Goal: Contribute content: Contribute content

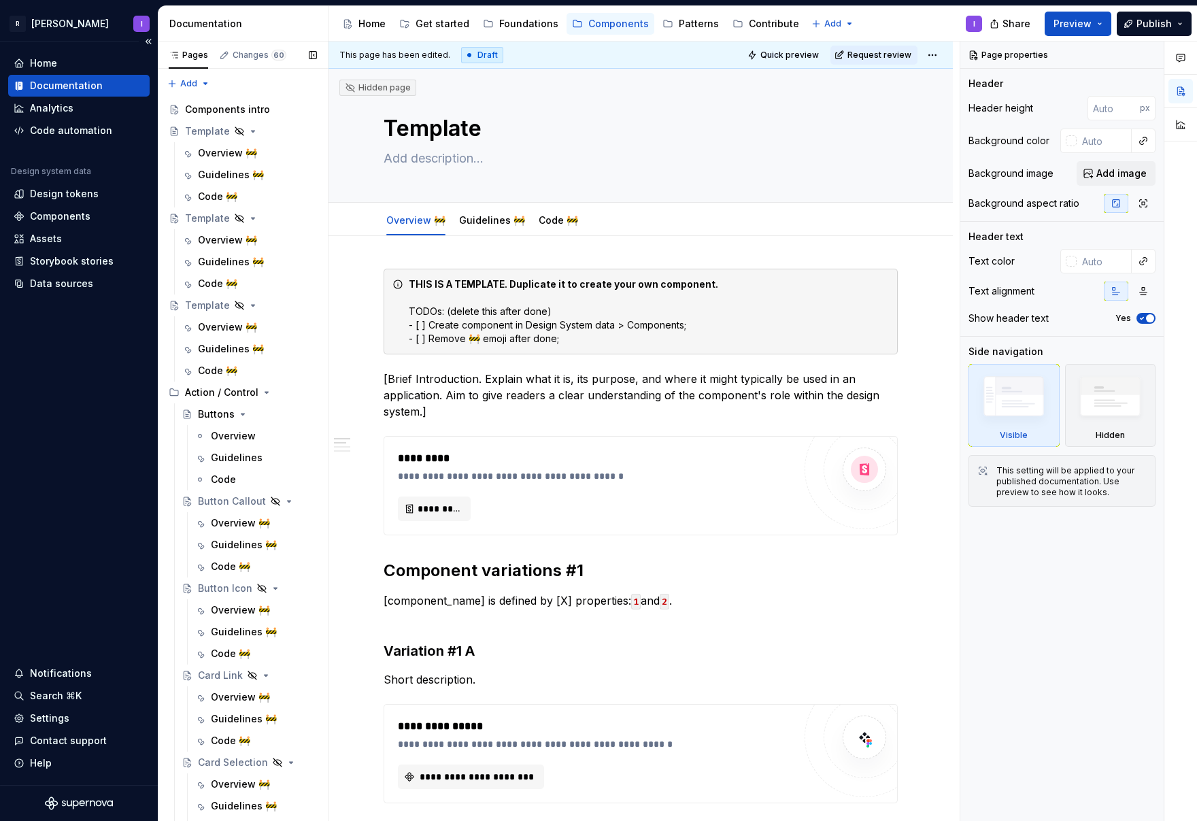
click at [0, 0] on button "Page tree" at bounding box center [0, 0] width 0 height 0
click at [279, 305] on div "Pages Changes 60 Add Accessibility guide for tree Page tree. Navigate the tree …" at bounding box center [243, 434] width 170 height 786
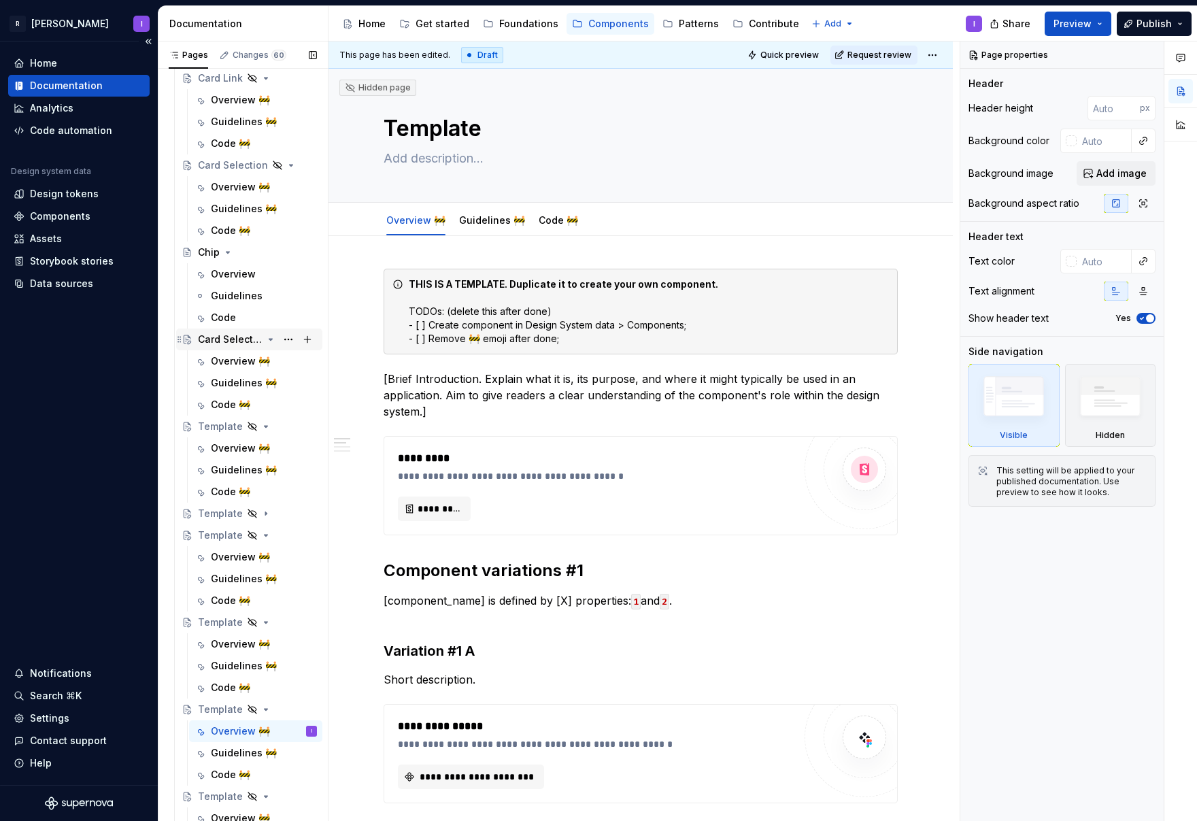
scroll to position [606, 0]
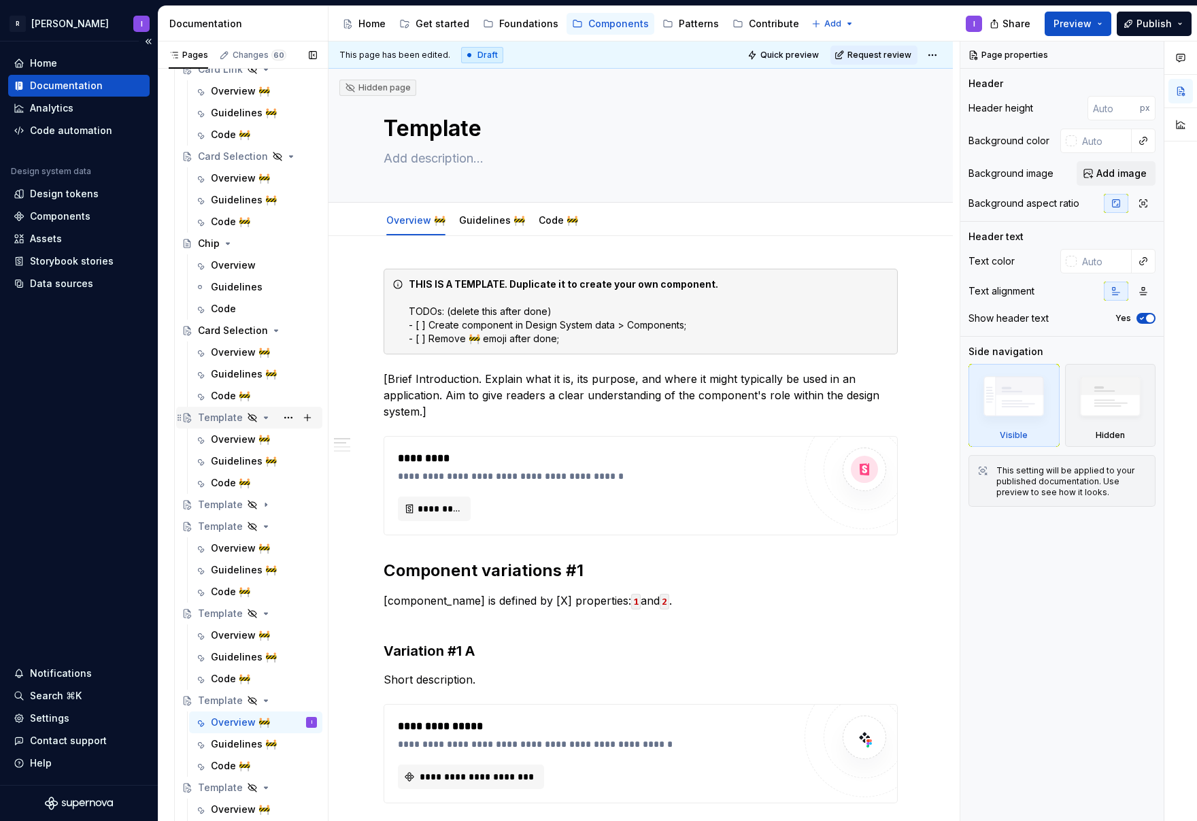
click at [224, 419] on div "Template" at bounding box center [220, 418] width 45 height 14
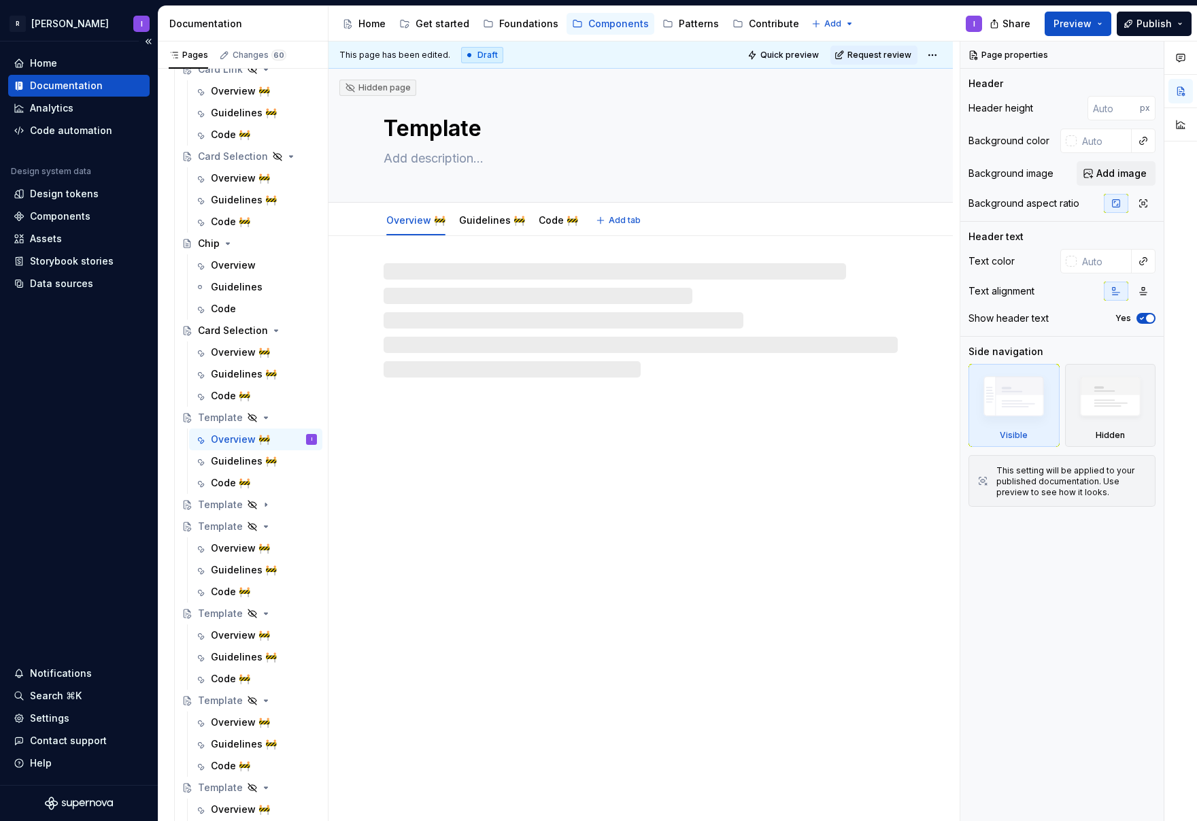
click at [420, 134] on textarea "Template" at bounding box center [638, 128] width 514 height 33
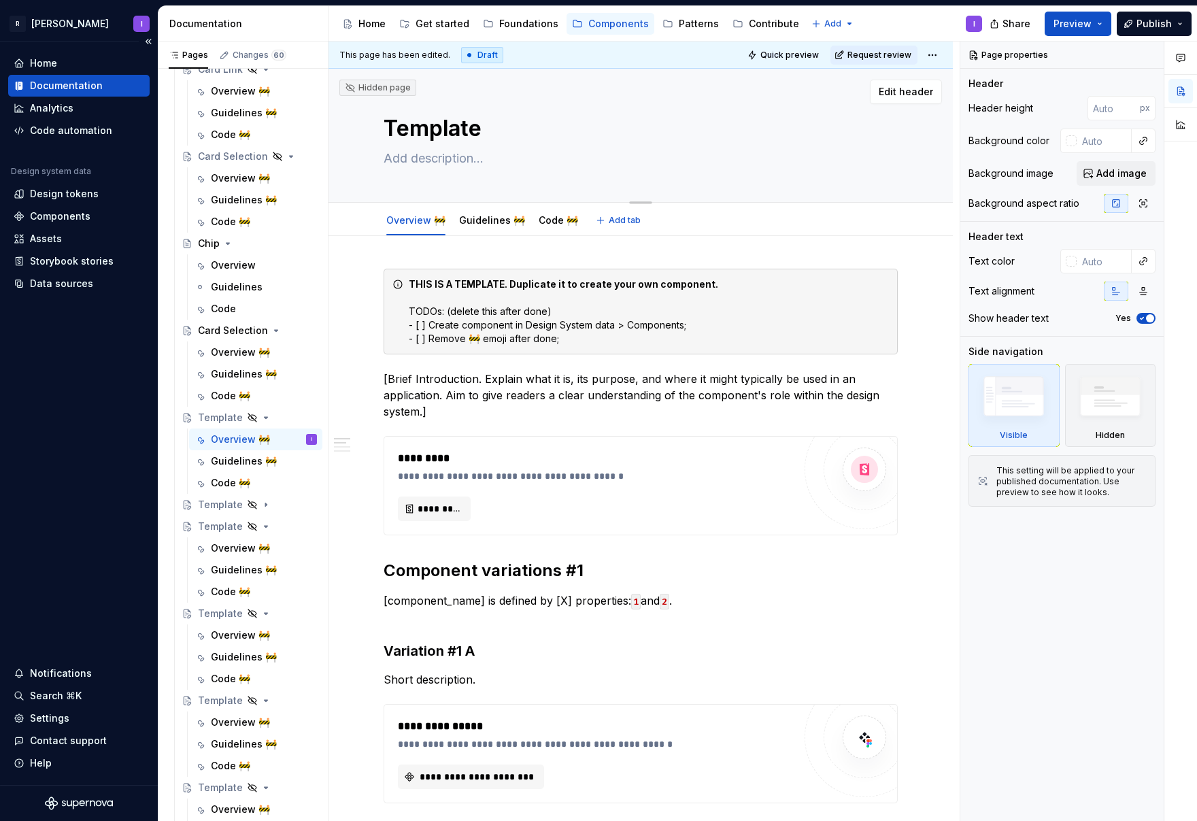
click at [423, 134] on textarea "Template" at bounding box center [638, 128] width 514 height 33
type textarea "*"
type textarea "C"
type textarea "*"
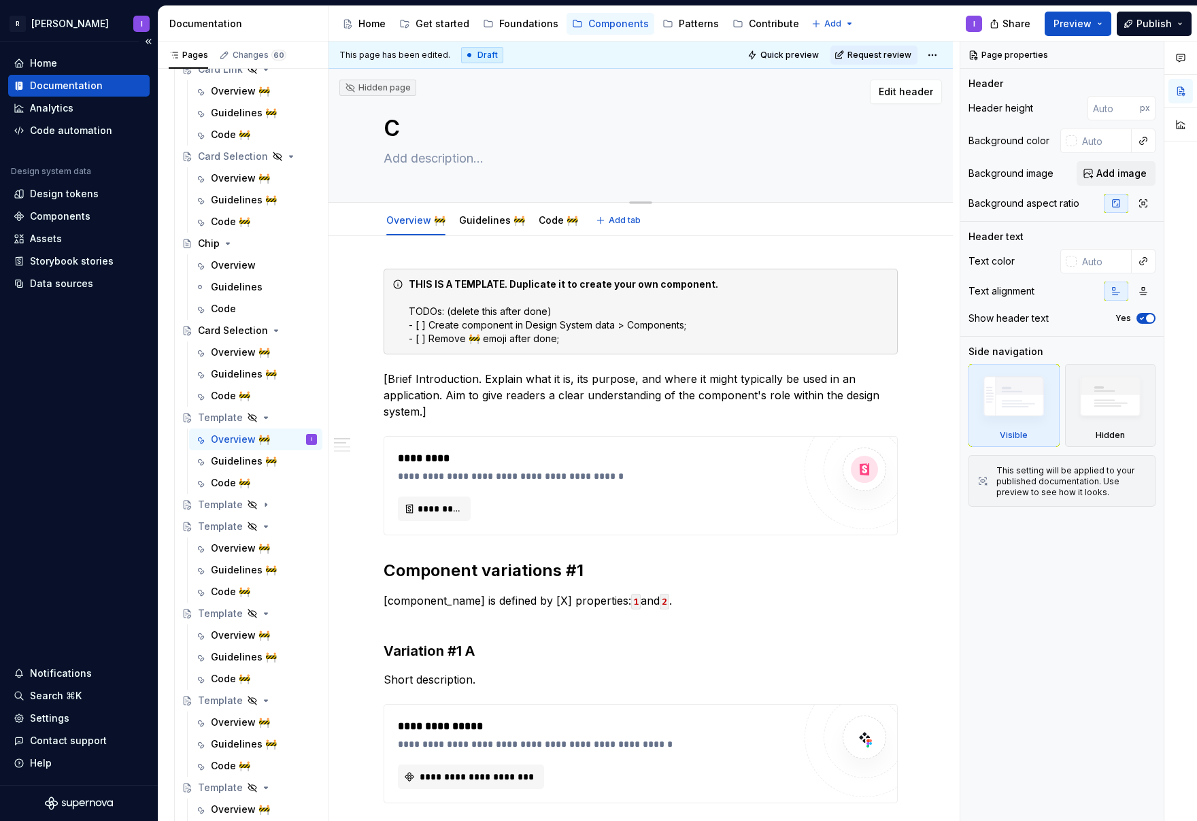
type textarea "Co"
type textarea "*"
type textarea "Con"
type textarea "*"
type textarea "Cont"
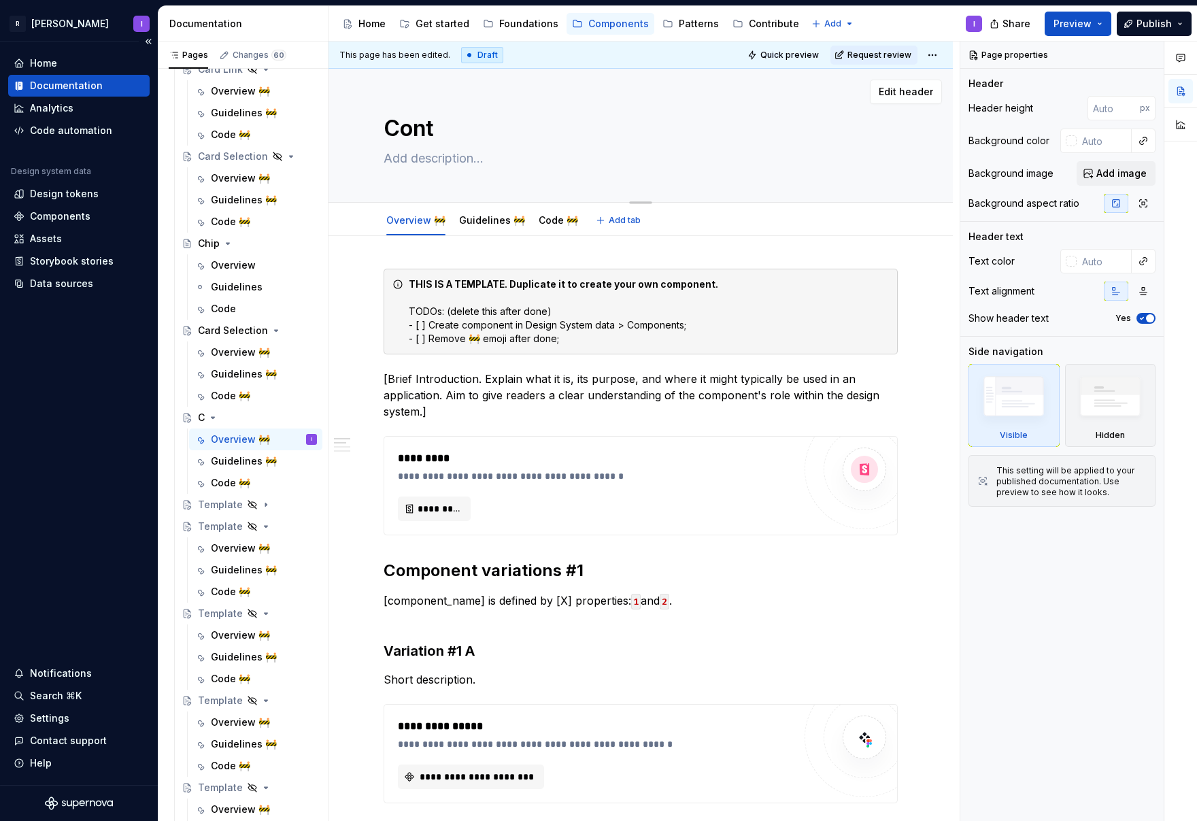
type textarea "*"
type textarea "[PERSON_NAME]"
type textarea "*"
type textarea "Contex"
type textarea "*"
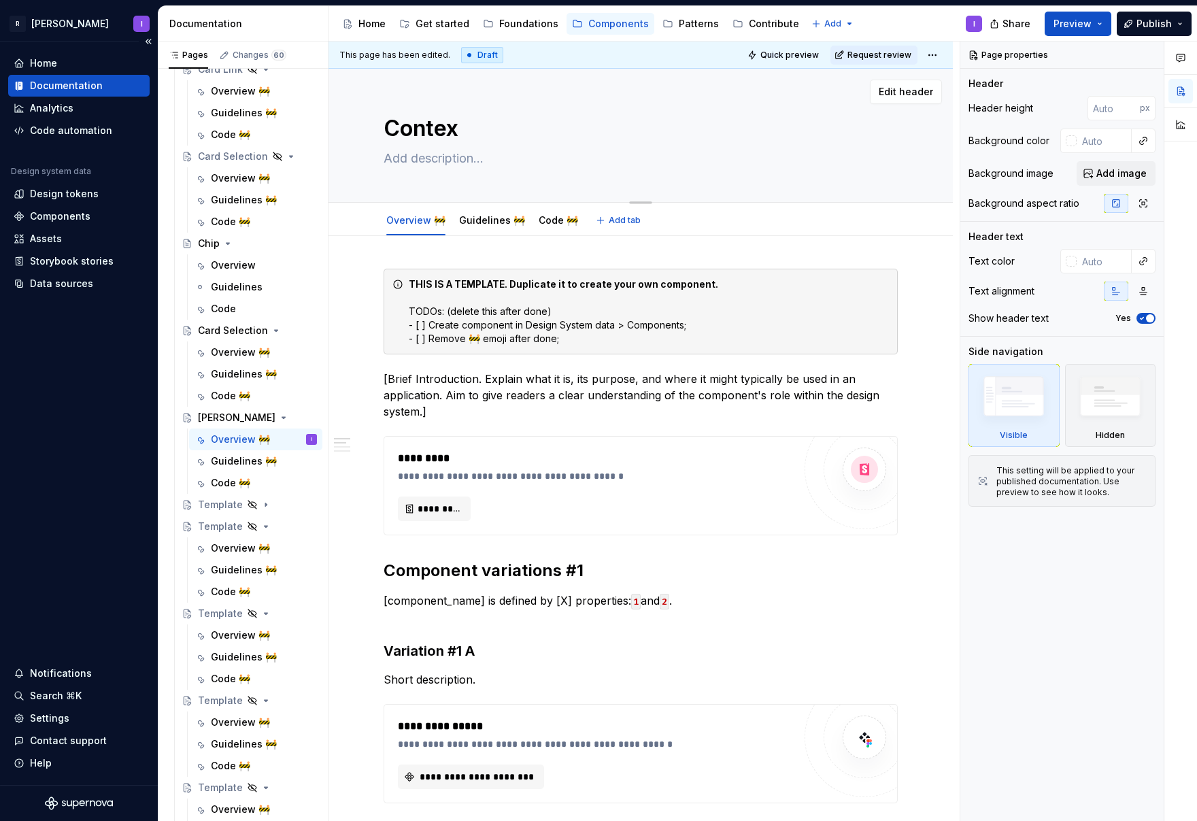
type textarea "Context"
type textarea "*"
type textarea "Context"
type textarea "*"
type textarea "Context M"
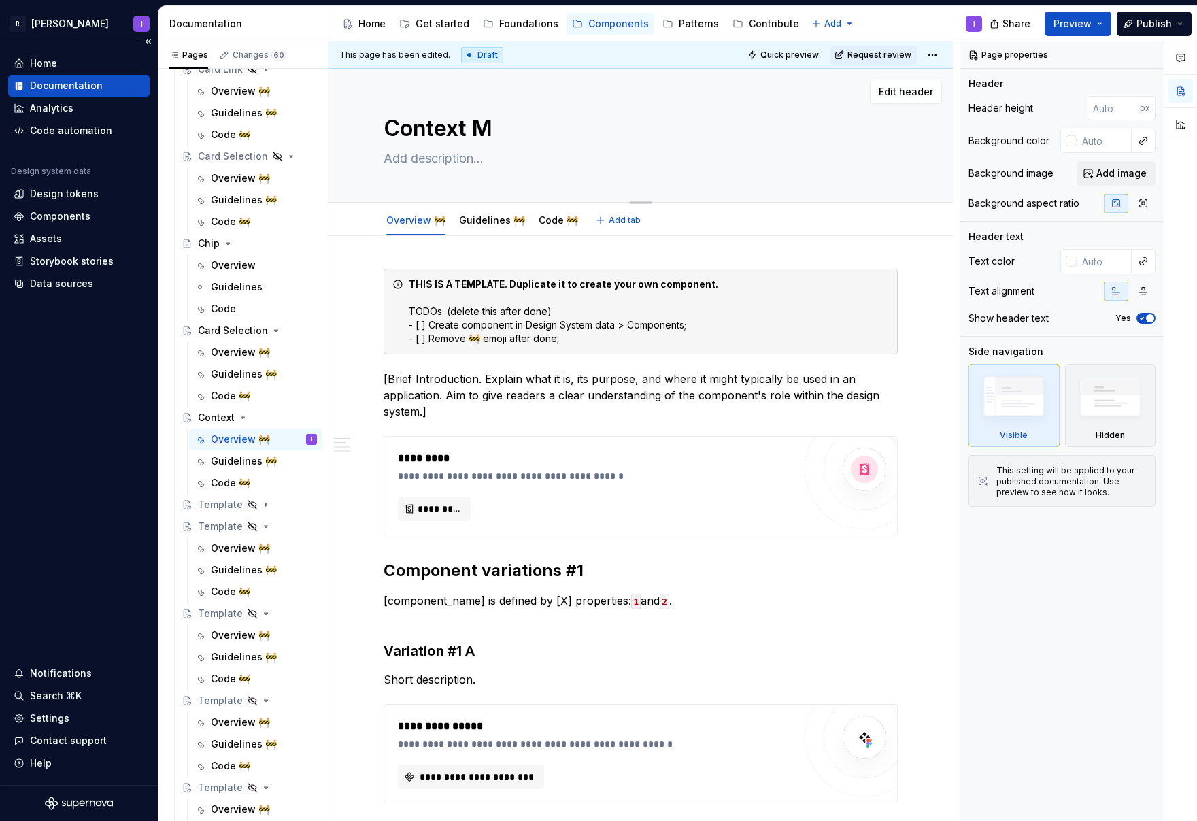
type textarea "*"
type textarea "Context Me"
type textarea "*"
type textarea "Context Men"
type textarea "*"
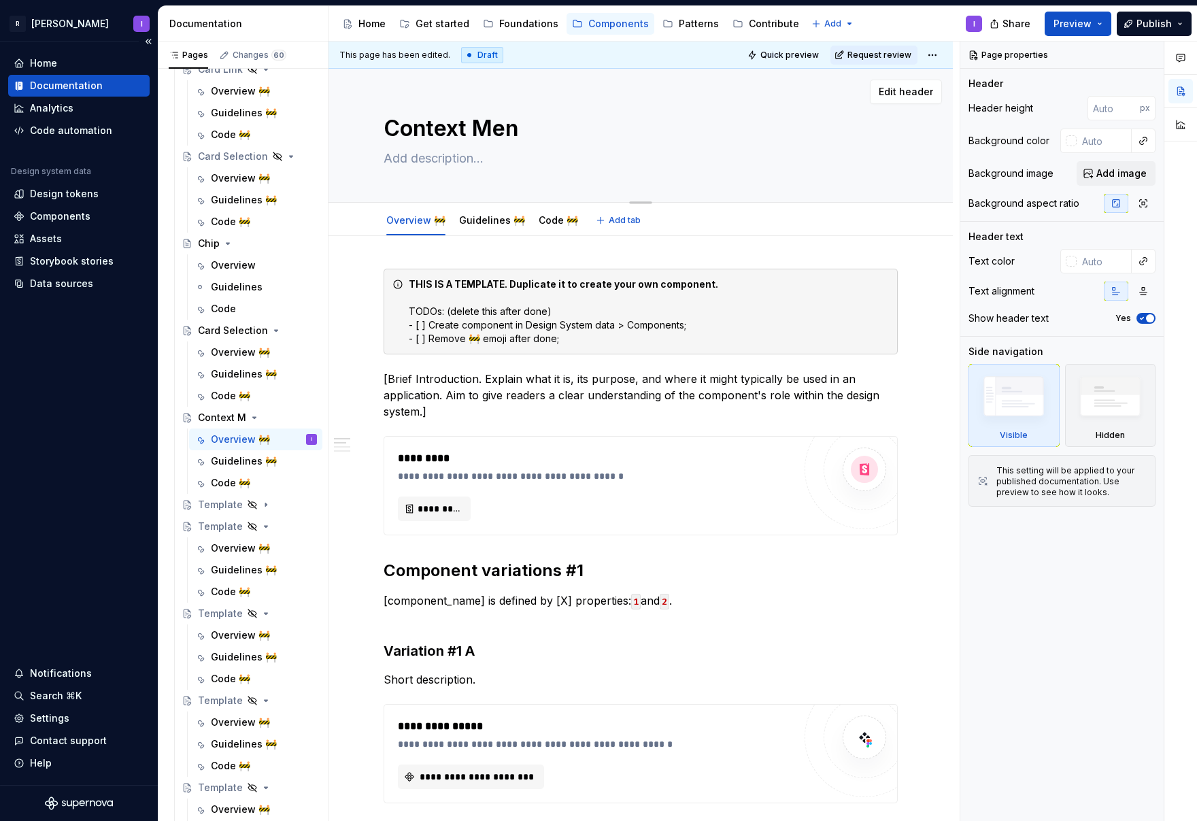
type textarea "Context Menu"
type textarea "*"
type textarea "Context Menu"
click at [218, 503] on div "Template" at bounding box center [220, 505] width 45 height 14
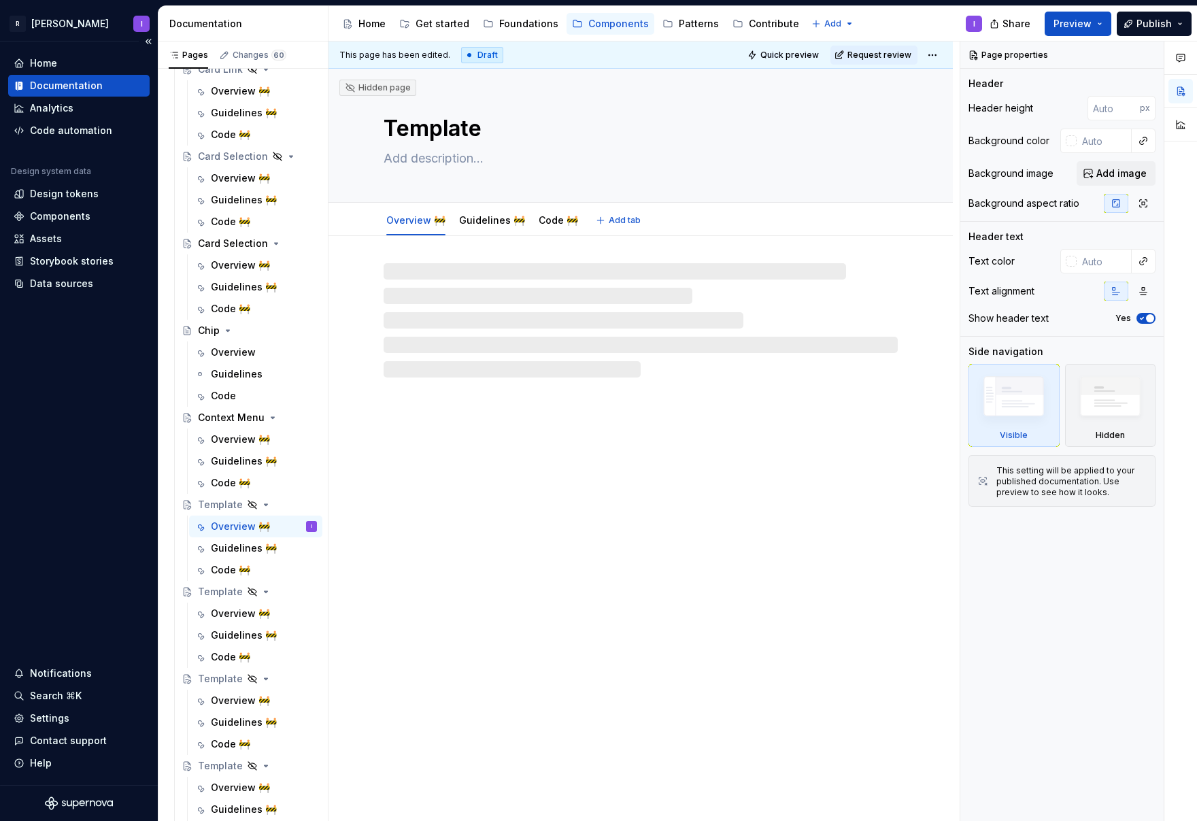
click at [430, 118] on textarea "Template" at bounding box center [638, 128] width 514 height 33
click at [431, 128] on textarea "Template" at bounding box center [638, 128] width 514 height 33
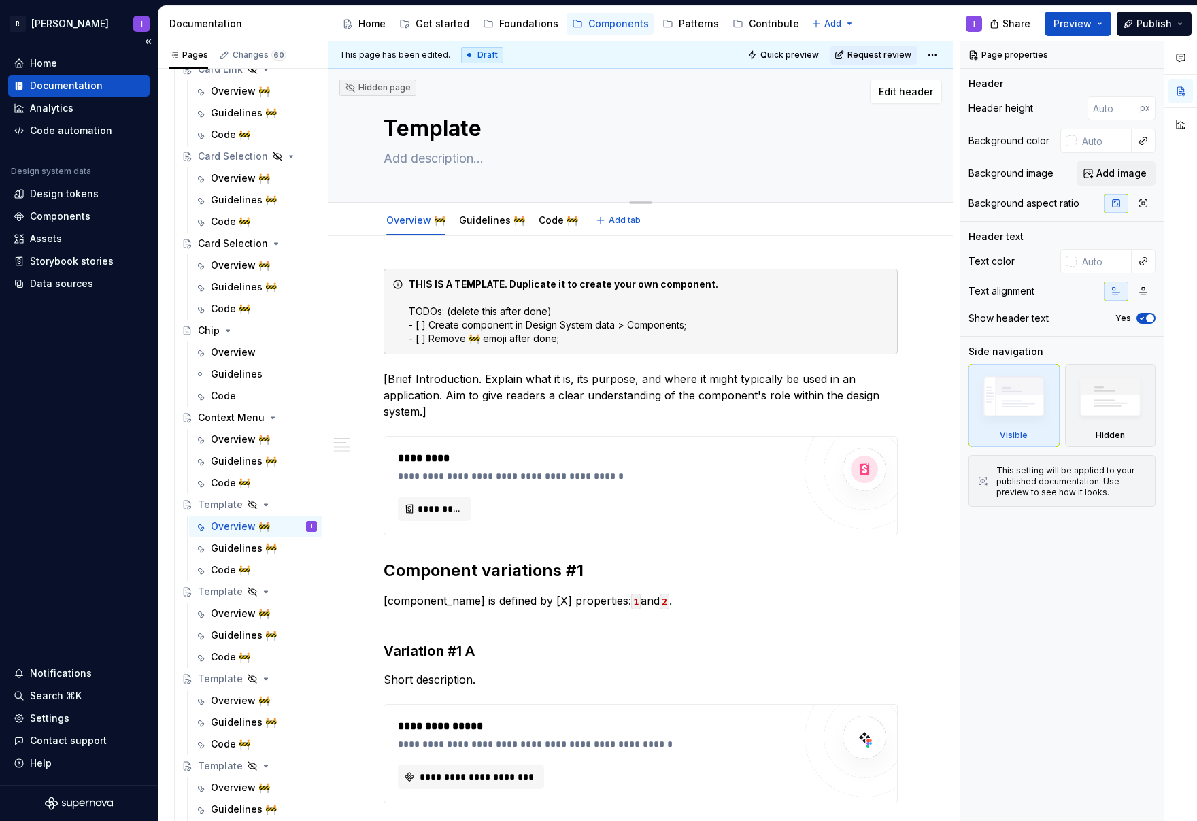
type textarea "*"
type textarea "C"
type textarea "*"
type textarea "Co"
type textarea "*"
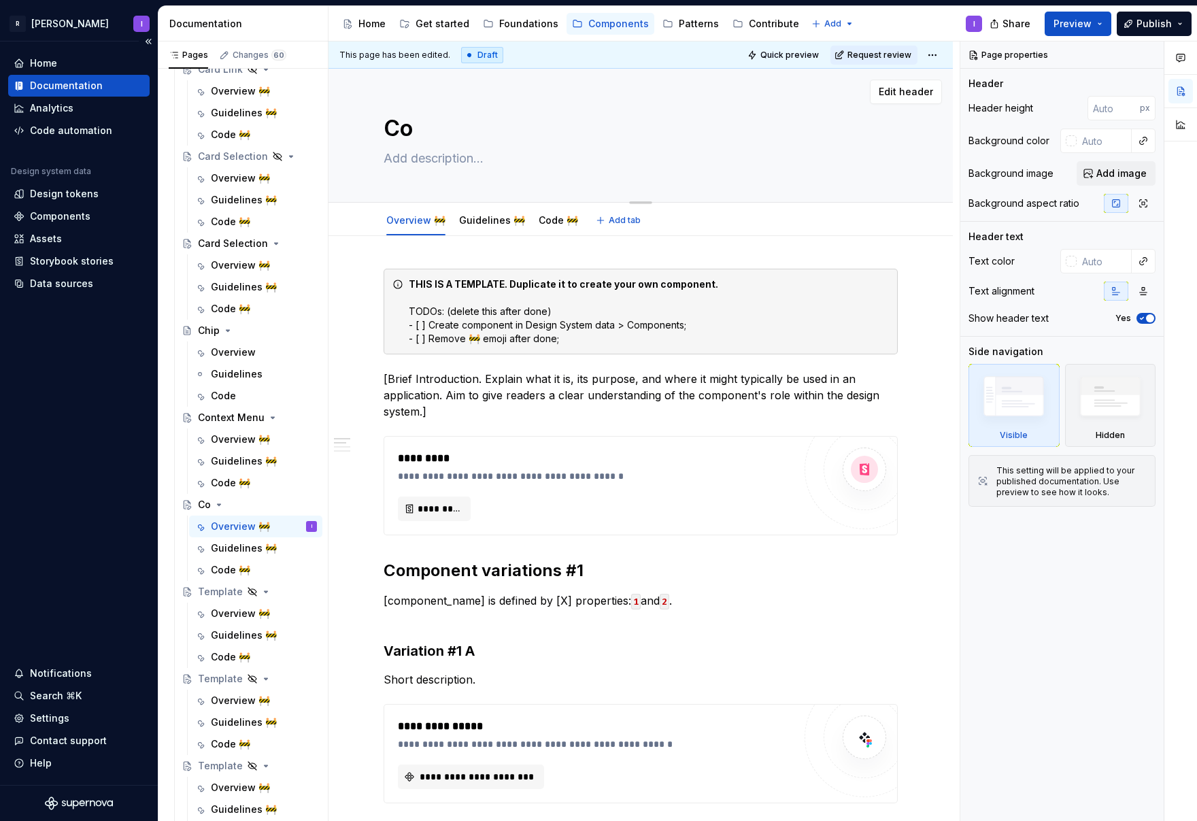
type textarea "Cop"
type textarea "*"
type textarea "Copy"
type textarea "*"
type textarea "Copy"
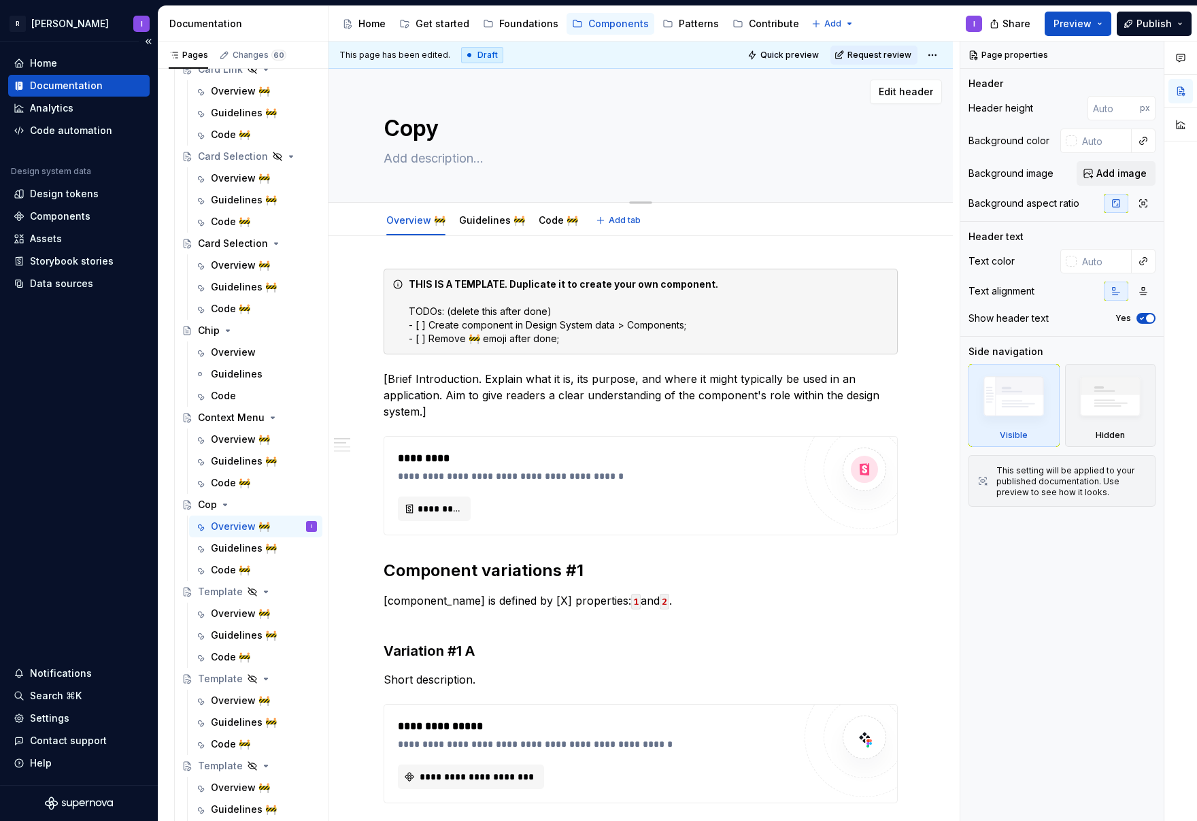
type textarea "*"
type textarea "Copy to"
type textarea "*"
type textarea "Copy to"
type textarea "*"
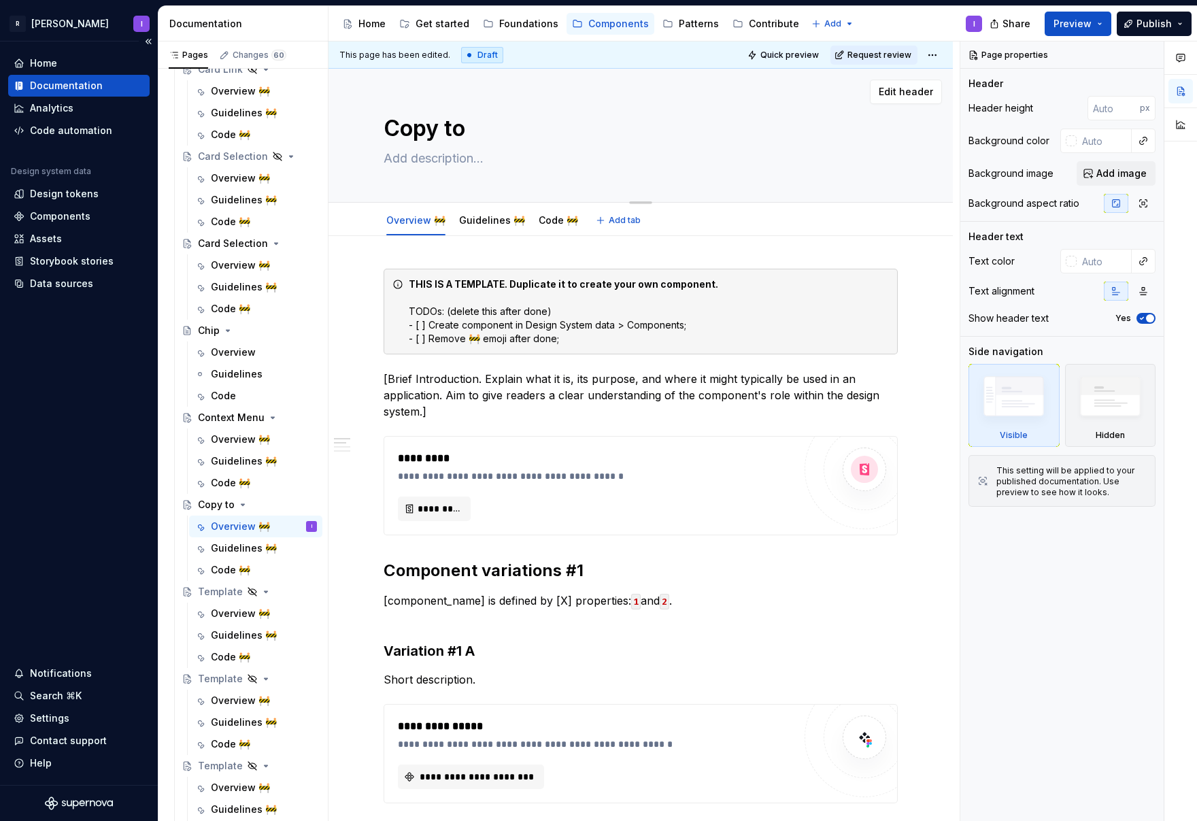
type textarea "Copy to C"
type textarea "*"
type textarea "Copy to Cl"
type textarea "*"
type textarea "Copy to Cli"
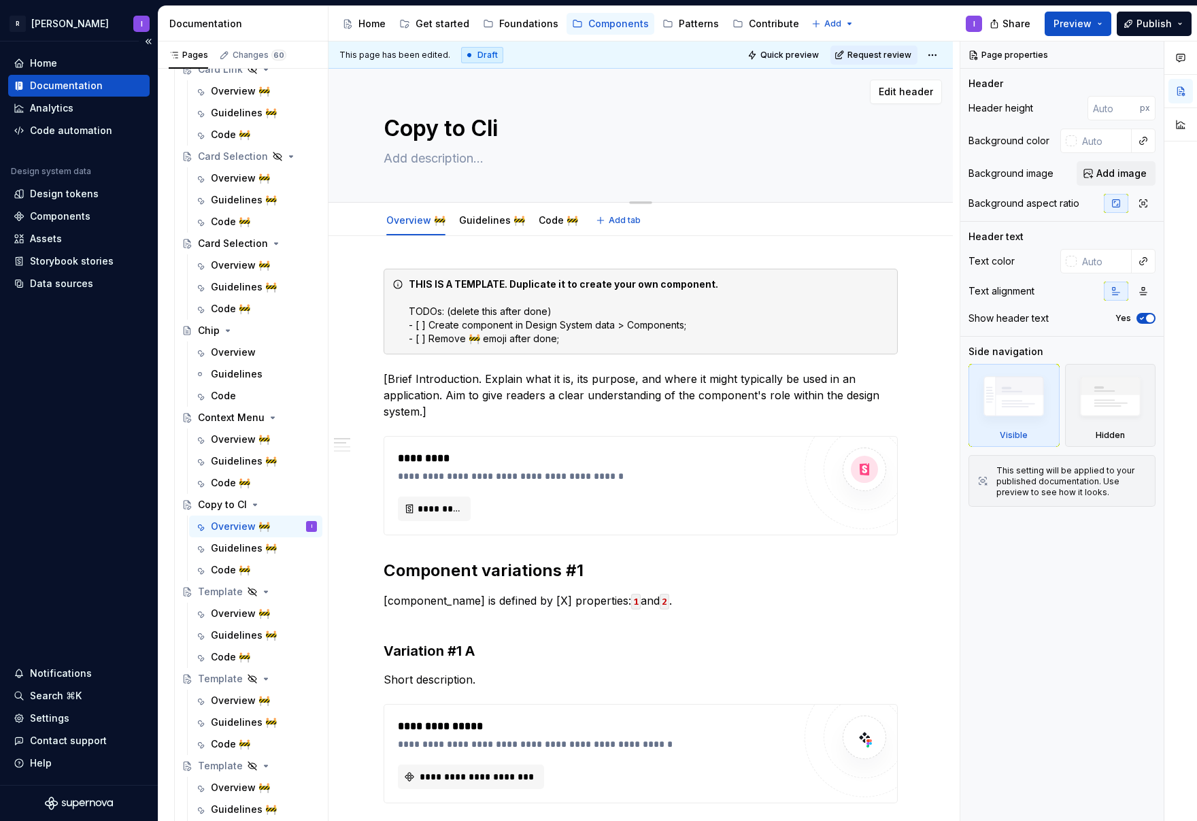
type textarea "*"
type textarea "Copy to Clip"
type textarea "*"
type textarea "Copy to Clipb"
type textarea "*"
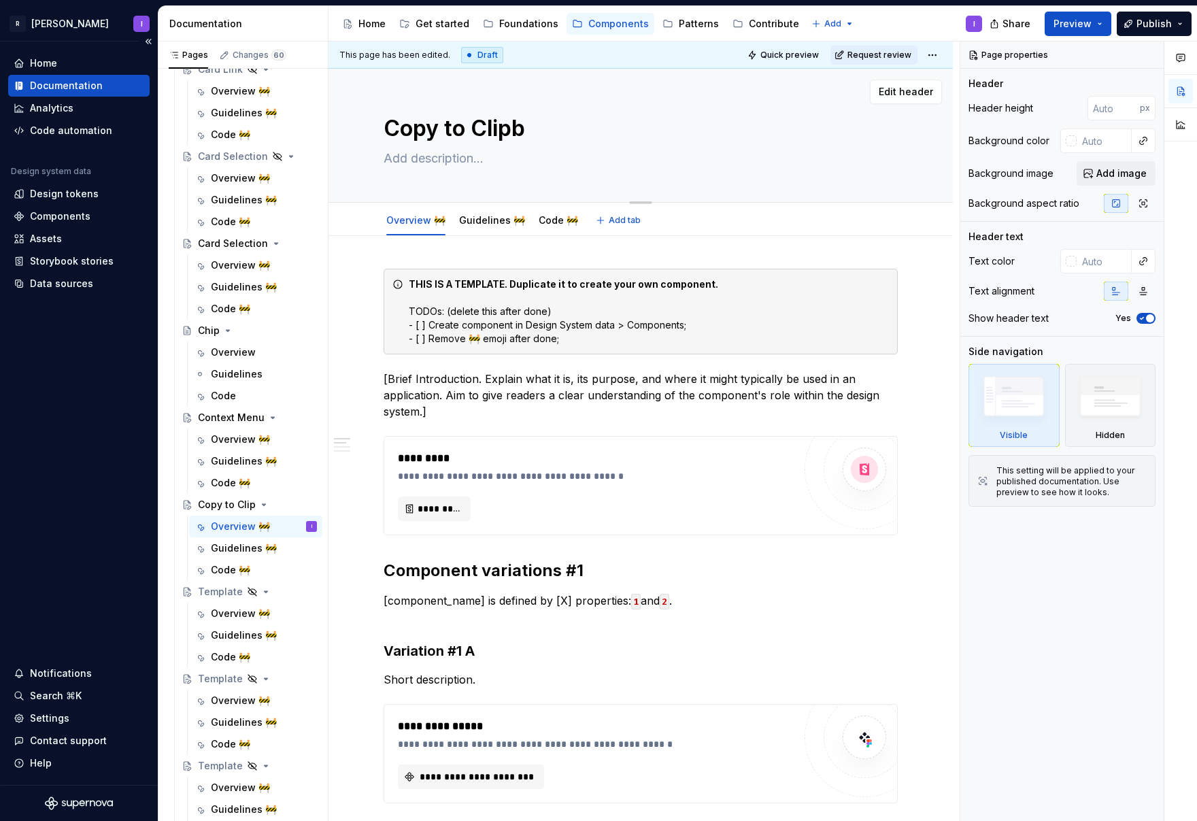
type textarea "Copy to Clipbo"
type textarea "*"
type textarea "Copy to Clipboa"
type textarea "*"
type textarea "Copy to Clipboar"
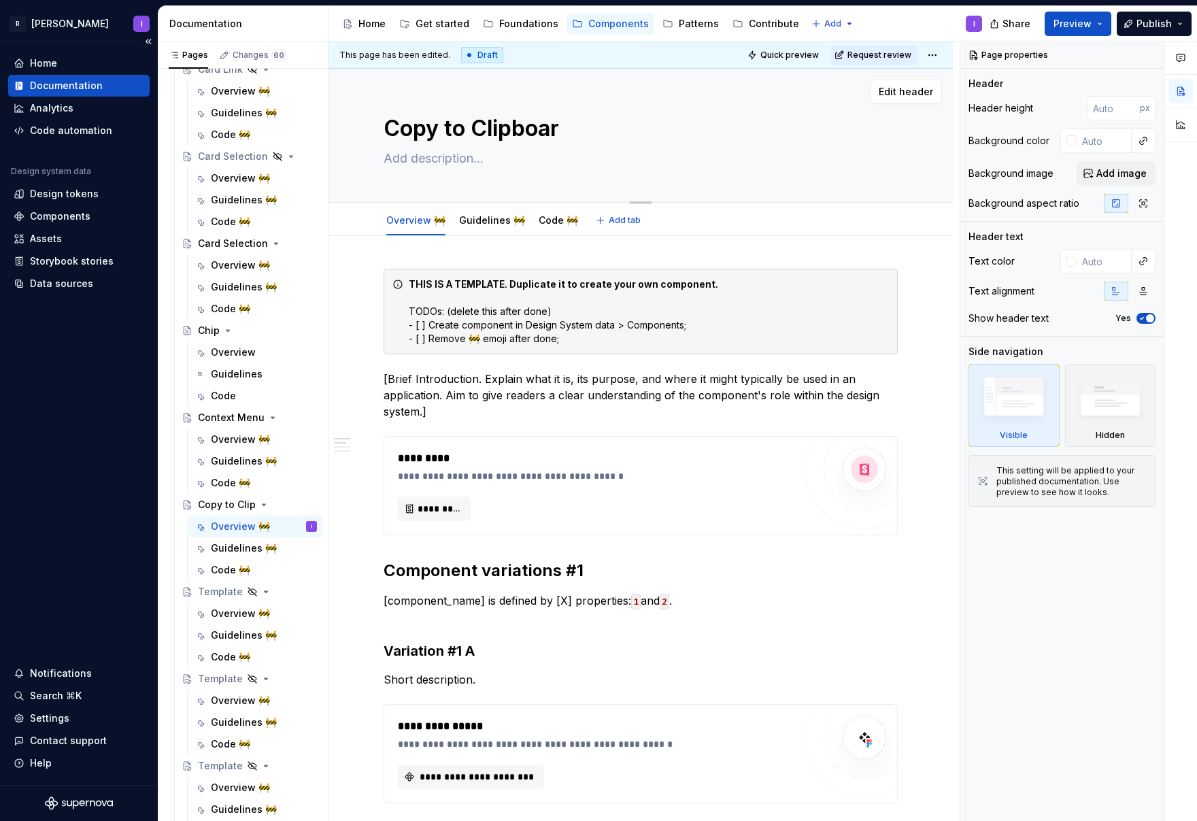
type textarea "*"
type textarea "Copy to Clipboard"
type textarea "*"
type textarea "Copy to Clipboard"
click at [0, 0] on button "Page tree" at bounding box center [0, 0] width 0 height 0
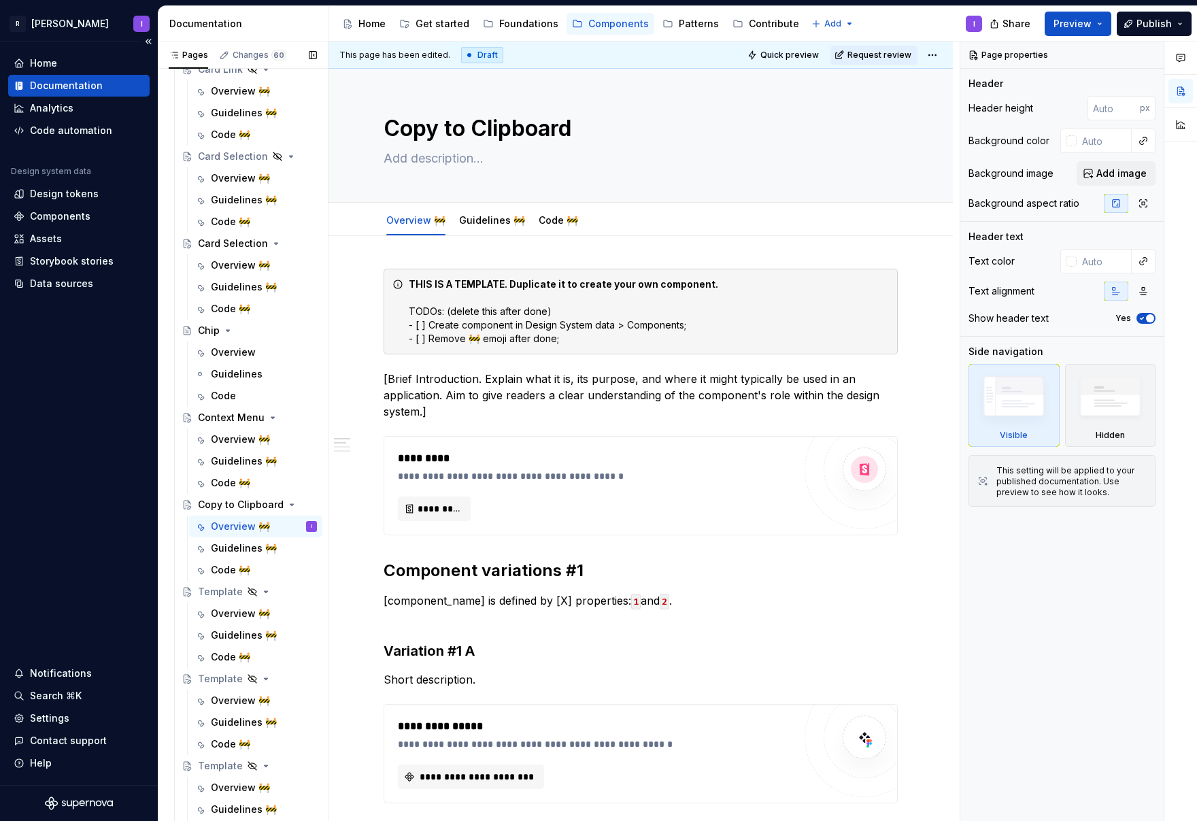
type textarea "*"
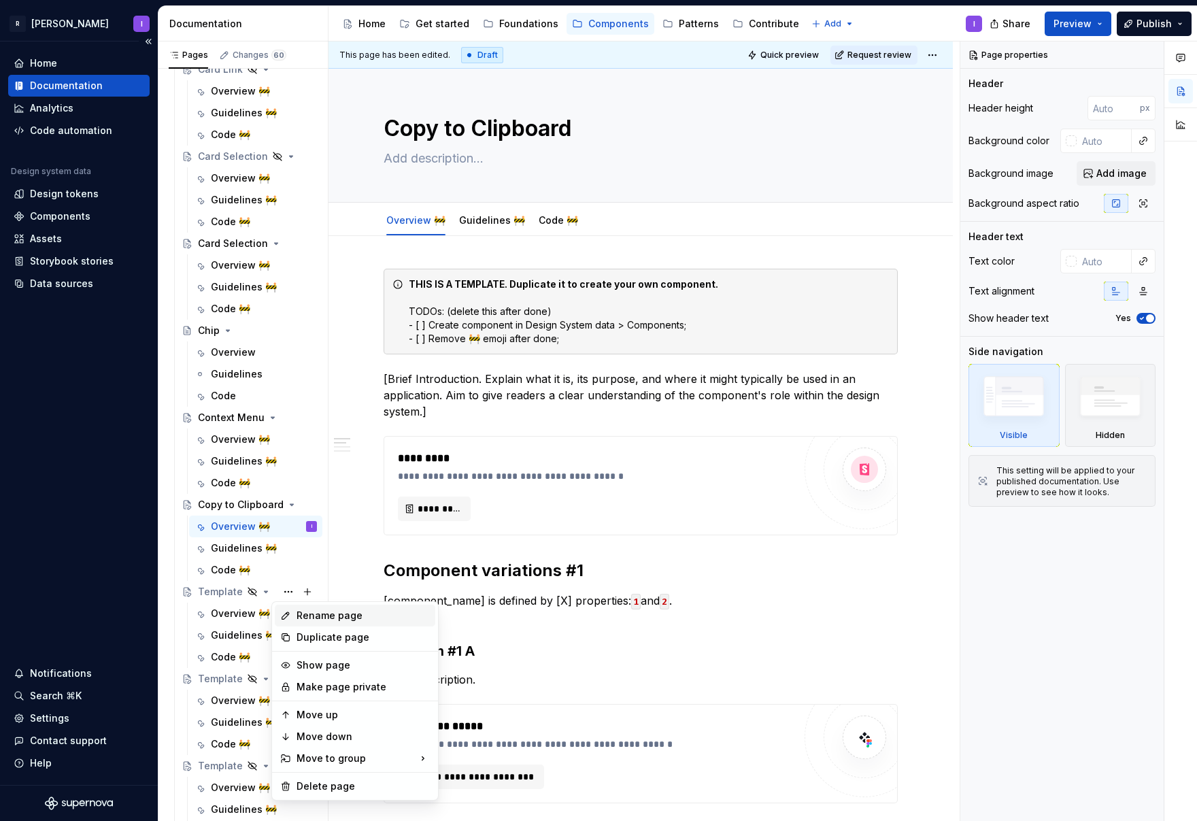
click at [314, 614] on div "Rename page" at bounding box center [363, 616] width 133 height 14
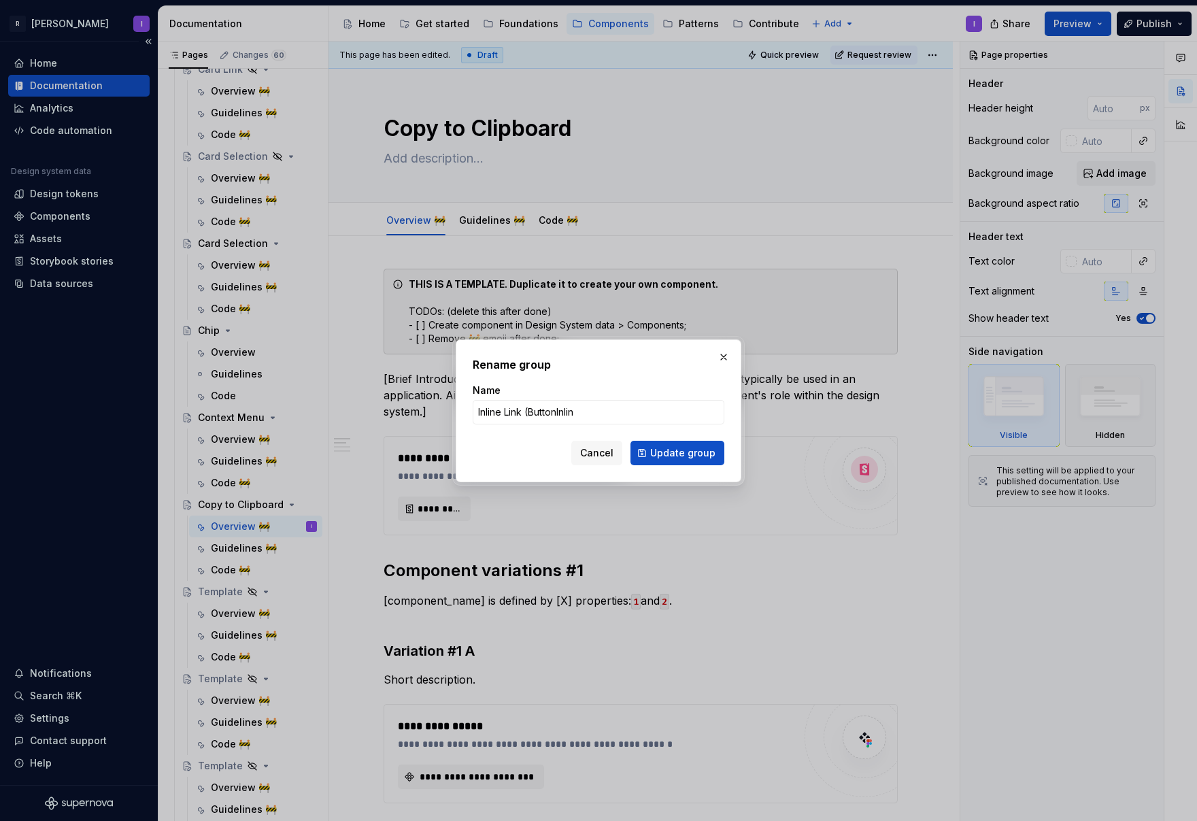
type input "Inline Link (ButtonInline"
type textarea "*"
type input "Inline Link (ButtonInline)"
click button "Update group" at bounding box center [678, 453] width 94 height 24
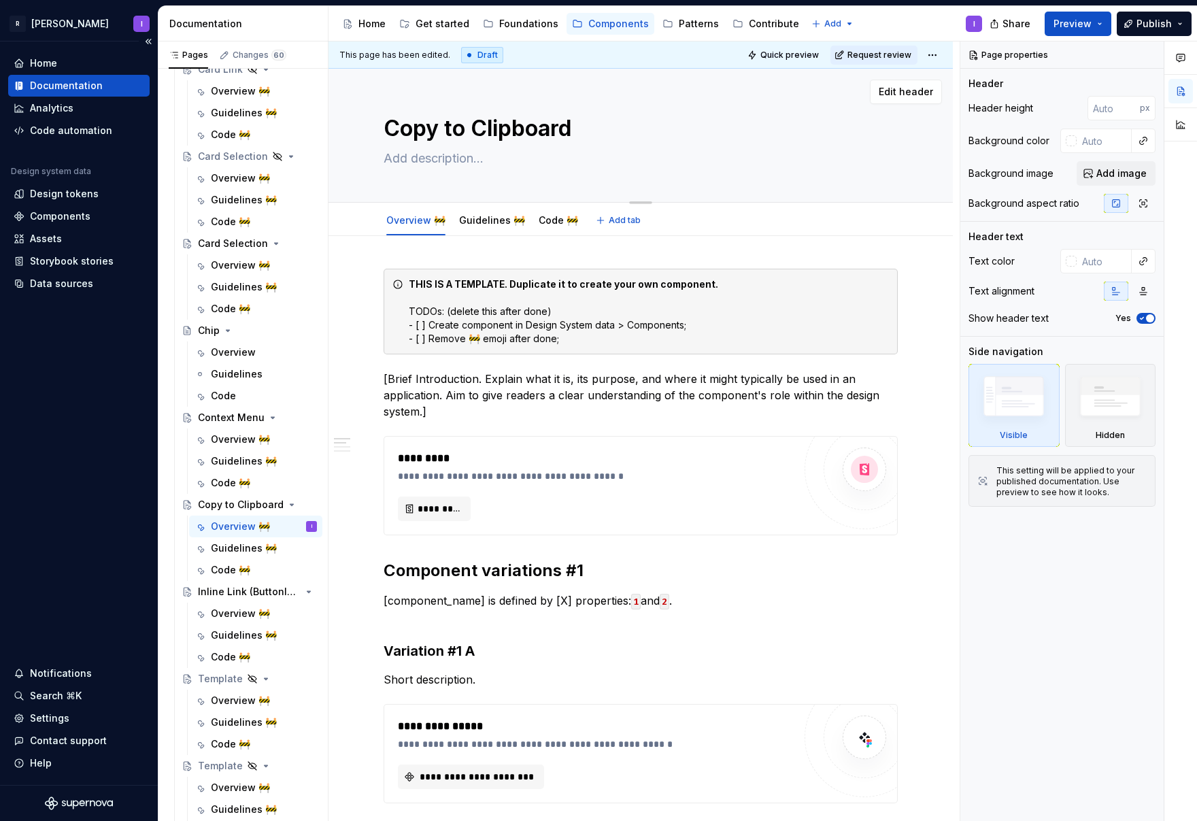
click at [500, 121] on textarea "Copy to Clipboard" at bounding box center [638, 128] width 514 height 33
click at [224, 588] on div "Inline Link (ButtonInline)" at bounding box center [230, 592] width 65 height 14
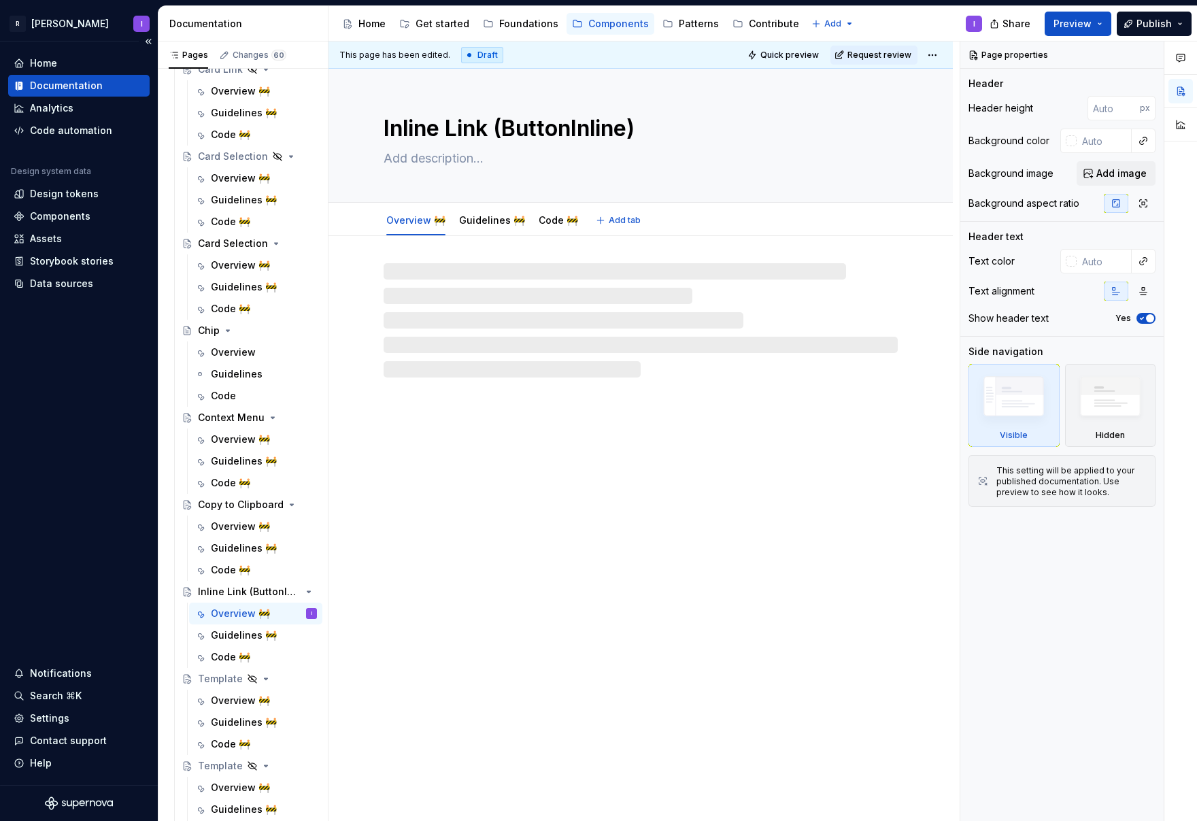
click at [478, 129] on textarea "Inline Link (ButtonInline)" at bounding box center [638, 128] width 514 height 33
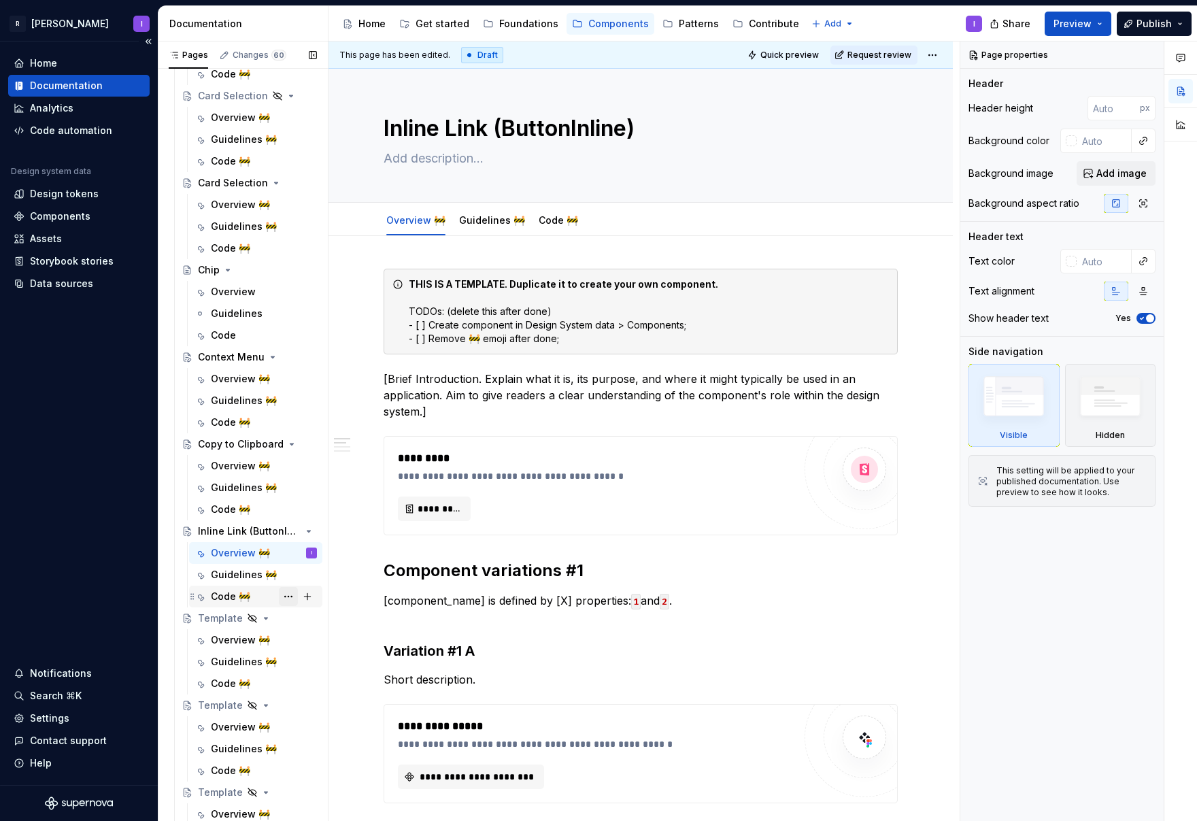
scroll to position [676, 0]
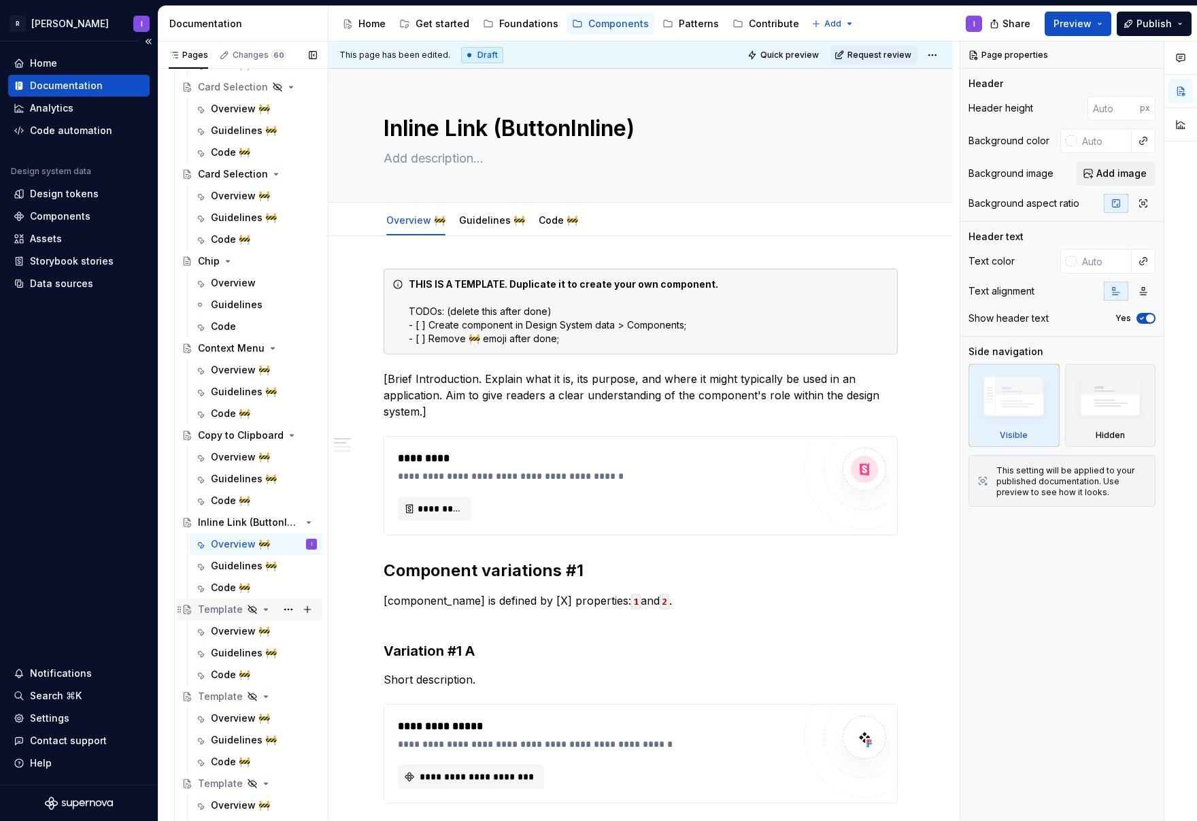
click at [218, 612] on div "Template" at bounding box center [220, 610] width 45 height 14
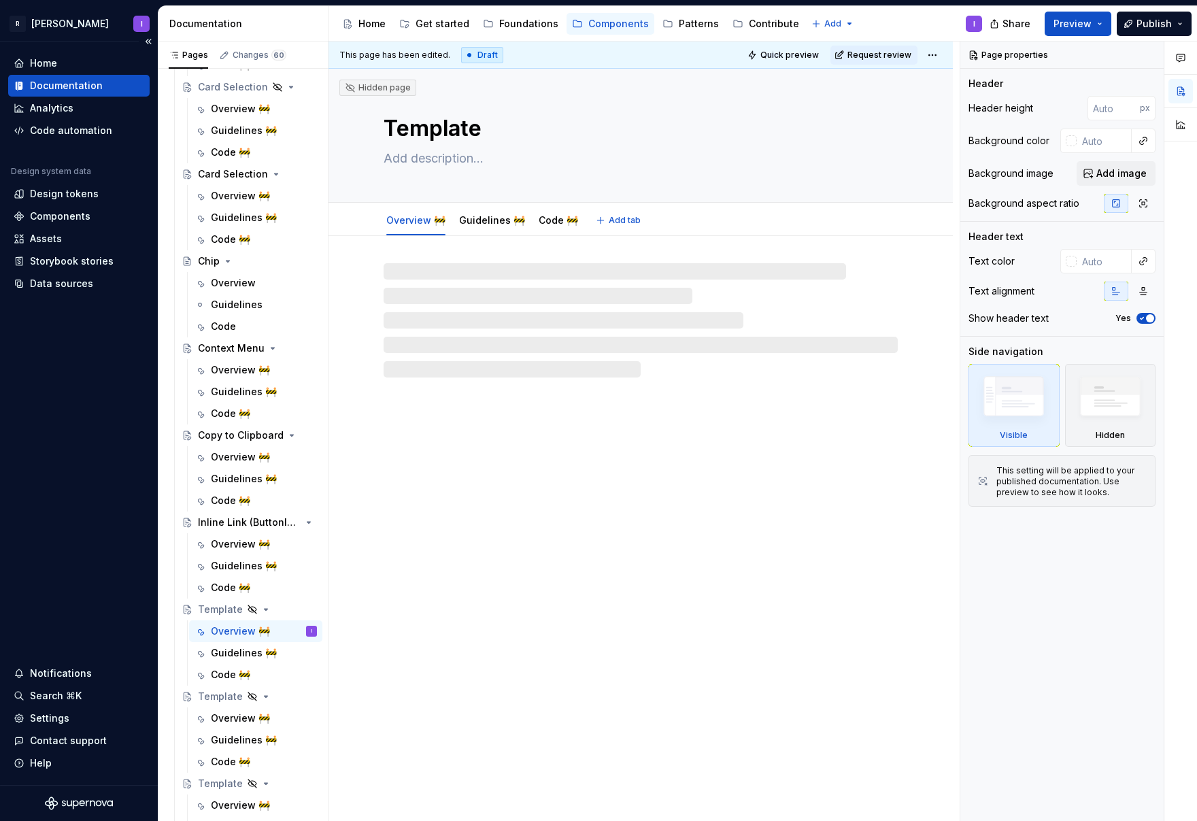
click at [461, 124] on textarea "Template" at bounding box center [638, 128] width 514 height 33
click at [431, 128] on textarea "Template" at bounding box center [638, 128] width 514 height 33
click at [435, 129] on textarea "Template" at bounding box center [638, 128] width 514 height 33
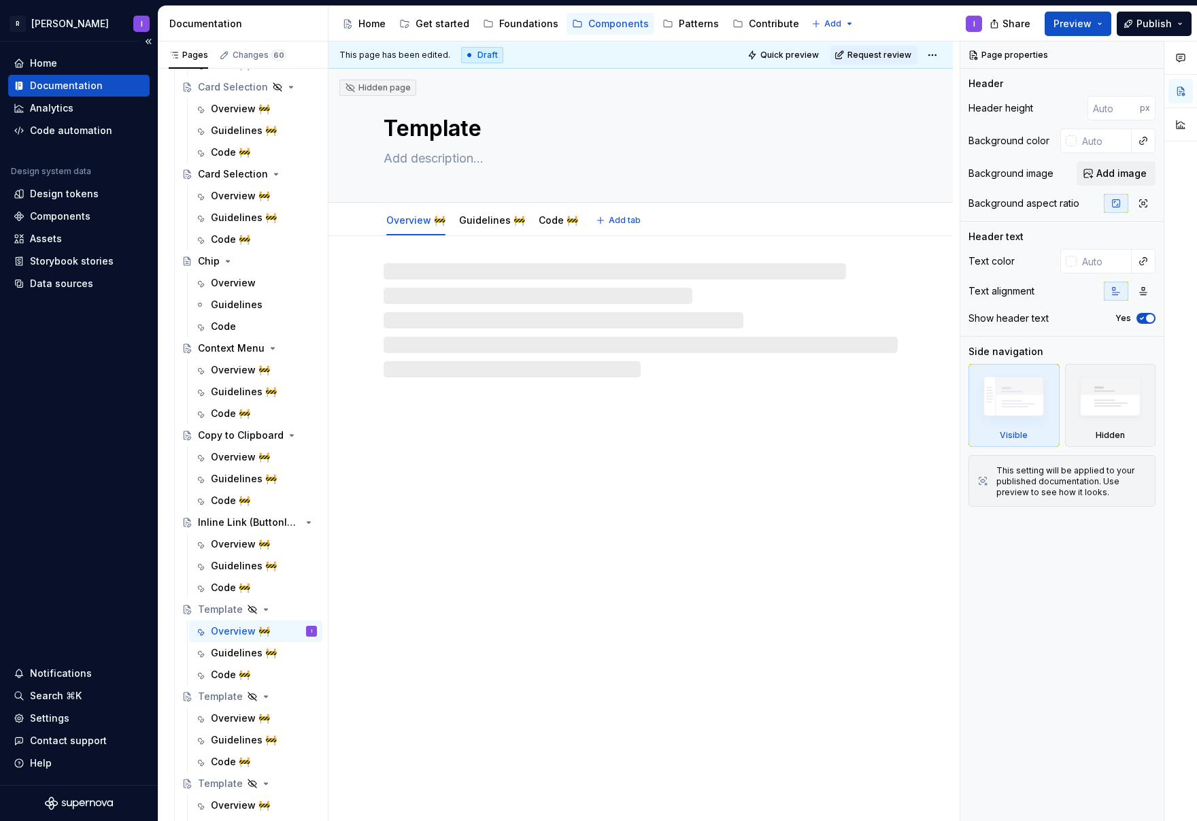
click at [435, 128] on textarea "Template" at bounding box center [638, 128] width 514 height 33
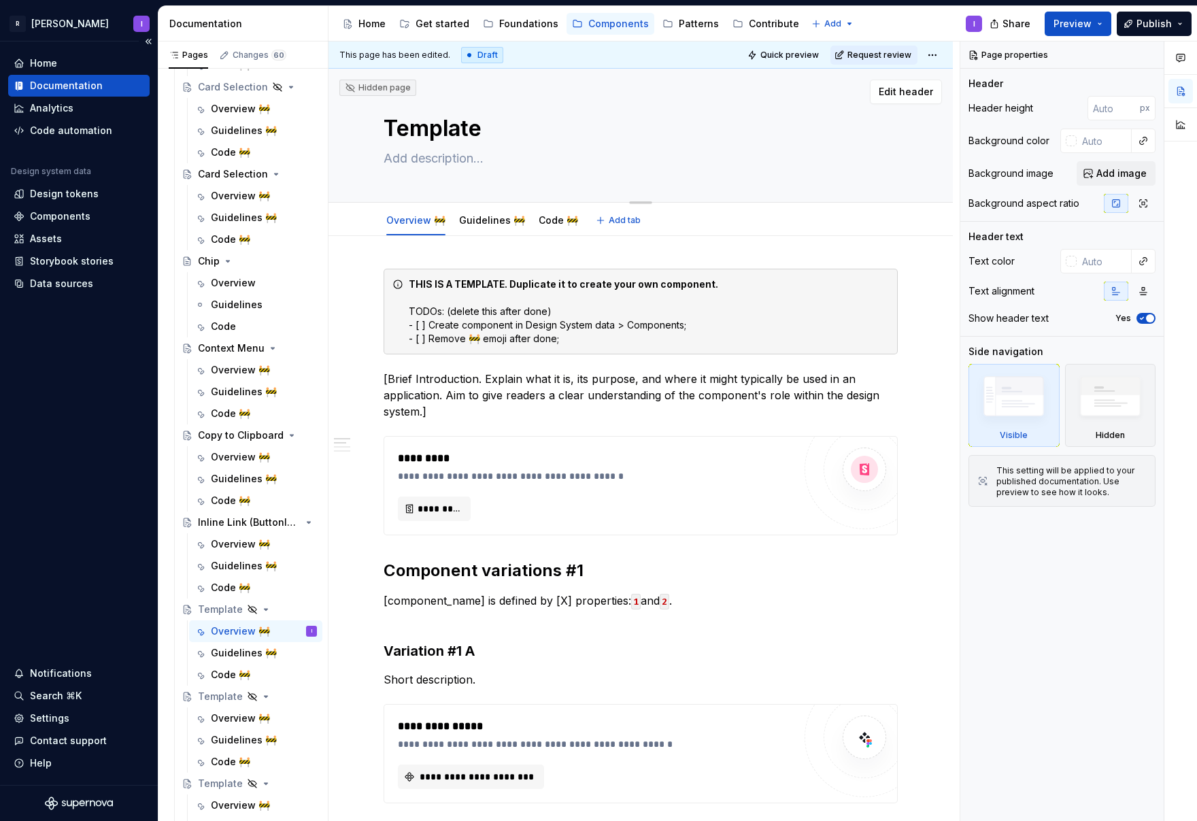
paste textarea "Segmented Control"
type textarea "*"
type textarea "Segmented Control"
type textarea "*"
type textarea "Segmented Control"
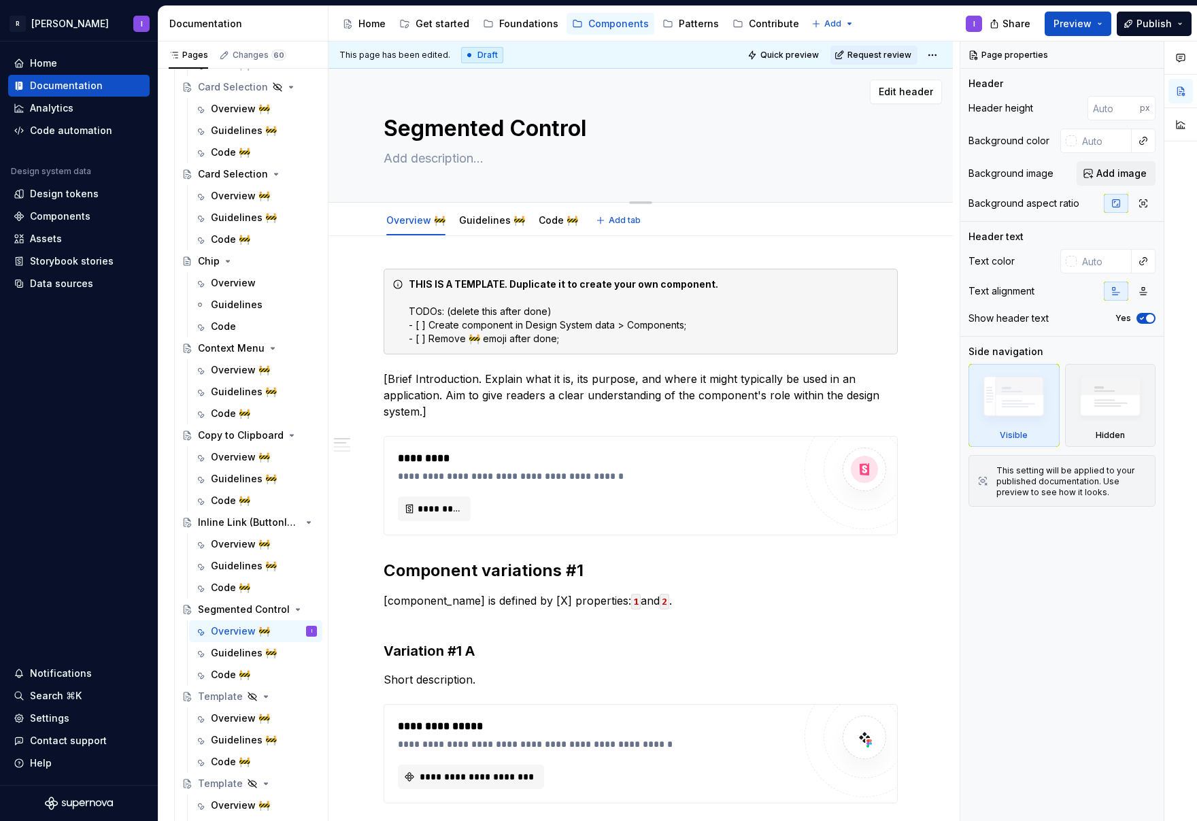
click at [431, 158] on textarea at bounding box center [638, 159] width 514 height 22
paste textarea "Segmented Control offers users a set of closely related, mutually exclusive cho…"
type textarea "*"
type textarea "Segmented Control offers users a set of closely related, mutually exclusive cho…"
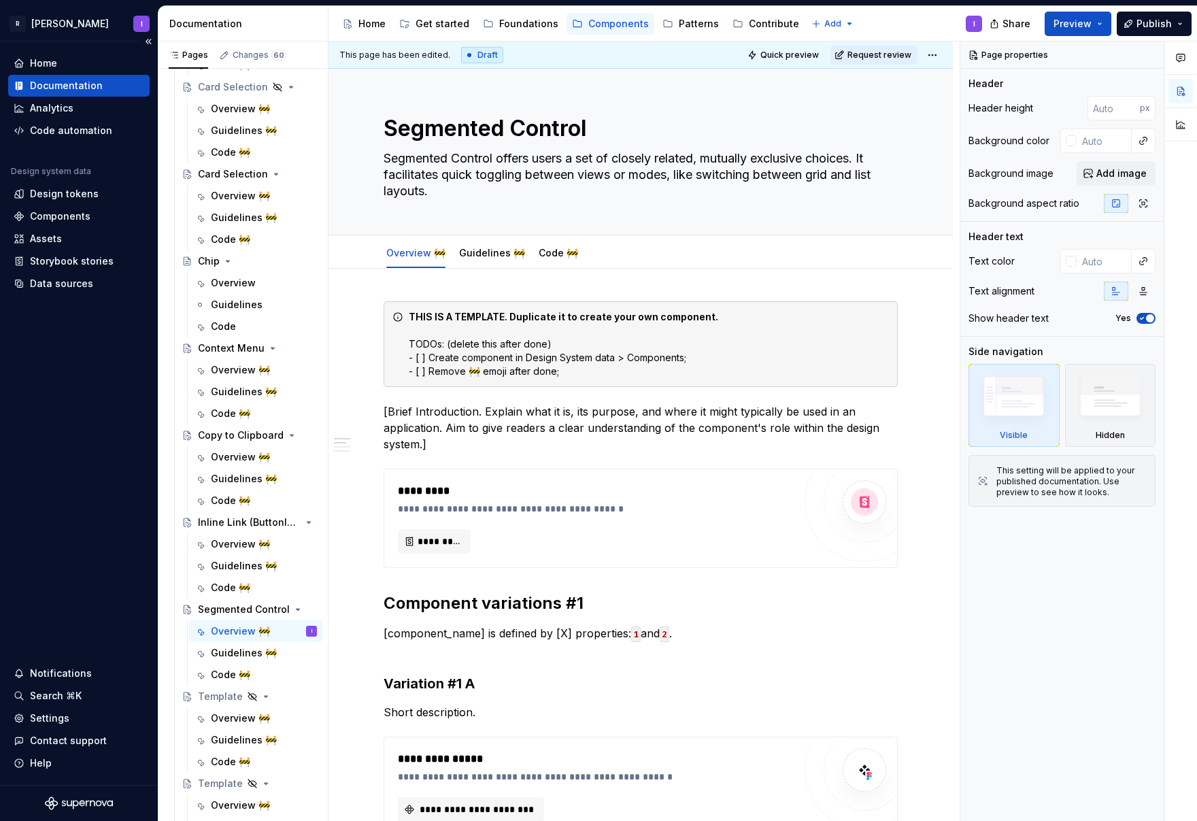
type textarea "*"
type textarea "Segmented Control offers users a set of closely related, mutually exclusive cho…"
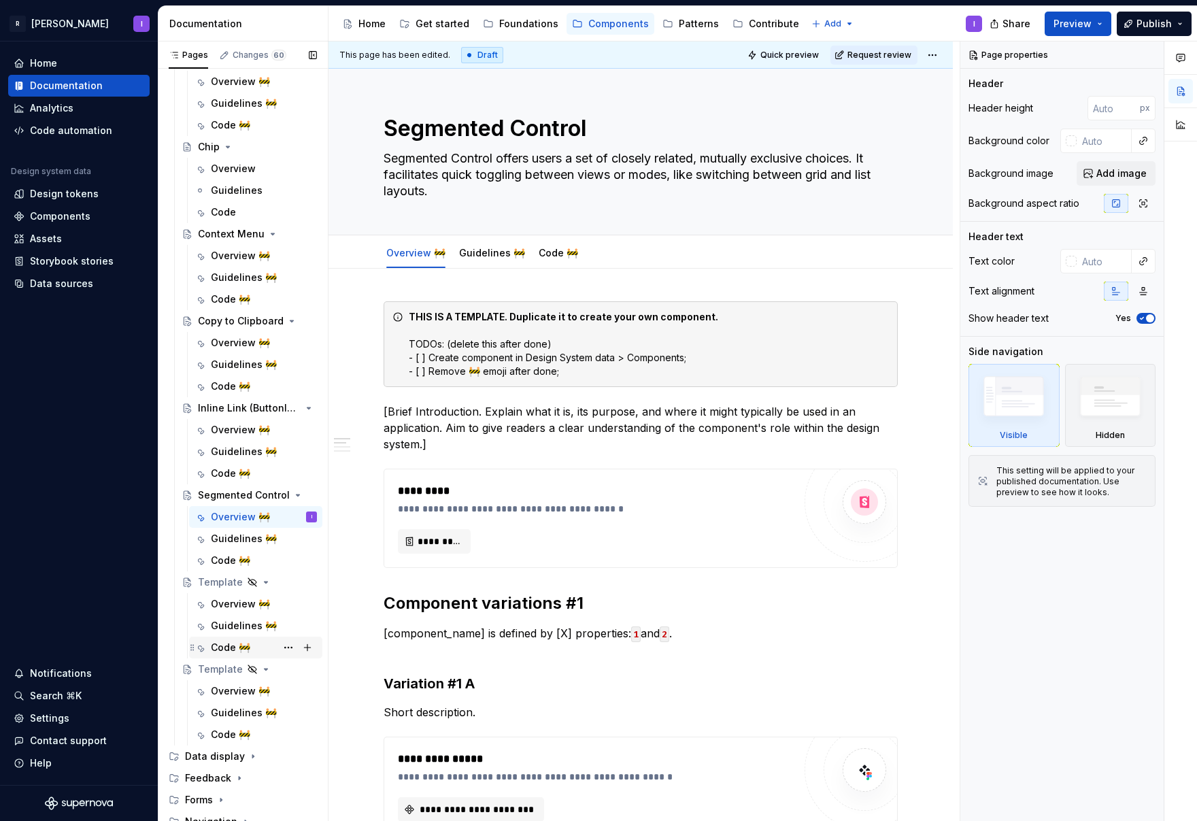
scroll to position [850, 0]
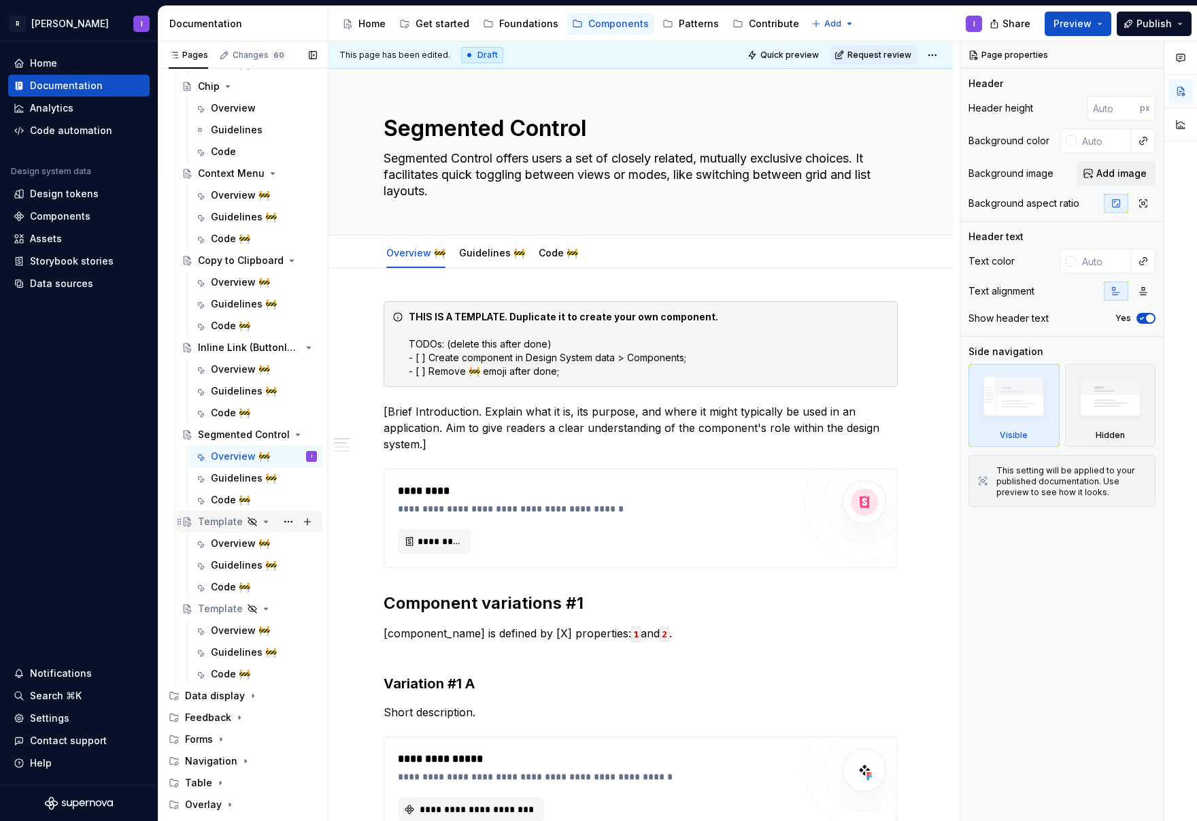
click at [212, 527] on div "Template" at bounding box center [220, 522] width 45 height 14
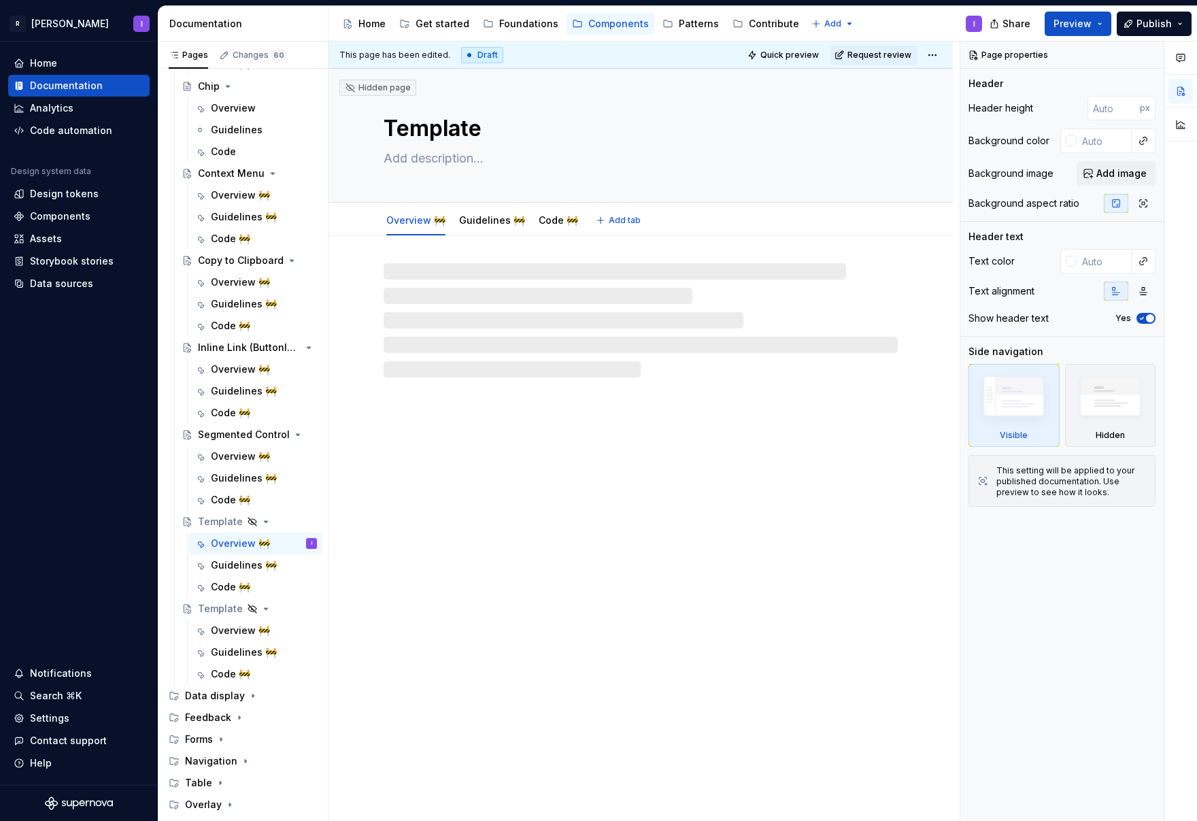
click at [433, 129] on textarea "Template" at bounding box center [638, 128] width 514 height 33
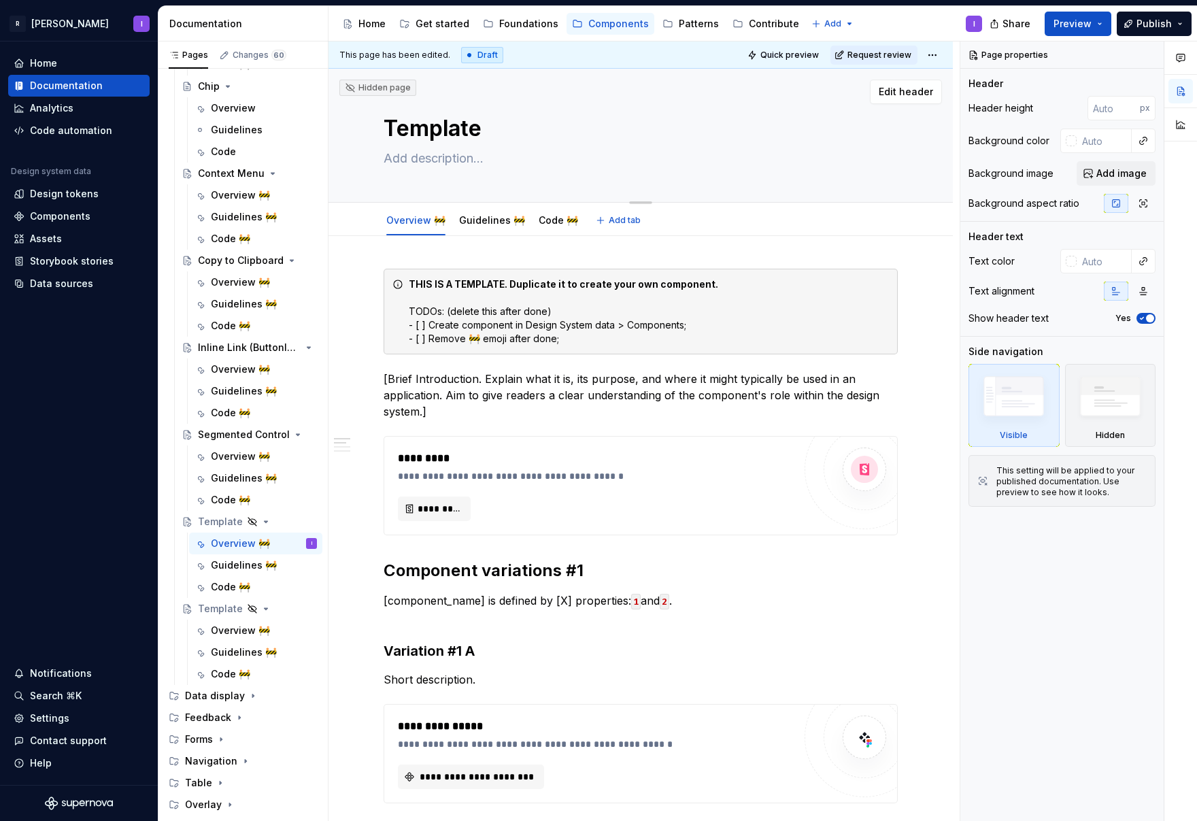
paste textarea "Standalone Link"
type textarea "*"
type textarea "Standalone Link"
type textarea "*"
type textarea "Standalone Link"
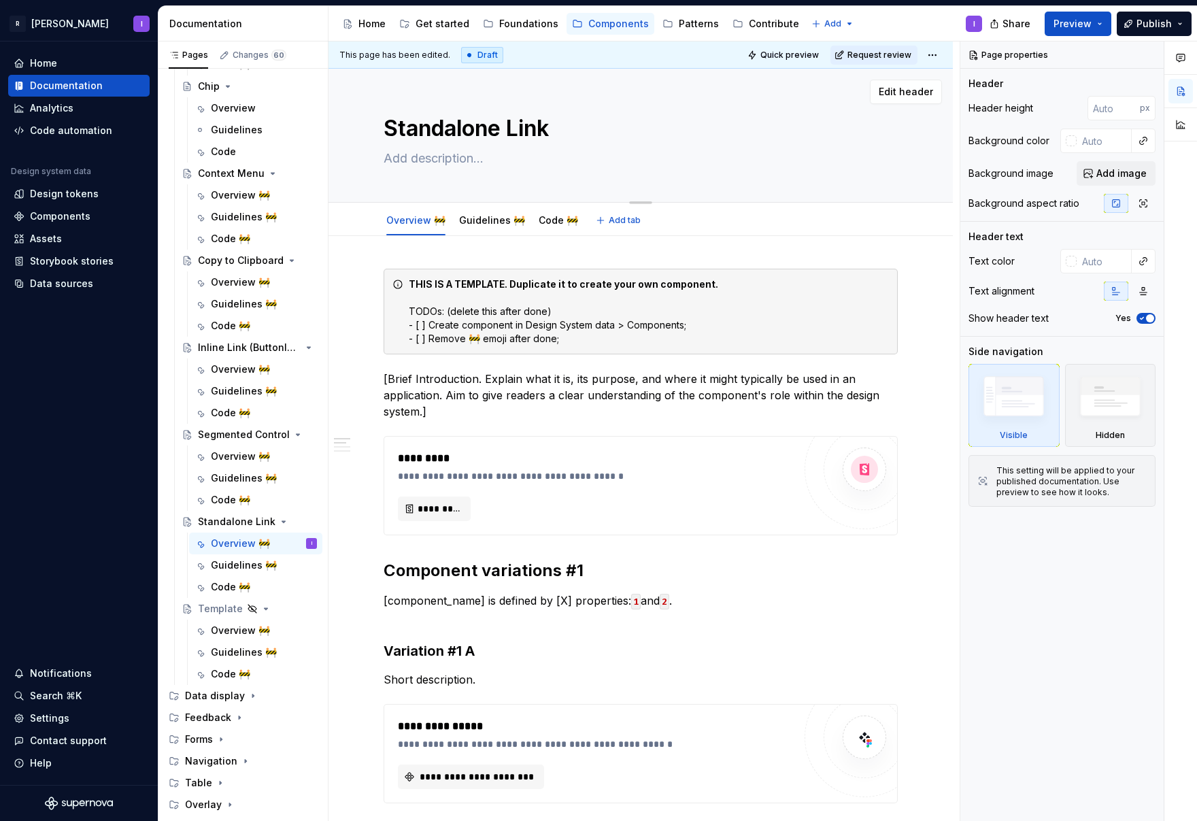
click at [426, 161] on textarea at bounding box center [638, 159] width 514 height 22
paste textarea "Standalone Links function as calls to action. They are used independently, ofte…"
type textarea "*"
type textarea "Standalone Links function as calls to action. They are used independently, ofte…"
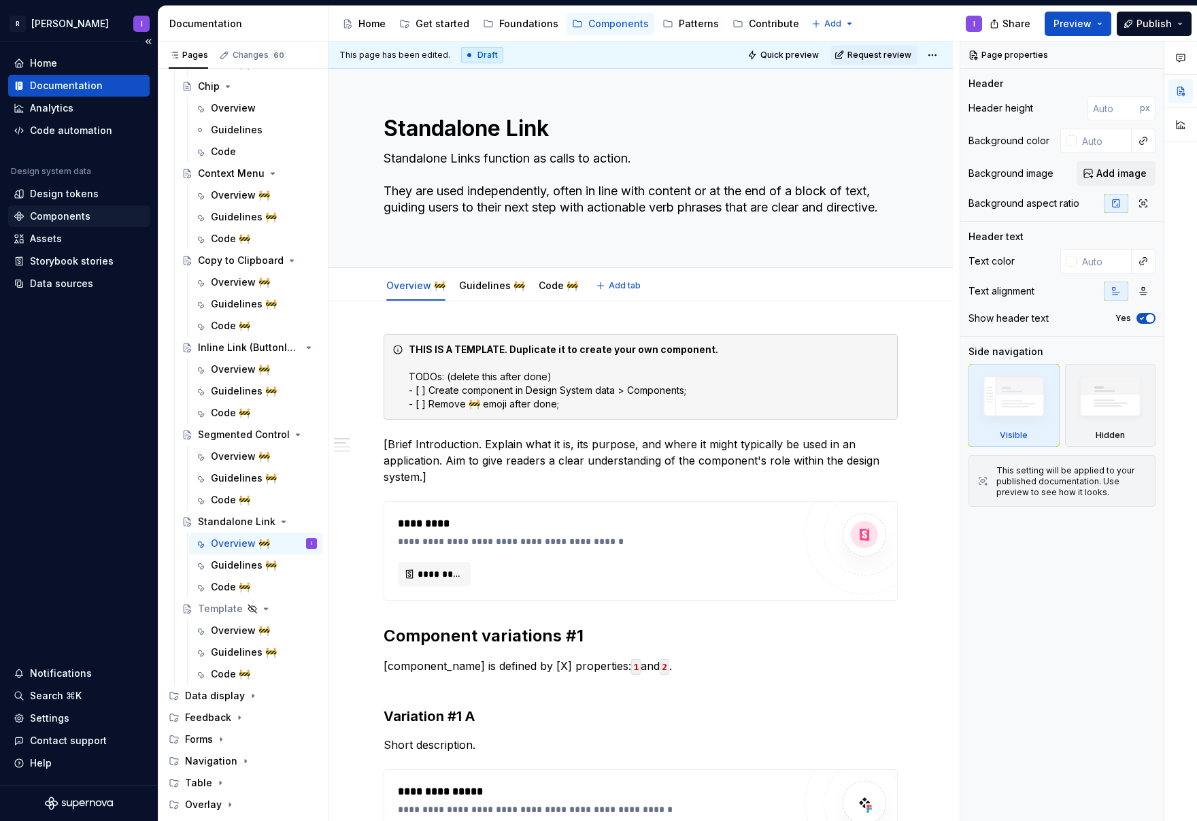
type textarea "*"
type textarea "Standalone Links function as calls to action. They are used independently, ofte…"
click at [231, 605] on div "Template" at bounding box center [220, 609] width 45 height 14
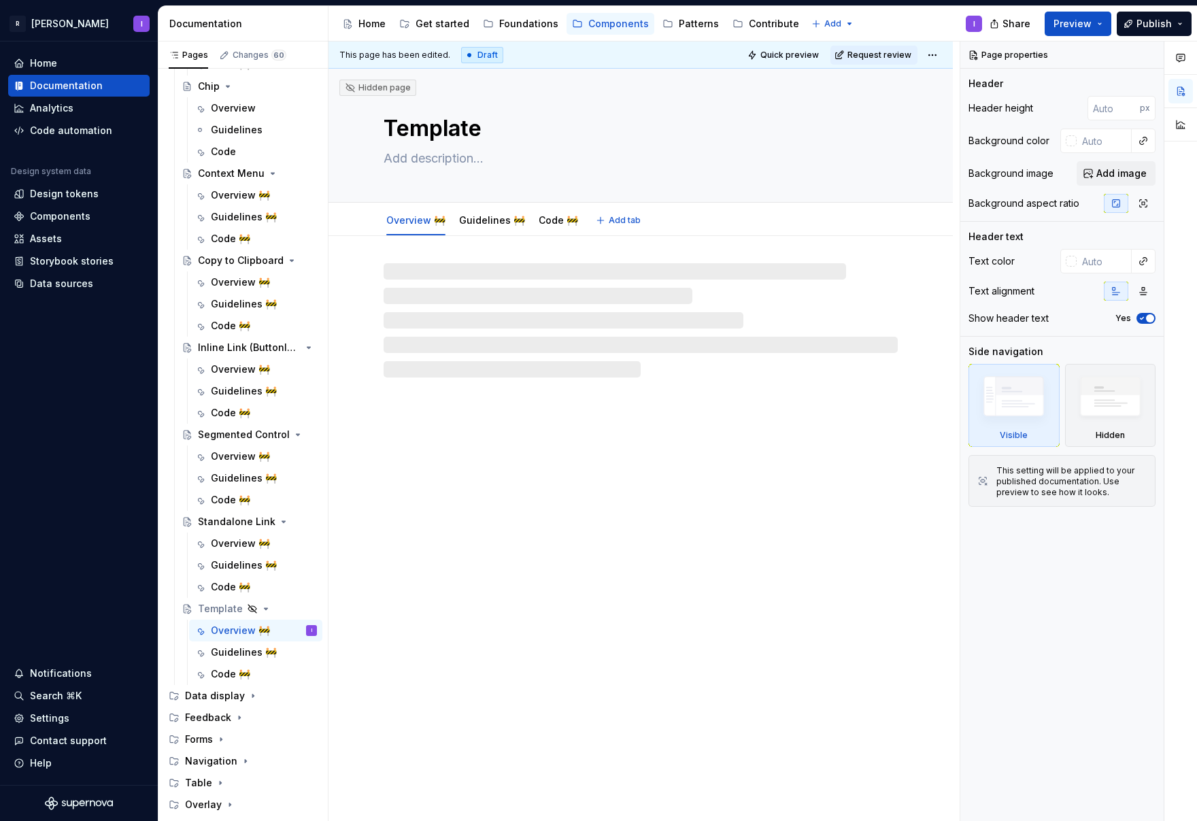
click at [432, 129] on textarea "Template" at bounding box center [638, 128] width 514 height 33
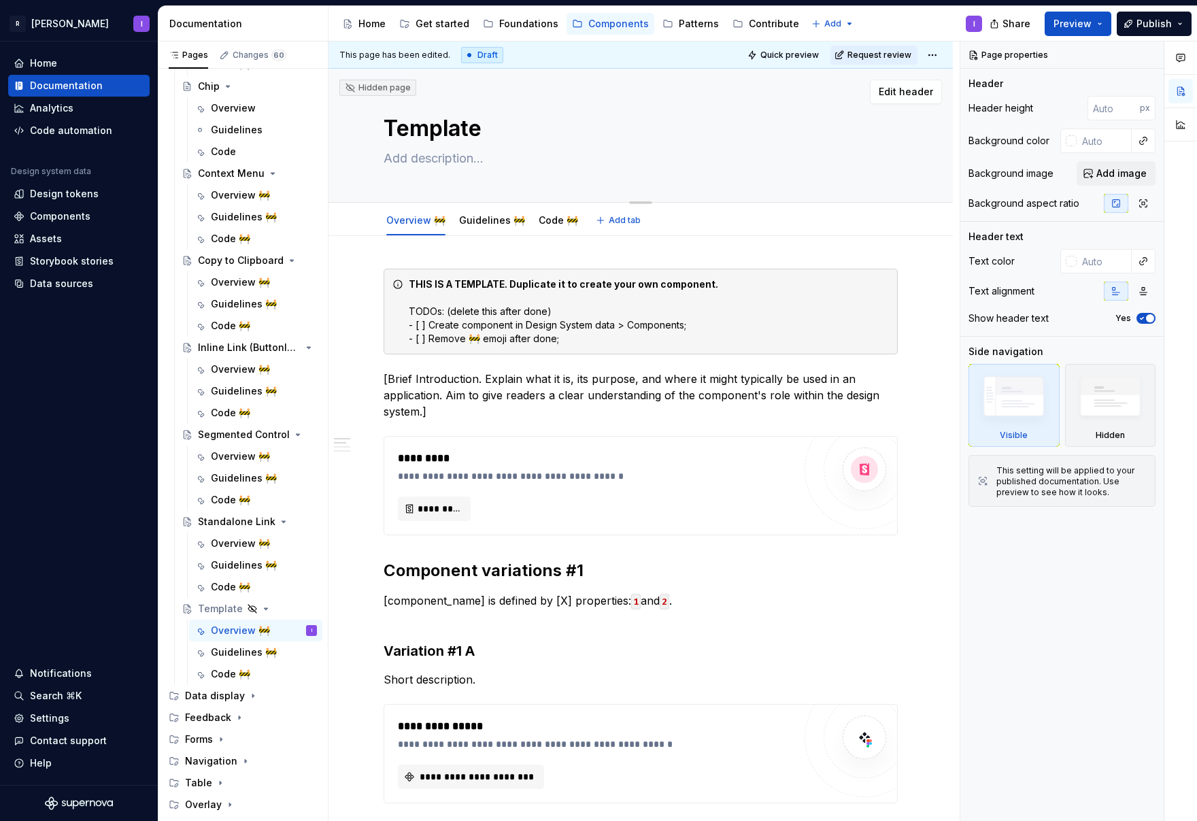
click at [443, 121] on textarea "Template" at bounding box center [638, 128] width 514 height 33
paste textarea "Toggl"
type textarea "*"
type textarea "TempToggle"
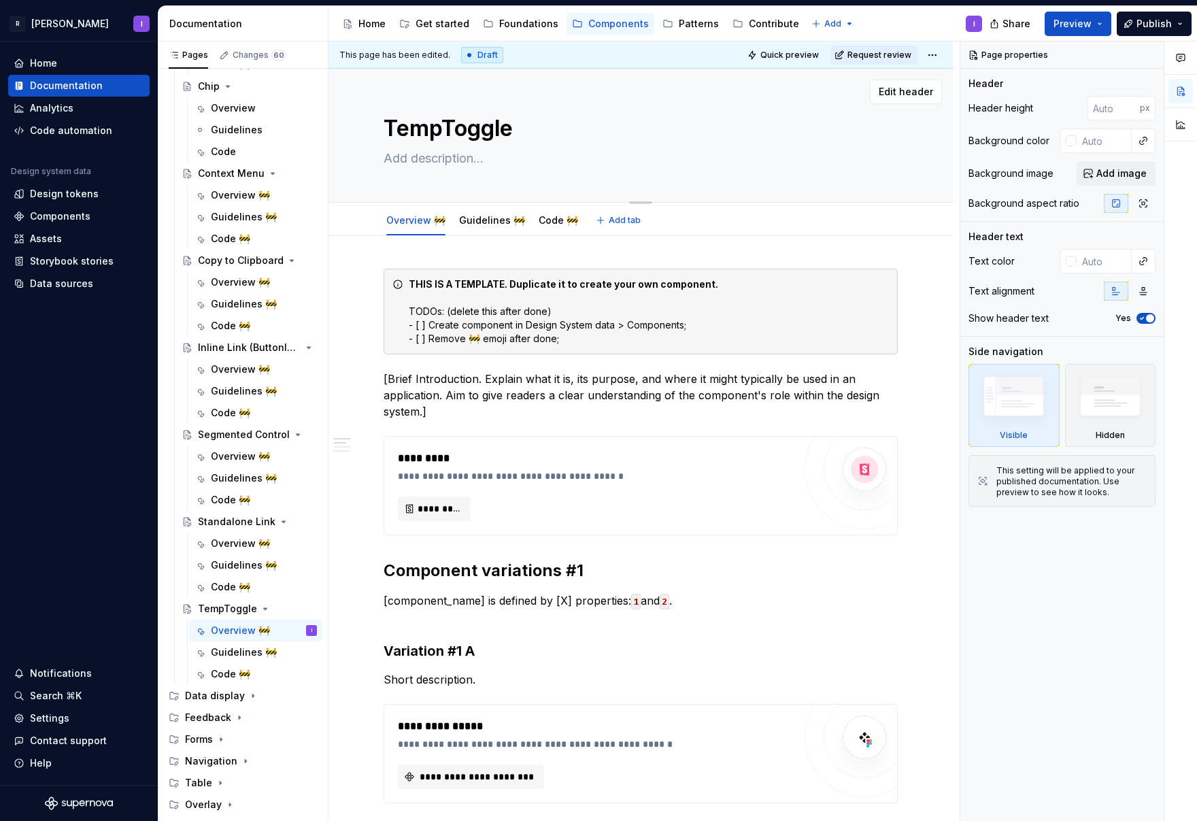
paste textarea
type textarea "*"
type textarea "Toggle"
type textarea "*"
type textarea "Toggle"
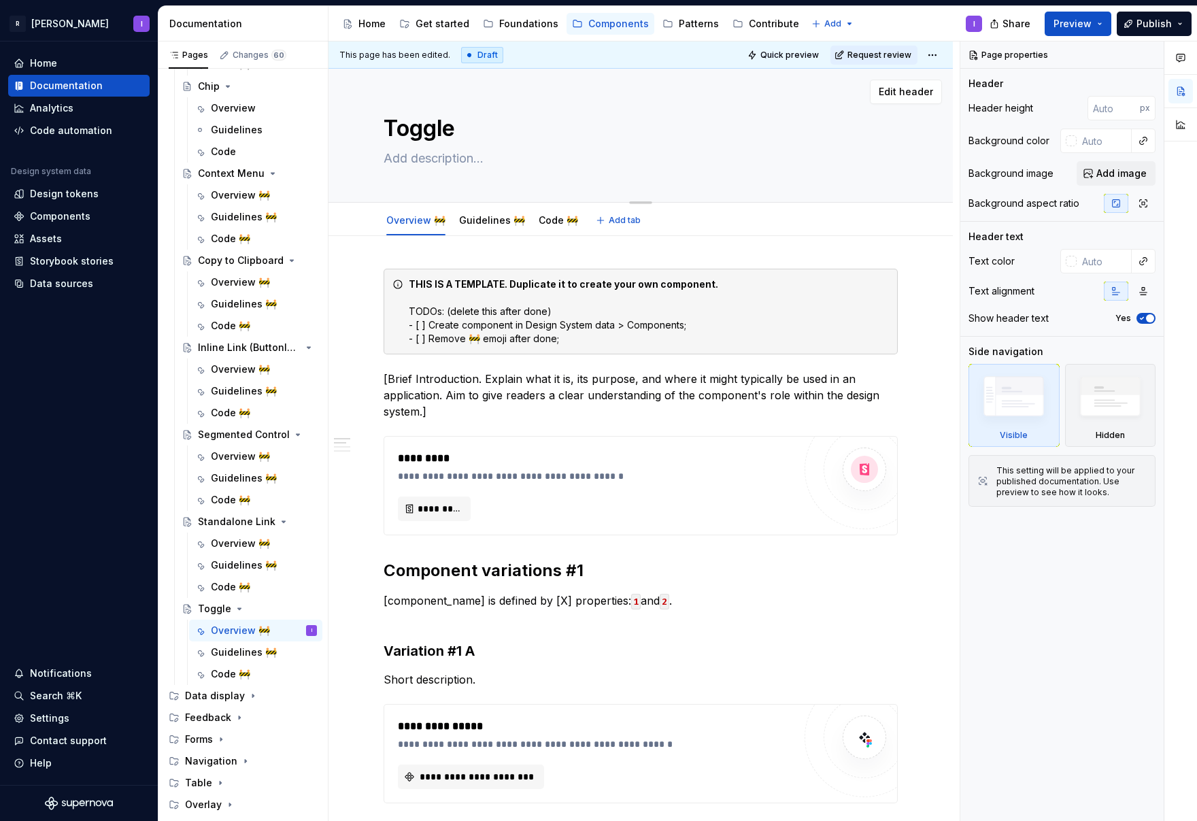
click at [428, 161] on textarea at bounding box center [638, 159] width 514 height 22
paste textarea "Toggles switch a setting between on and off. It's designed to clearly show a bi…"
type textarea "*"
type textarea "Toggles switch a setting between on and off. It's designed to clearly show a bi…"
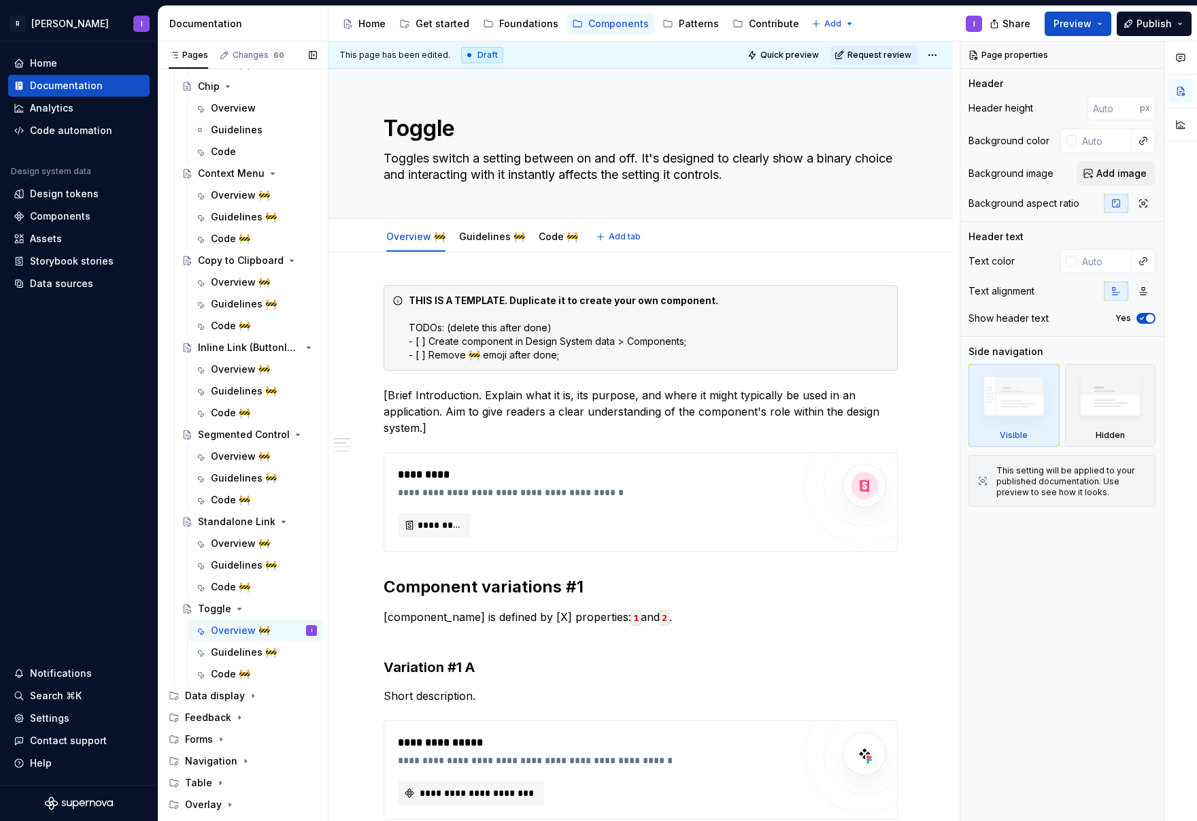
type textarea "*"
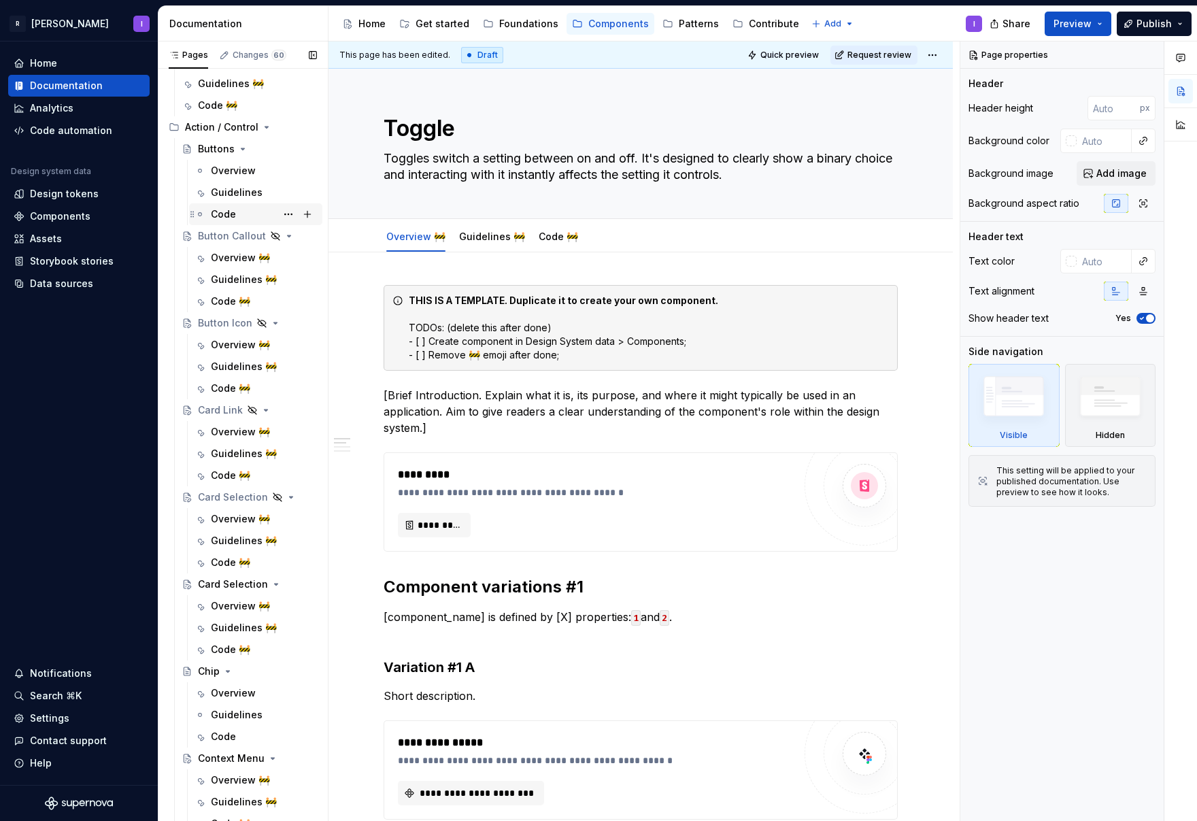
scroll to position [257, 0]
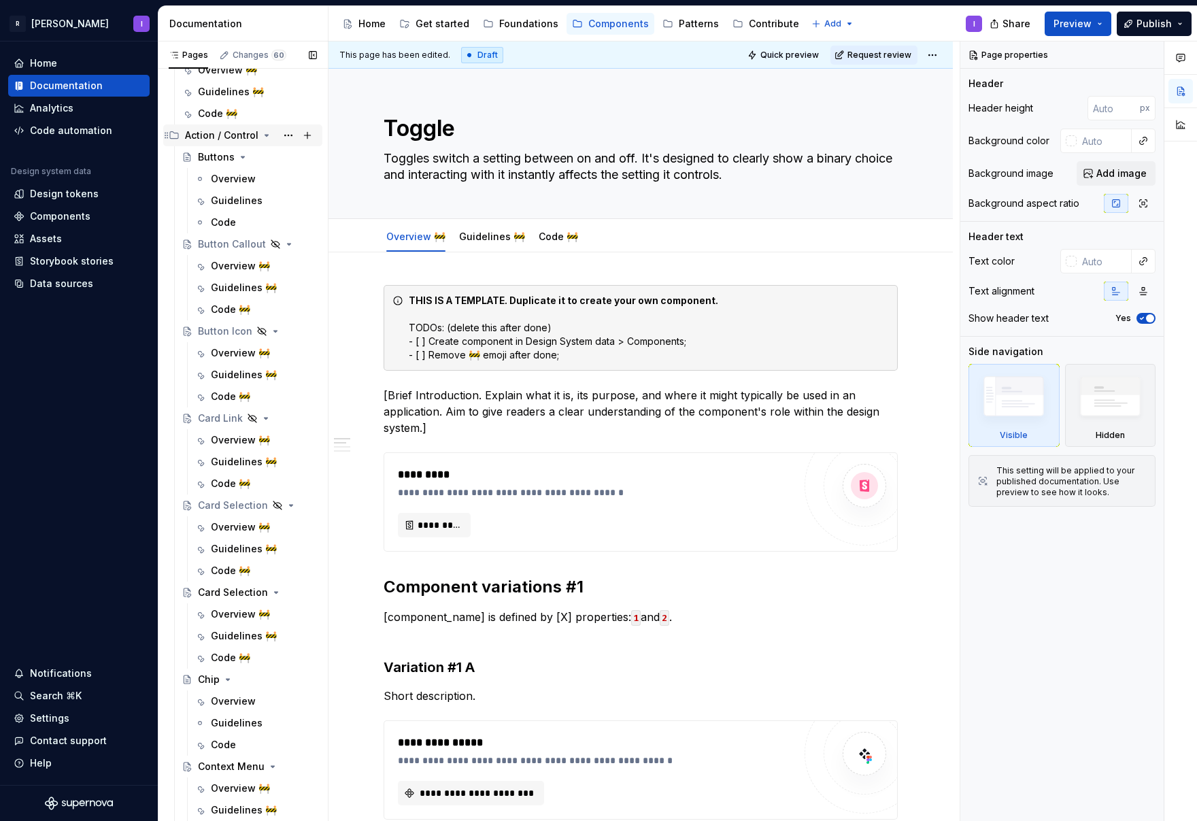
type textarea "Toggles switch a setting between on and off. It's designed to clearly show a bi…"
click at [265, 135] on icon "Page tree" at bounding box center [266, 135] width 3 height 1
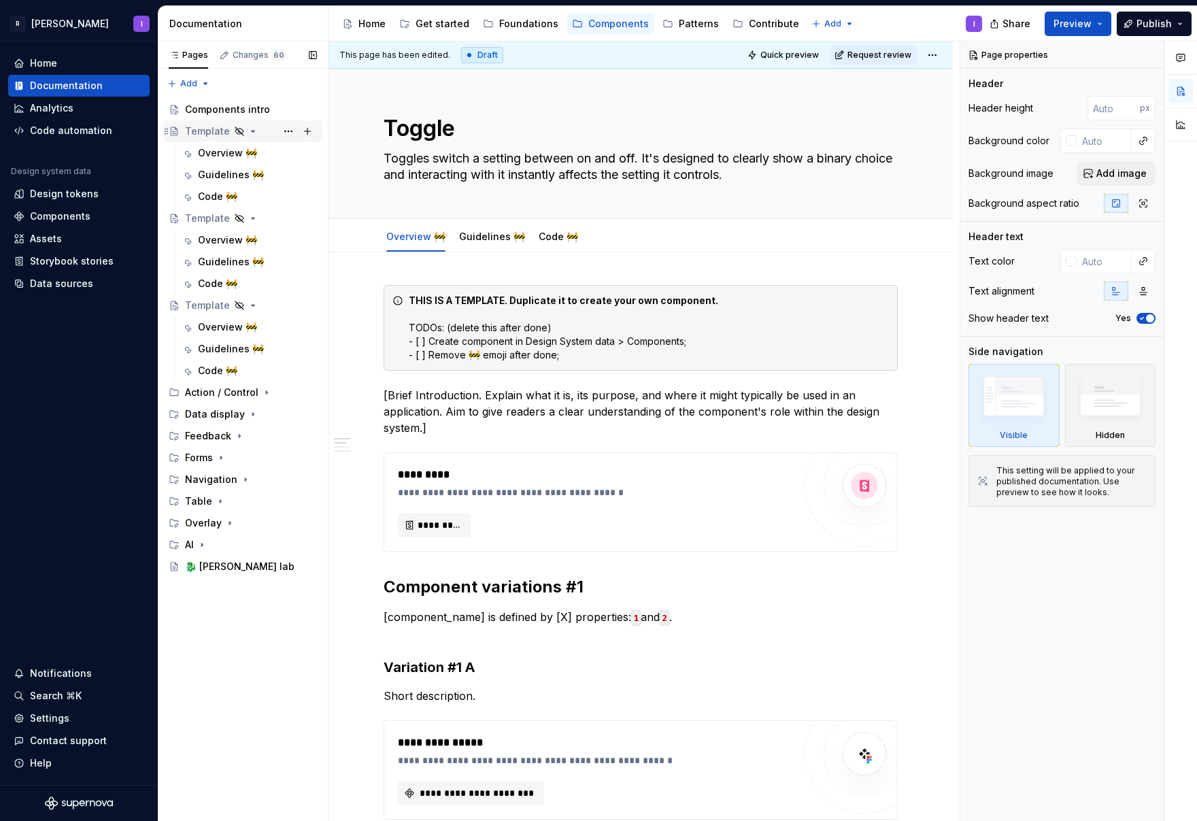
scroll to position [0, 0]
click at [254, 414] on icon "Page tree" at bounding box center [253, 414] width 11 height 11
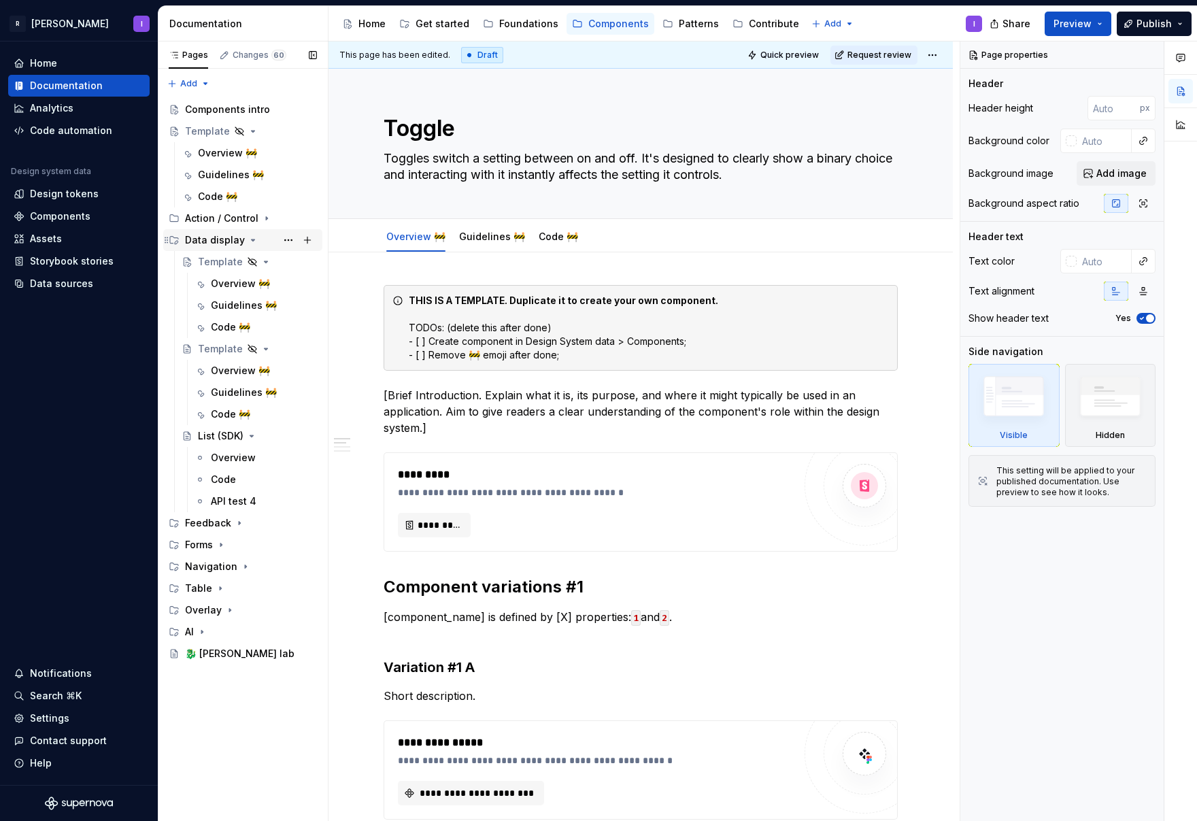
drag, startPoint x: 219, startPoint y: 256, endPoint x: 273, endPoint y: 236, distance: 57.9
click at [219, 256] on div "Template" at bounding box center [220, 262] width 45 height 14
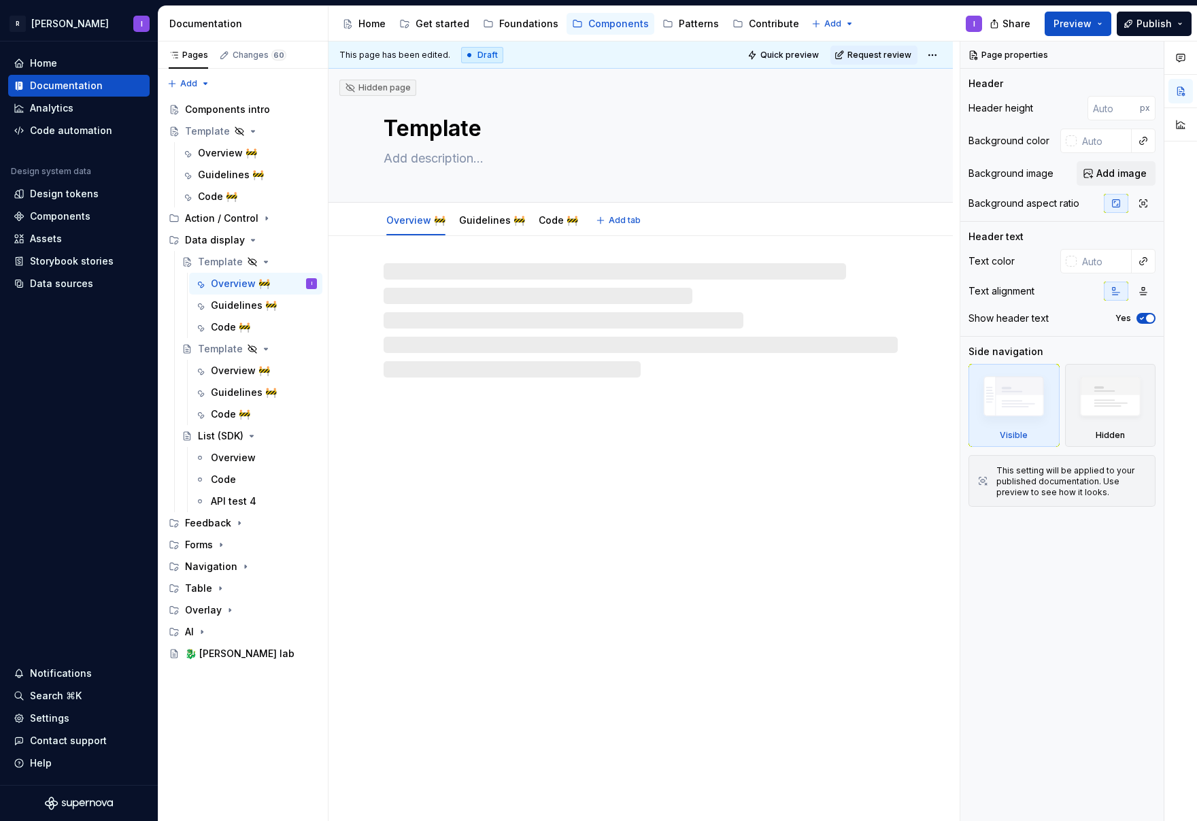
click at [414, 132] on textarea "Template" at bounding box center [638, 128] width 514 height 33
click at [413, 132] on textarea "Template" at bounding box center [638, 128] width 514 height 33
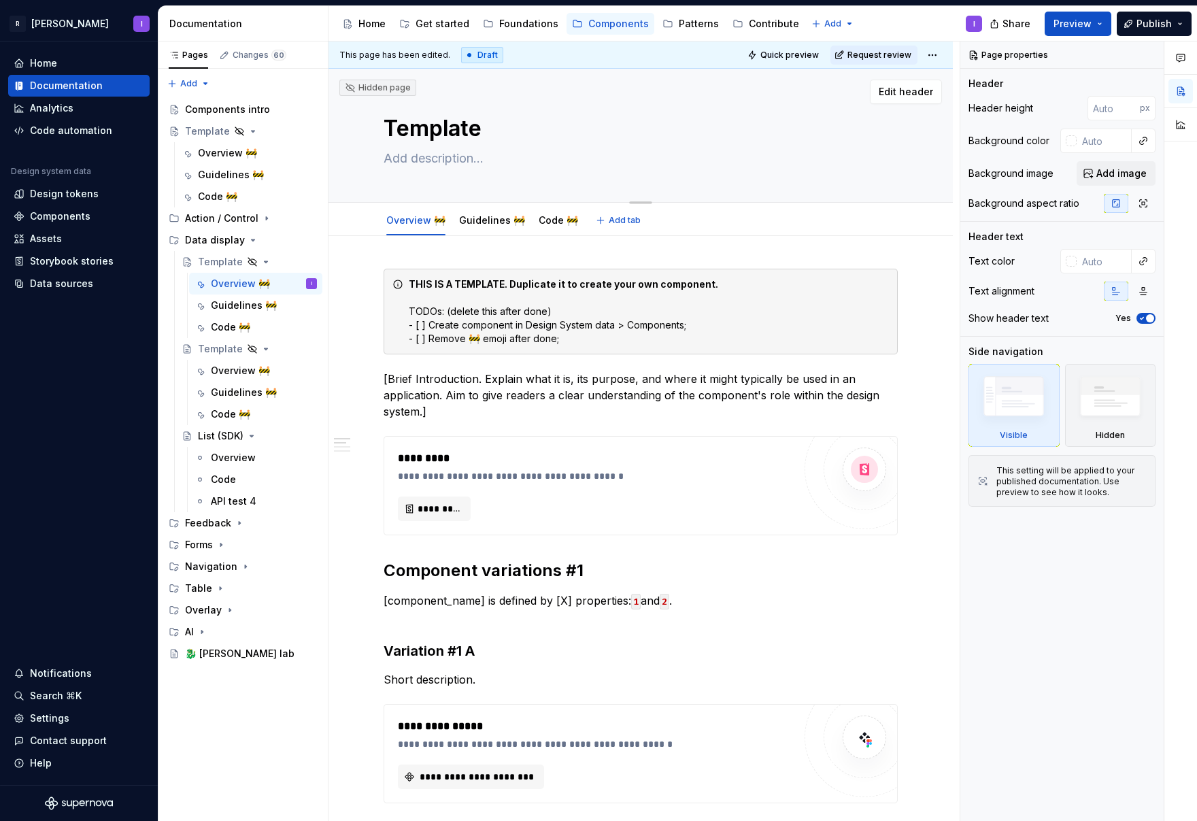
type textarea "*"
type textarea "s"
type textarea "*"
type textarea "si"
type textarea "*"
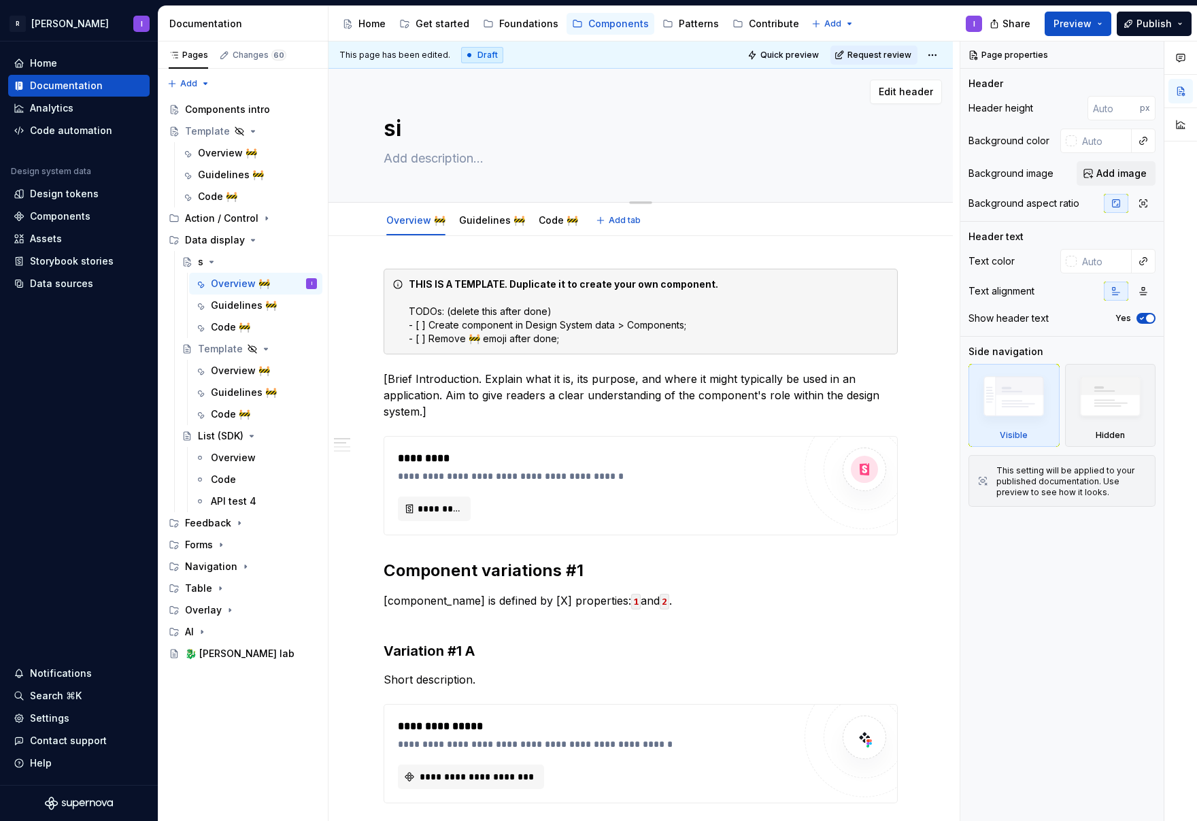
type textarea "sid"
type textarea "*"
type textarea "side"
type textarea "*"
type textarea "side"
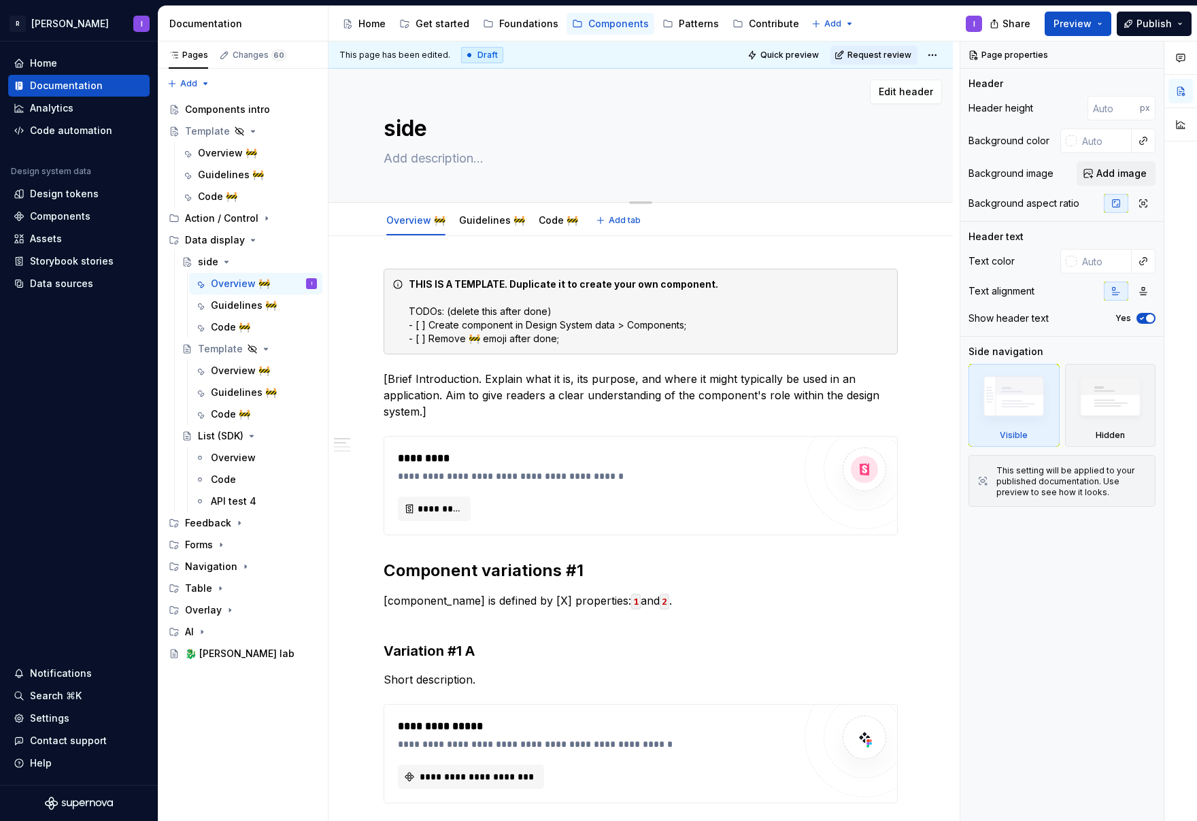
type textarea "*"
type textarea "side I"
type textarea "*"
type textarea "side In"
type textarea "*"
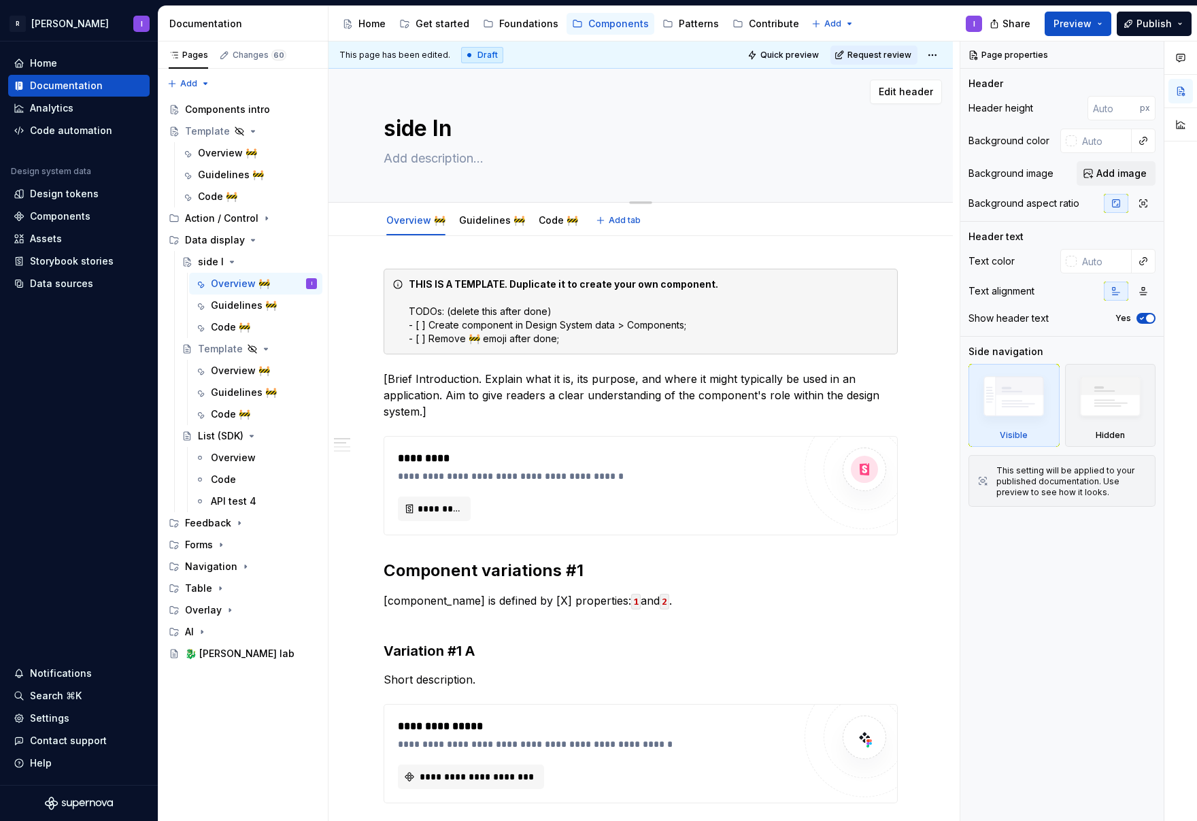
type textarea "side Inf"
type textarea "*"
type textarea "side Info"
type textarea "*"
type textarea "side Info"
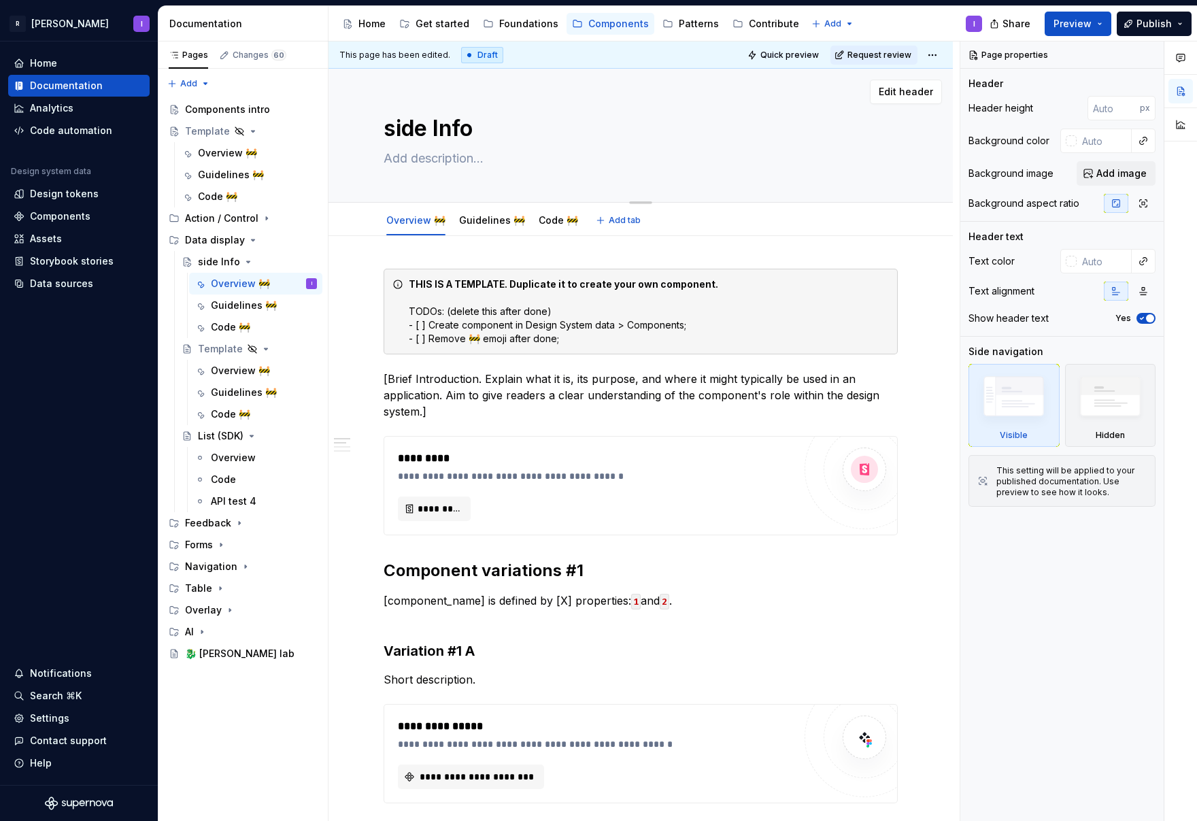
type textarea "*"
type textarea "side Info B"
type textarea "*"
type textarea "side Info Bl"
type textarea "*"
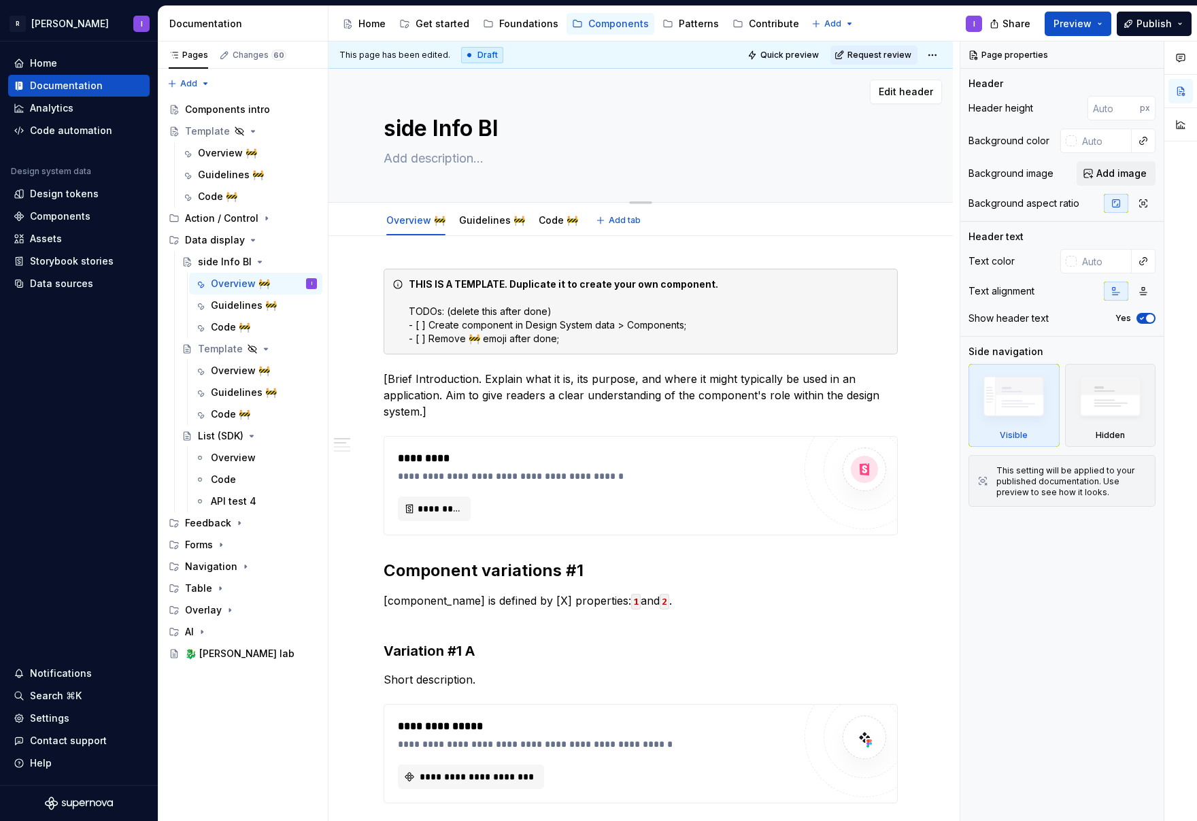
type textarea "side Info Blo"
type textarea "*"
type textarea "side Info Bloc"
type textarea "*"
type textarea "A"
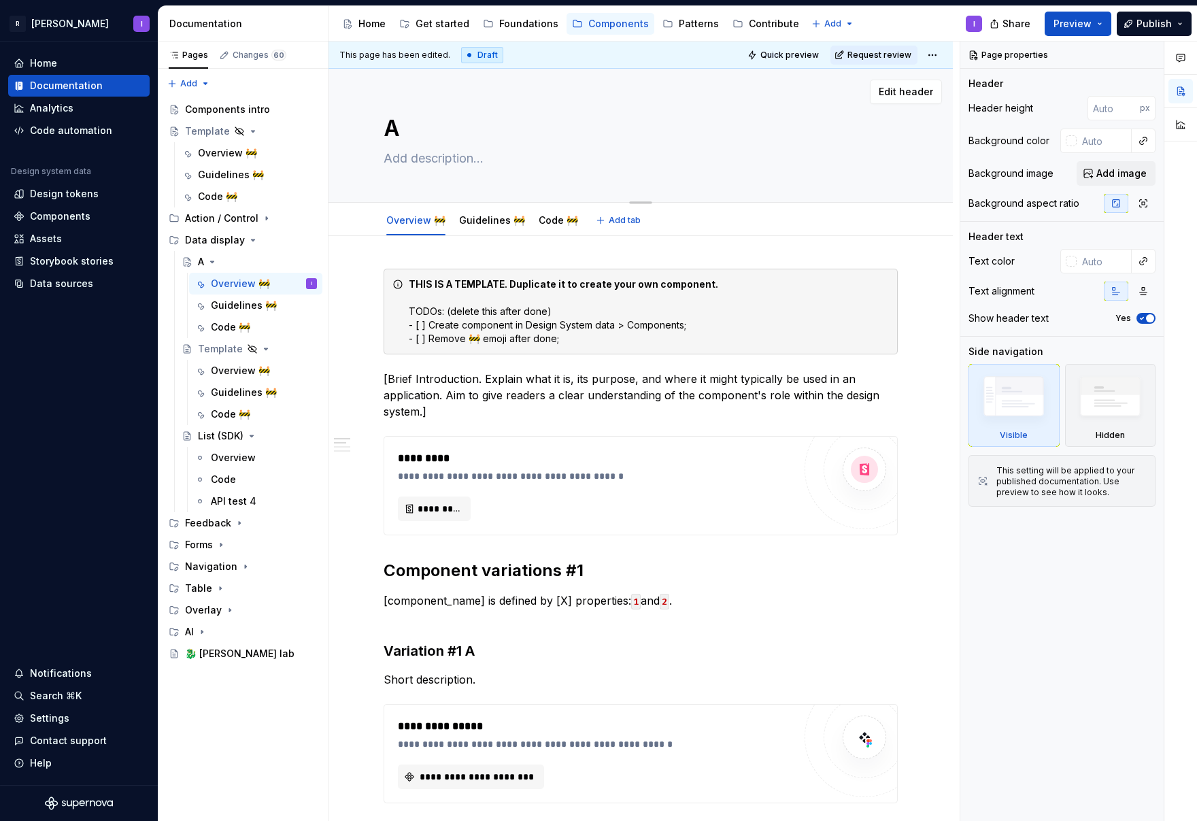
type textarea "*"
type textarea "As"
type textarea "*"
type textarea "Asi"
type textarea "*"
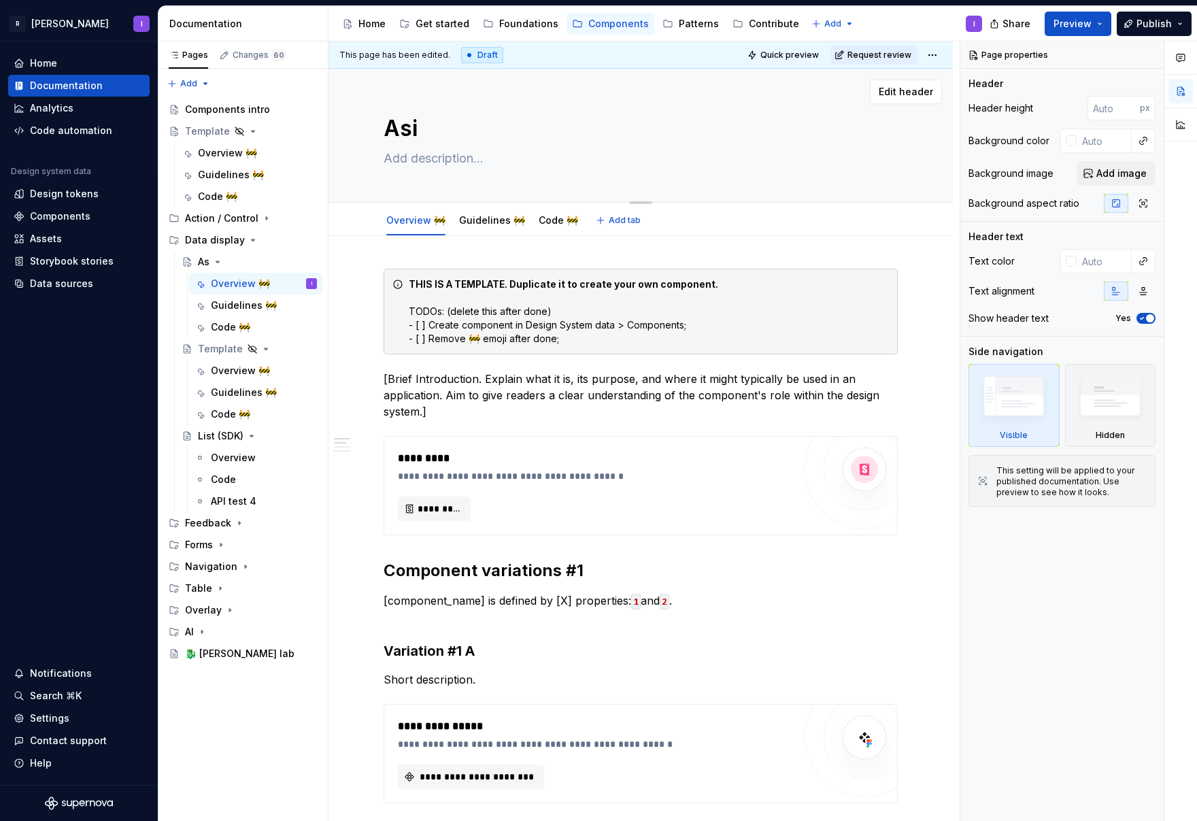
type textarea "Asid"
type textarea "*"
type textarea "Aside"
type textarea "*"
type textarea "Aside"
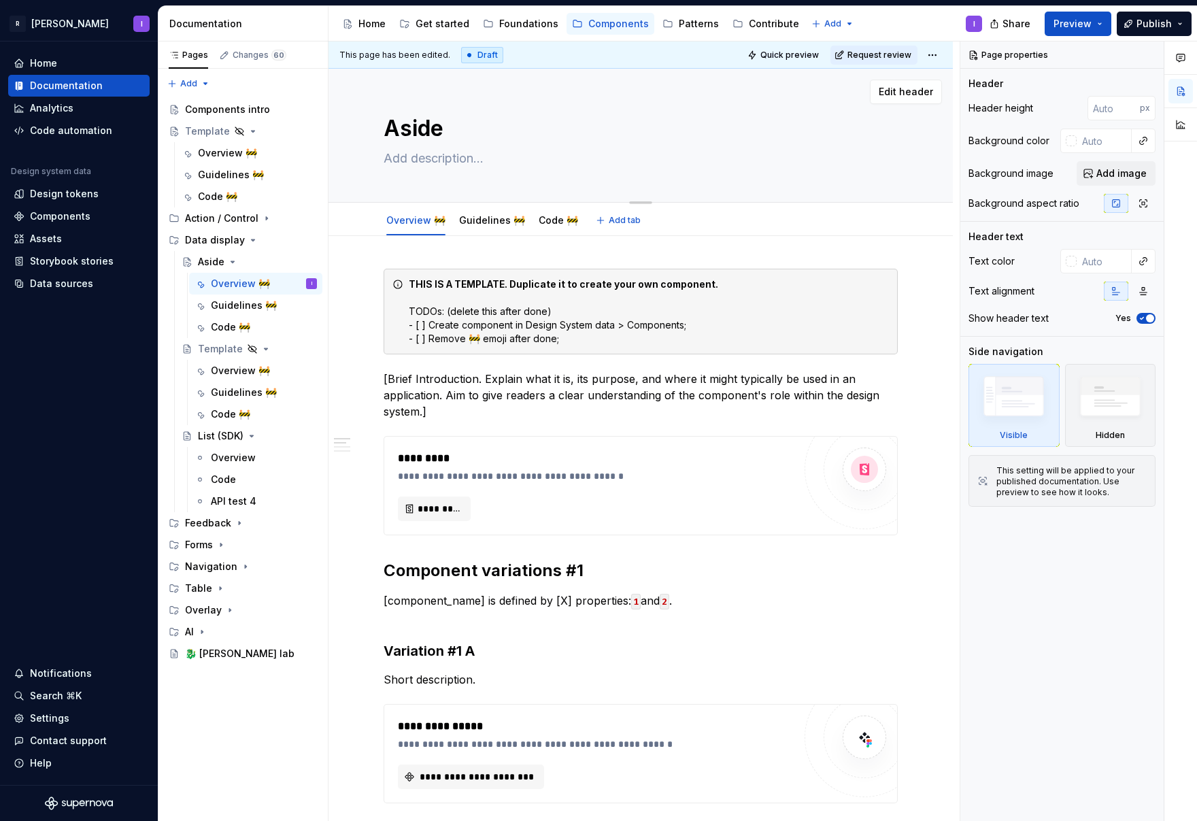
type textarea "*"
type textarea "Aside I"
type textarea "*"
type textarea "Aside In"
type textarea "*"
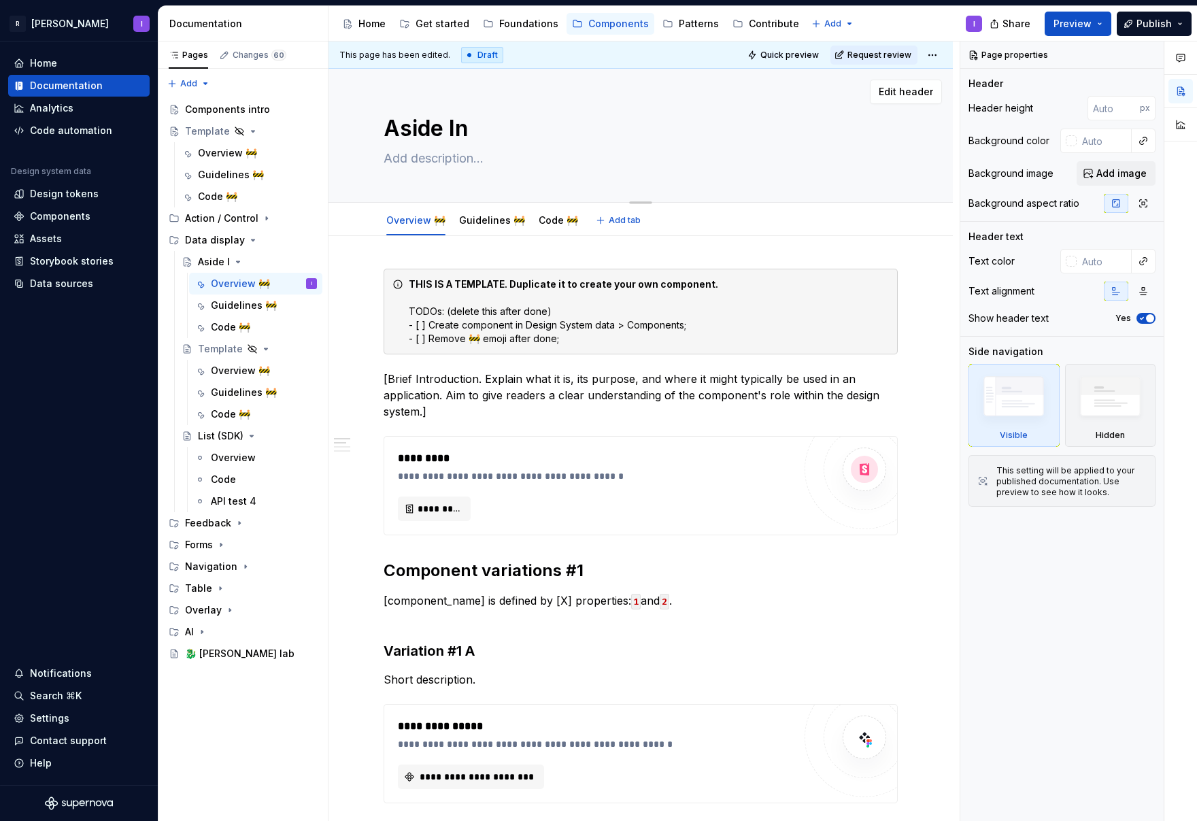
type textarea "Aside Inf"
type textarea "*"
type textarea "Aside Info"
type textarea "*"
type textarea "Aside Info"
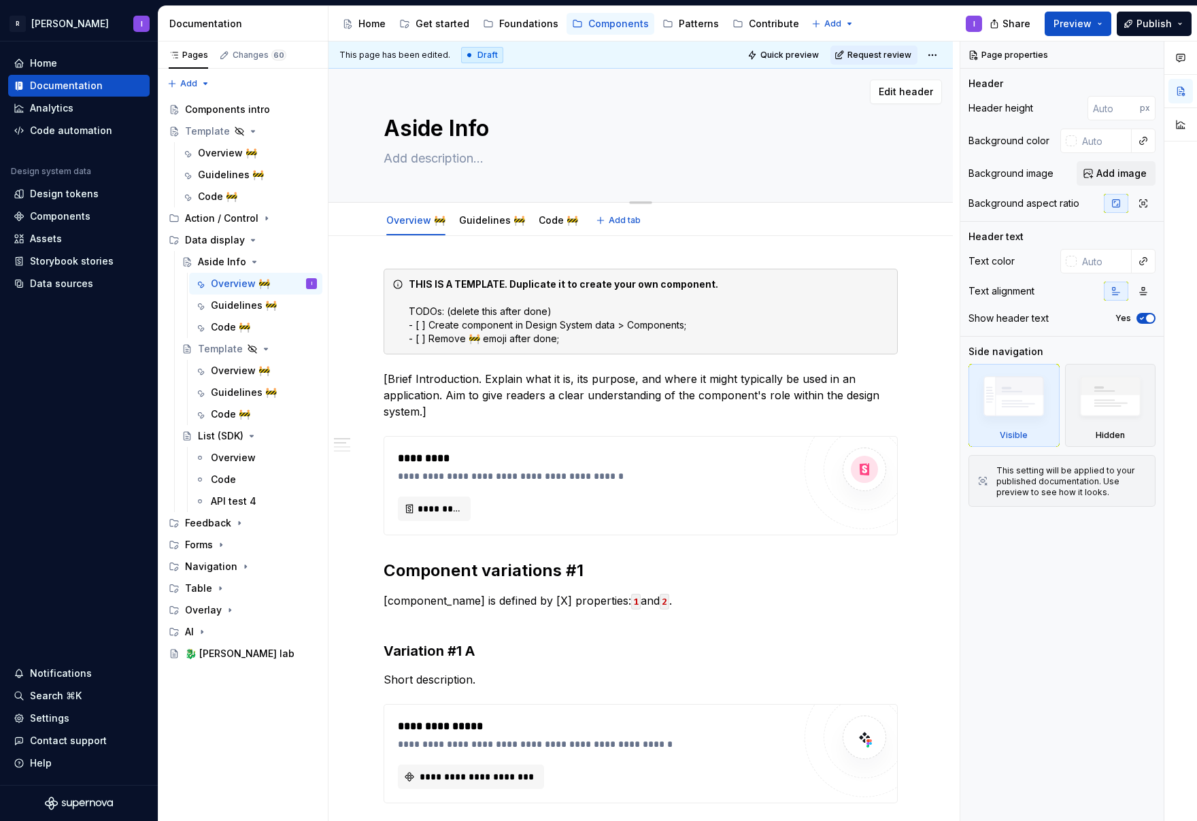
type textarea "*"
type textarea "Aside Info B"
type textarea "*"
type textarea "Aside Info Bl"
type textarea "*"
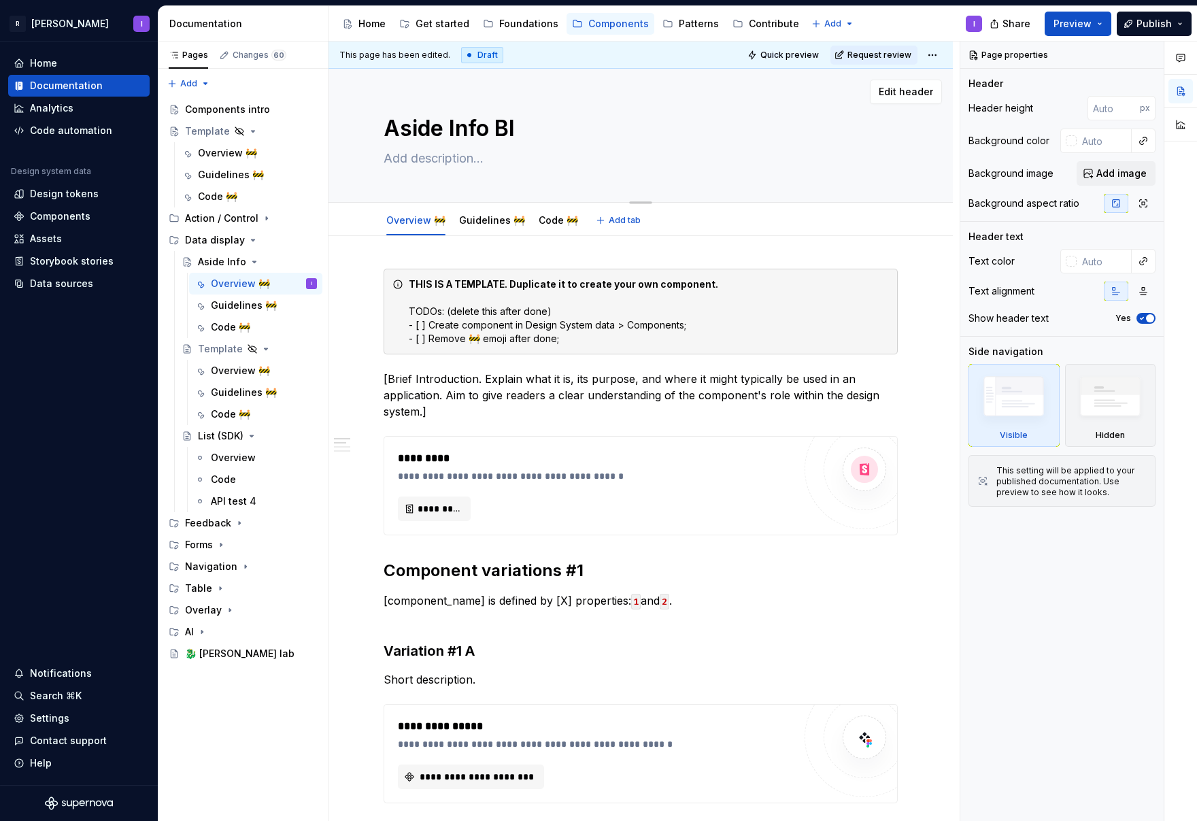
type textarea "Aside Info Blo"
type textarea "*"
type textarea "Aside Info Bloc"
type textarea "*"
type textarea "Aside Info Block"
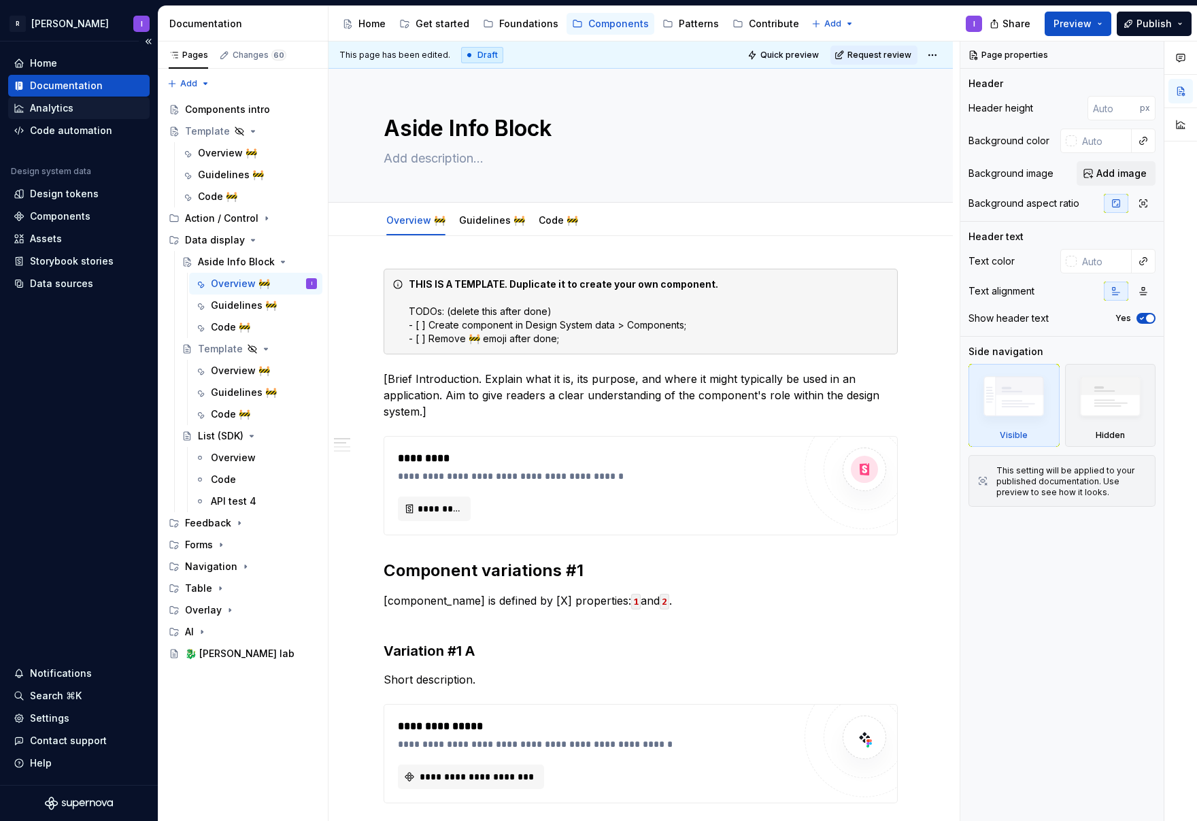
type textarea "*"
type textarea "Aside Info Block"
click at [286, 348] on button "Page tree" at bounding box center [288, 348] width 19 height 19
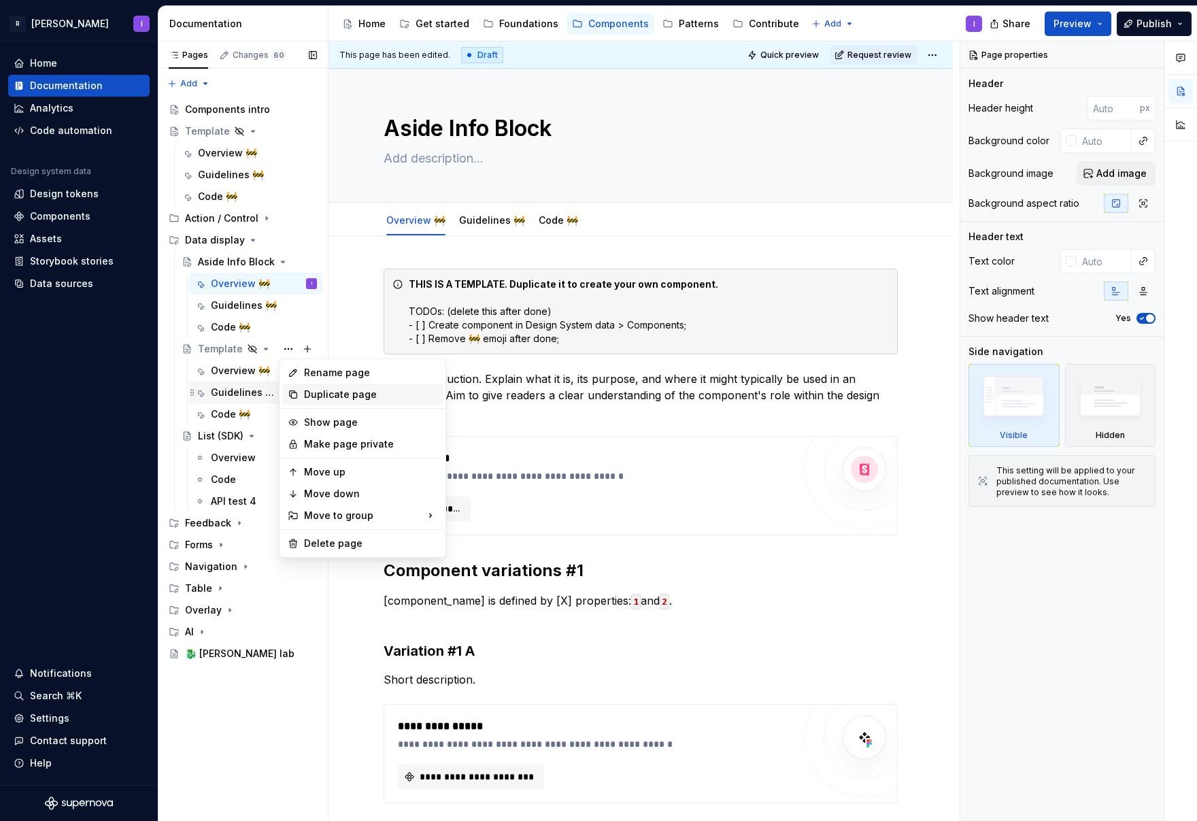
click at [314, 398] on div "Duplicate page" at bounding box center [370, 395] width 133 height 14
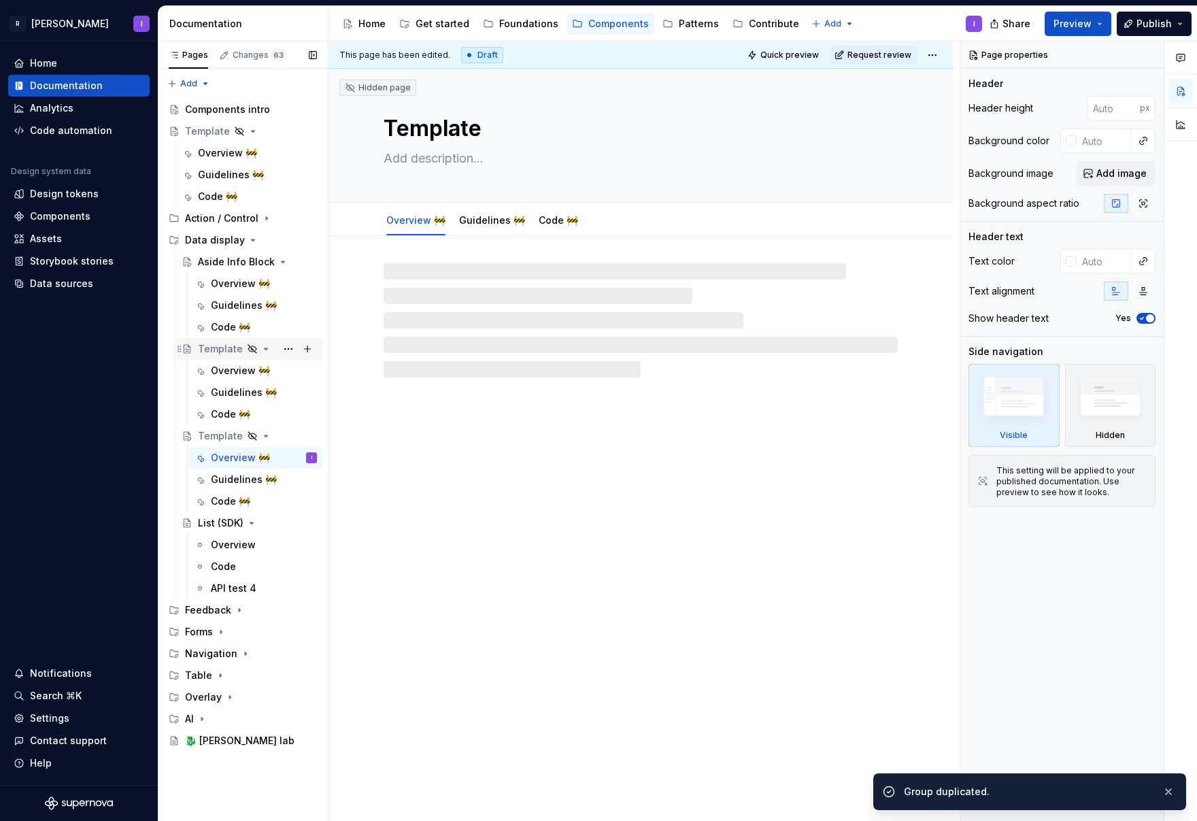
click at [229, 349] on div "Template" at bounding box center [220, 349] width 45 height 14
click at [414, 124] on textarea "Template" at bounding box center [638, 128] width 514 height 33
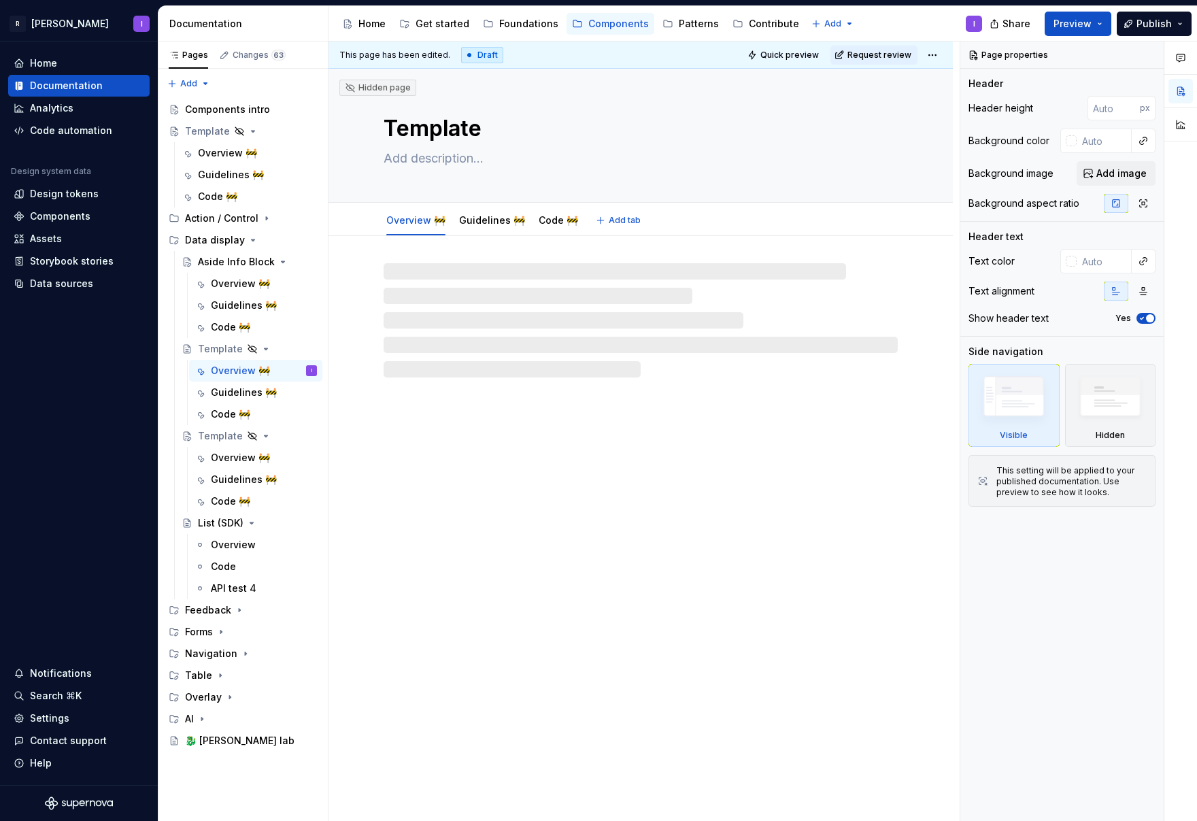
click at [429, 133] on textarea "Template" at bounding box center [638, 128] width 514 height 33
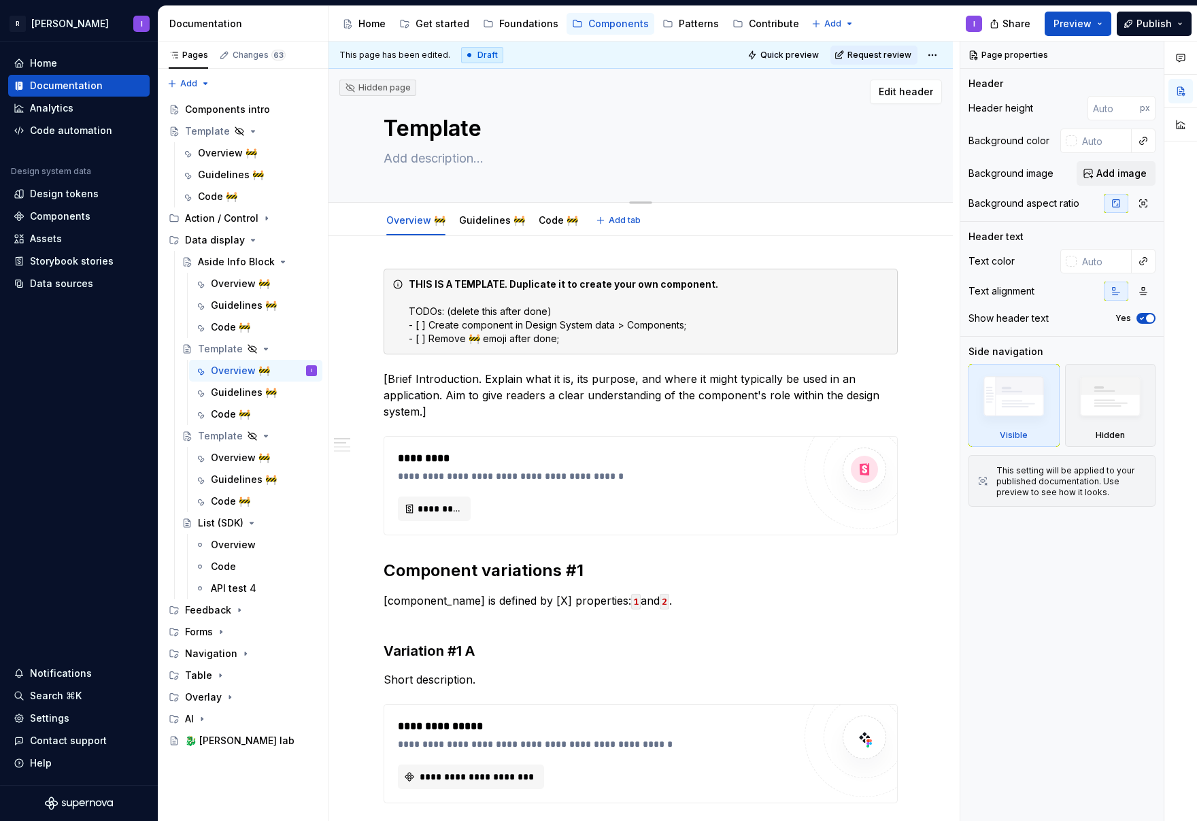
click at [429, 132] on textarea "Template" at bounding box center [638, 128] width 514 height 33
paste textarea "Accordion"
type textarea "*"
type textarea "Accordion"
type textarea "*"
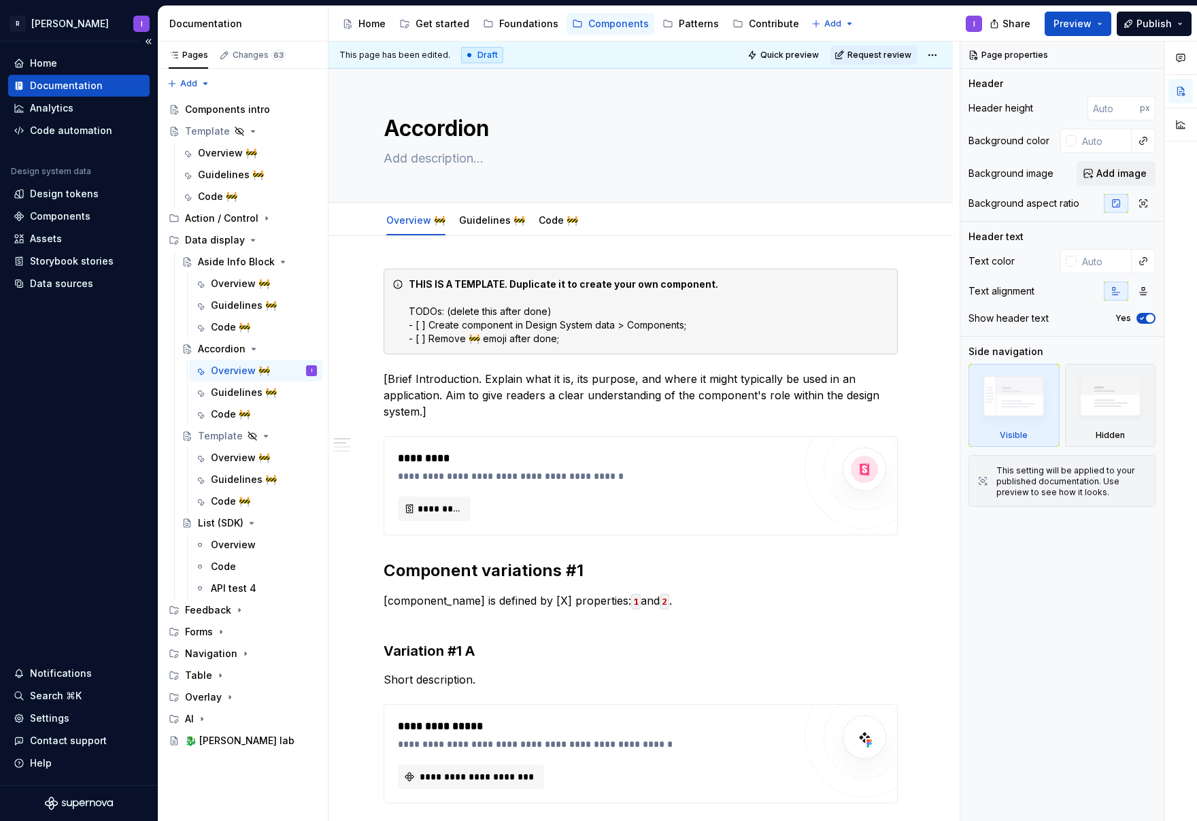
type textarea "Accordion"
click at [216, 436] on div "Template" at bounding box center [220, 436] width 45 height 14
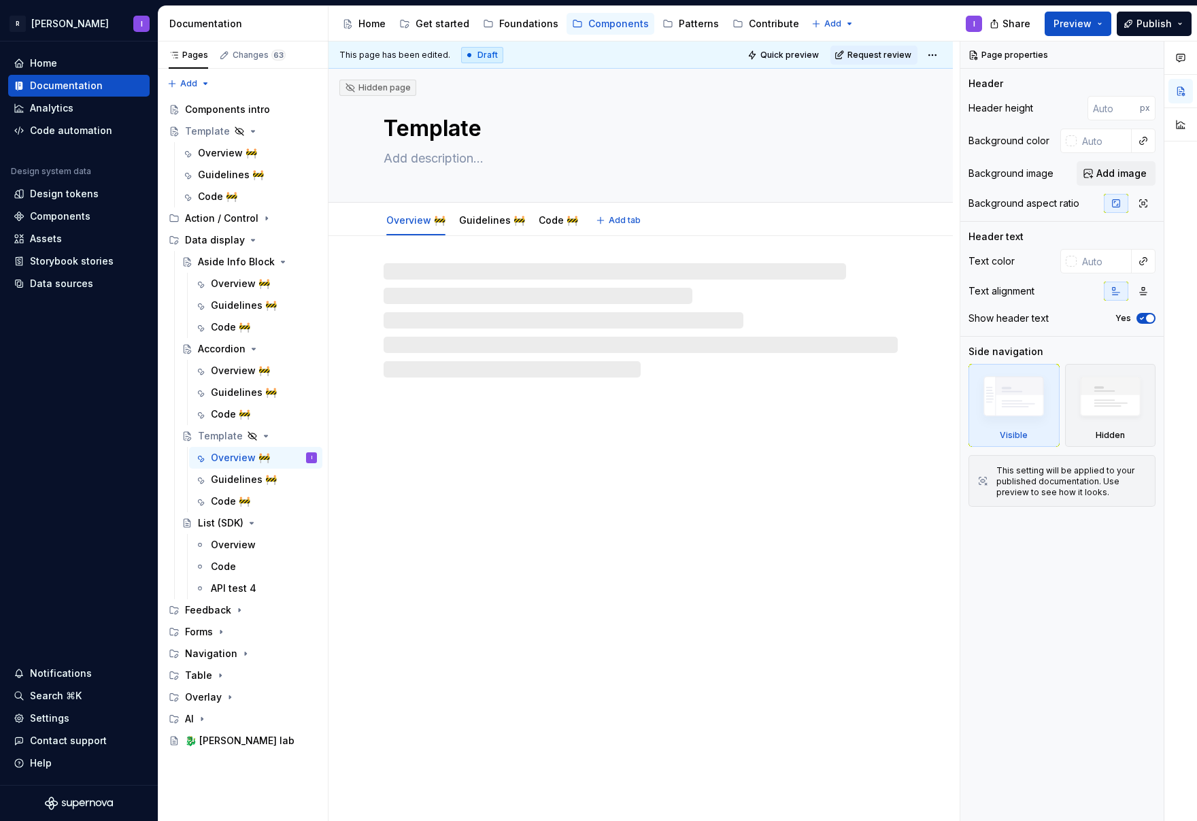
click at [422, 129] on textarea "Template" at bounding box center [638, 128] width 514 height 33
paste textarea "Avatar"
type textarea "*"
type textarea "Avatar"
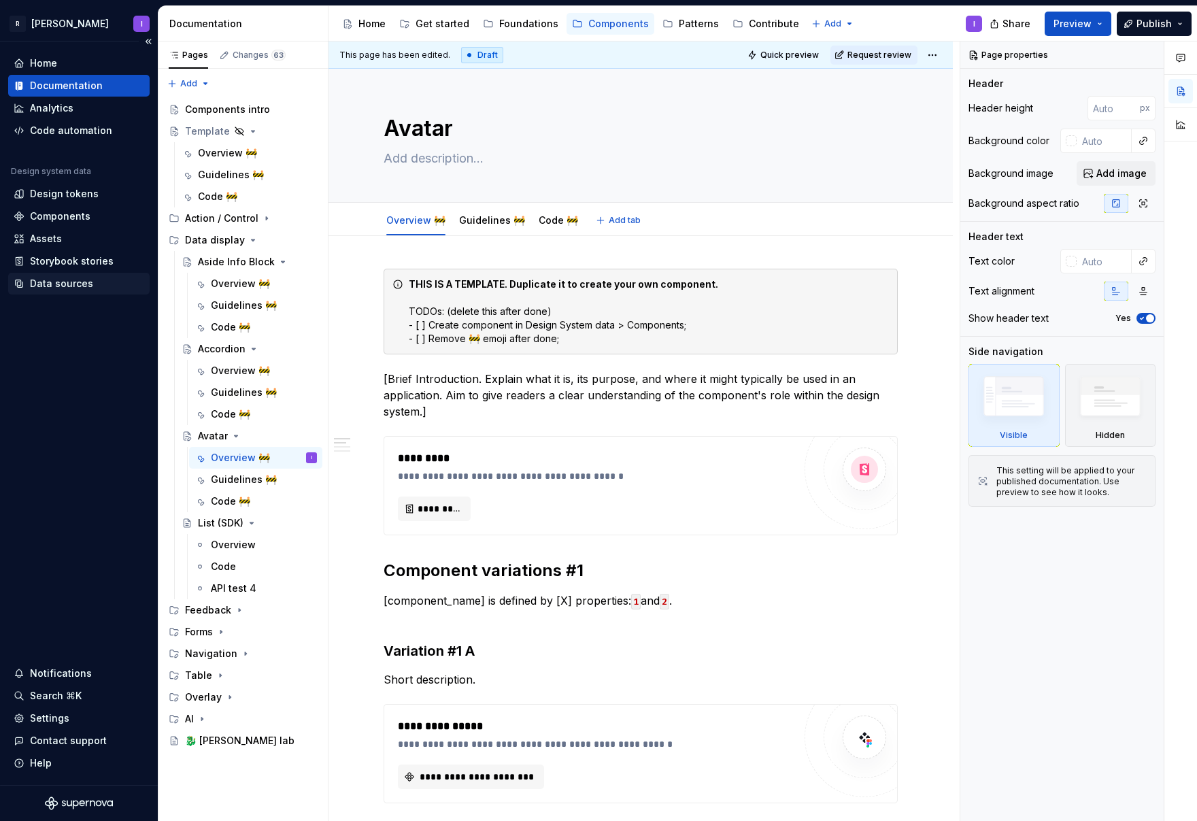
type textarea "*"
type textarea "Avatar"
click at [412, 154] on textarea at bounding box center [638, 159] width 514 height 22
paste textarea "The Avatar component visually represents a user, typically with an image or ini…"
type textarea "*"
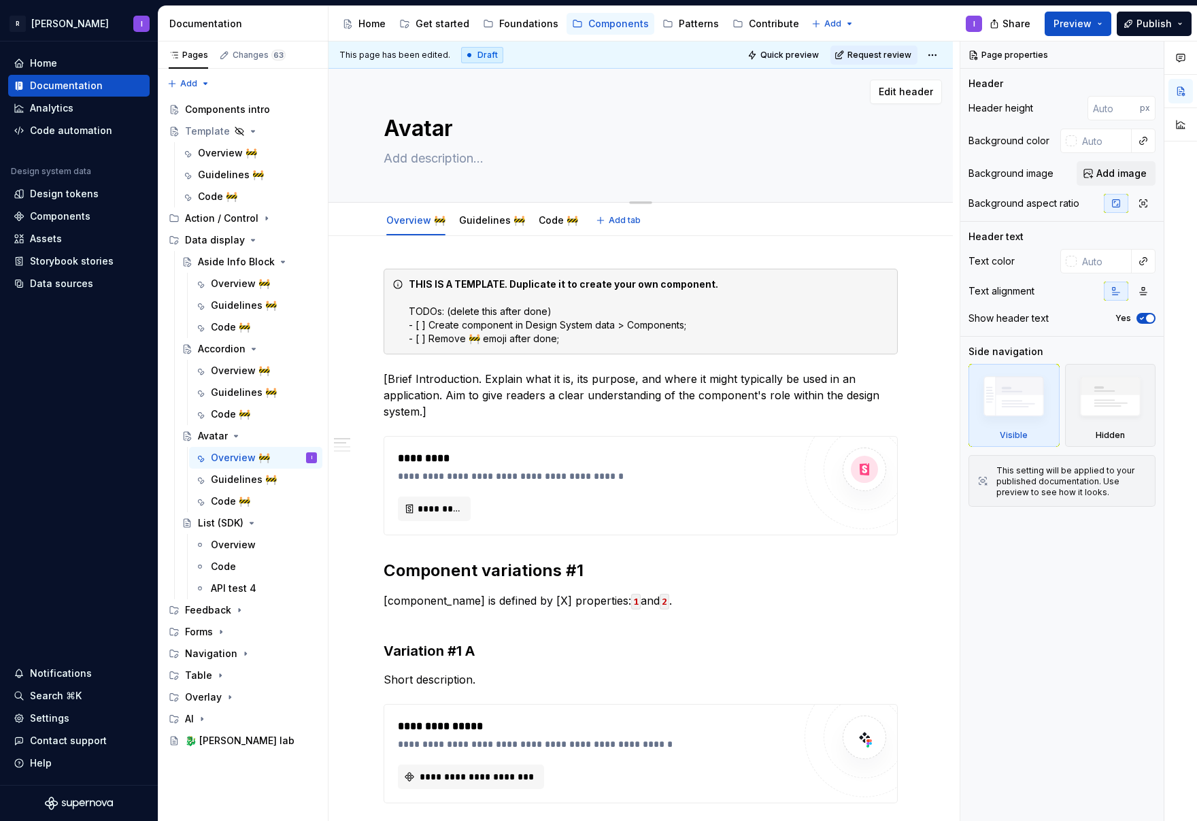
type textarea "The Avatar component visually represents a user, typically with an image or ini…"
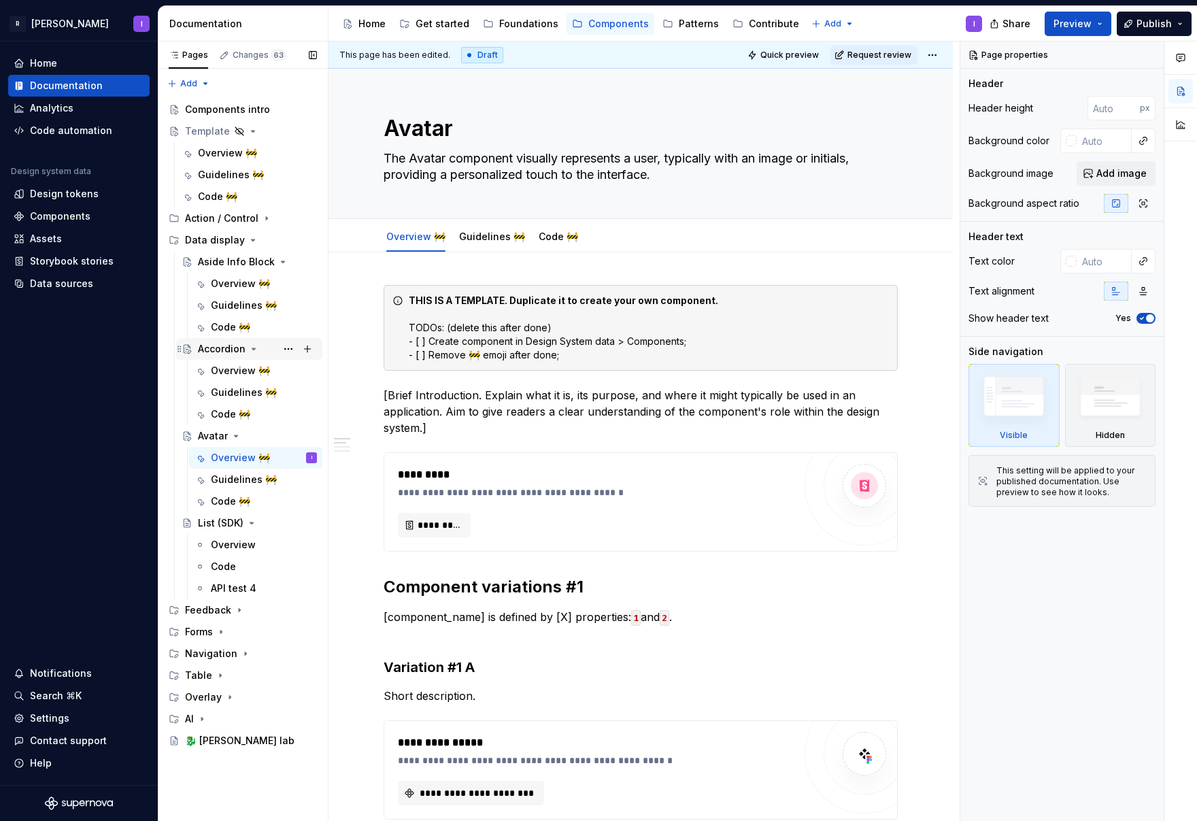
type textarea "*"
type textarea "The Avatar component visually represents a user, typically with an image or ini…"
click at [212, 354] on div "Accordion" at bounding box center [222, 349] width 48 height 14
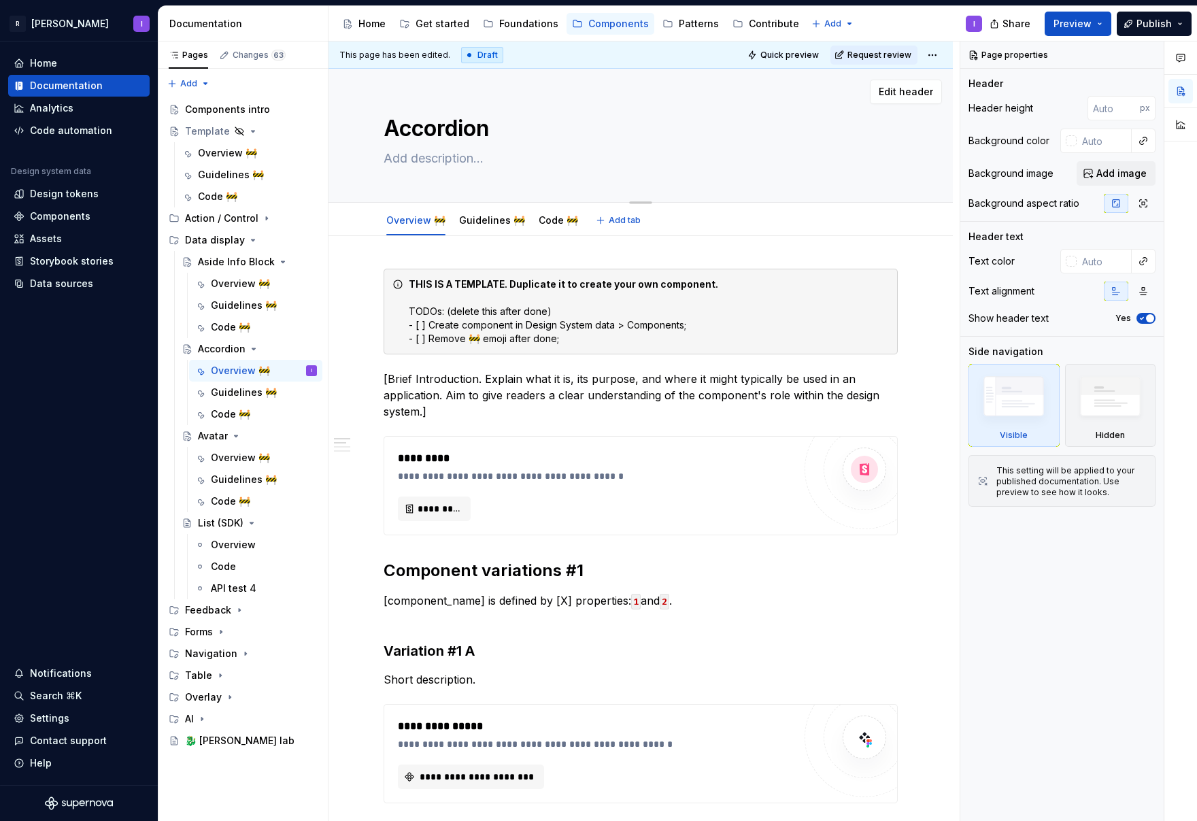
click at [437, 152] on textarea at bounding box center [638, 159] width 514 height 22
paste textarea "An accordion is a vertical stack of collapsible panels that allows users to exp…"
type textarea "*"
type textarea "An accordion is a vertical stack of collapsible panels that allows users to exp…"
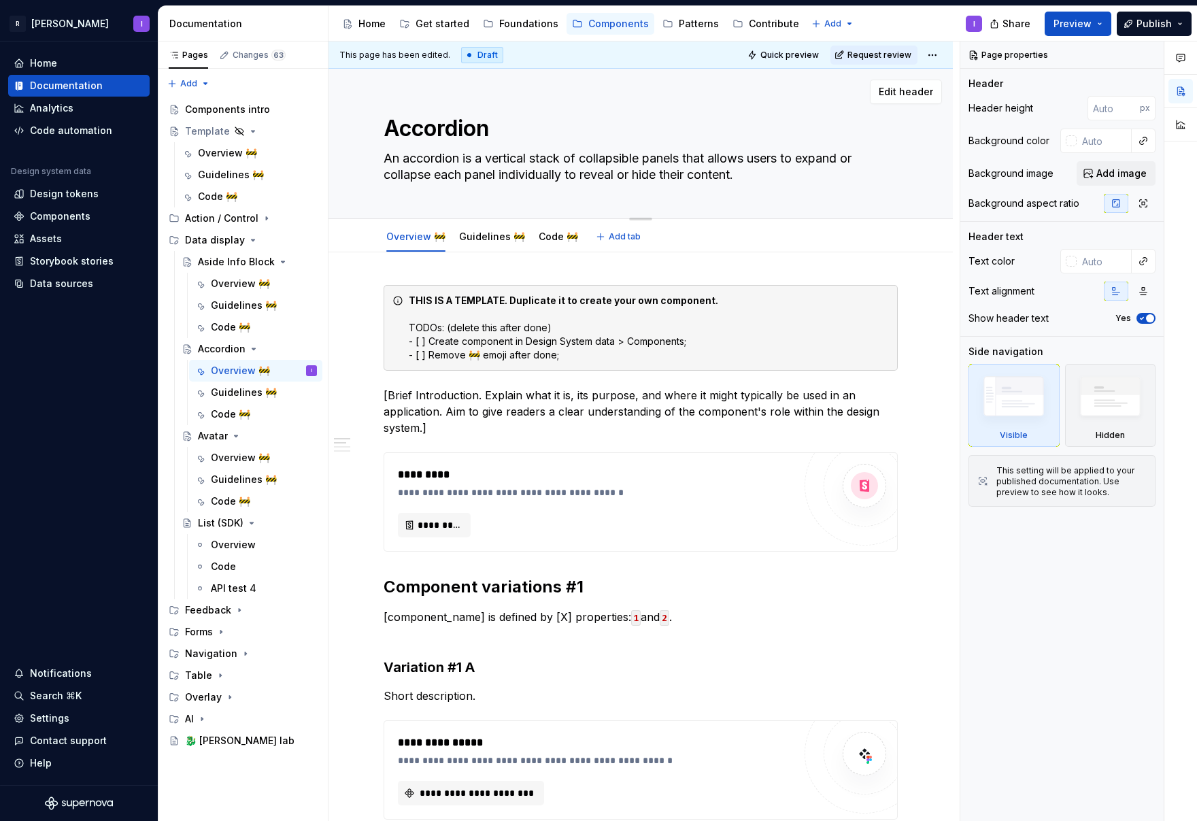
click at [666, 156] on textarea "An accordion is a vertical stack of collapsible panels that allows users to exp…" at bounding box center [638, 167] width 514 height 38
type textarea "*"
type textarea "An accordion is a vertical stack of collapsible panels that allows users to exp…"
click at [476, 50] on div "Draft" at bounding box center [482, 55] width 42 height 16
click at [390, 57] on span "This page has been edited." at bounding box center [394, 55] width 111 height 11
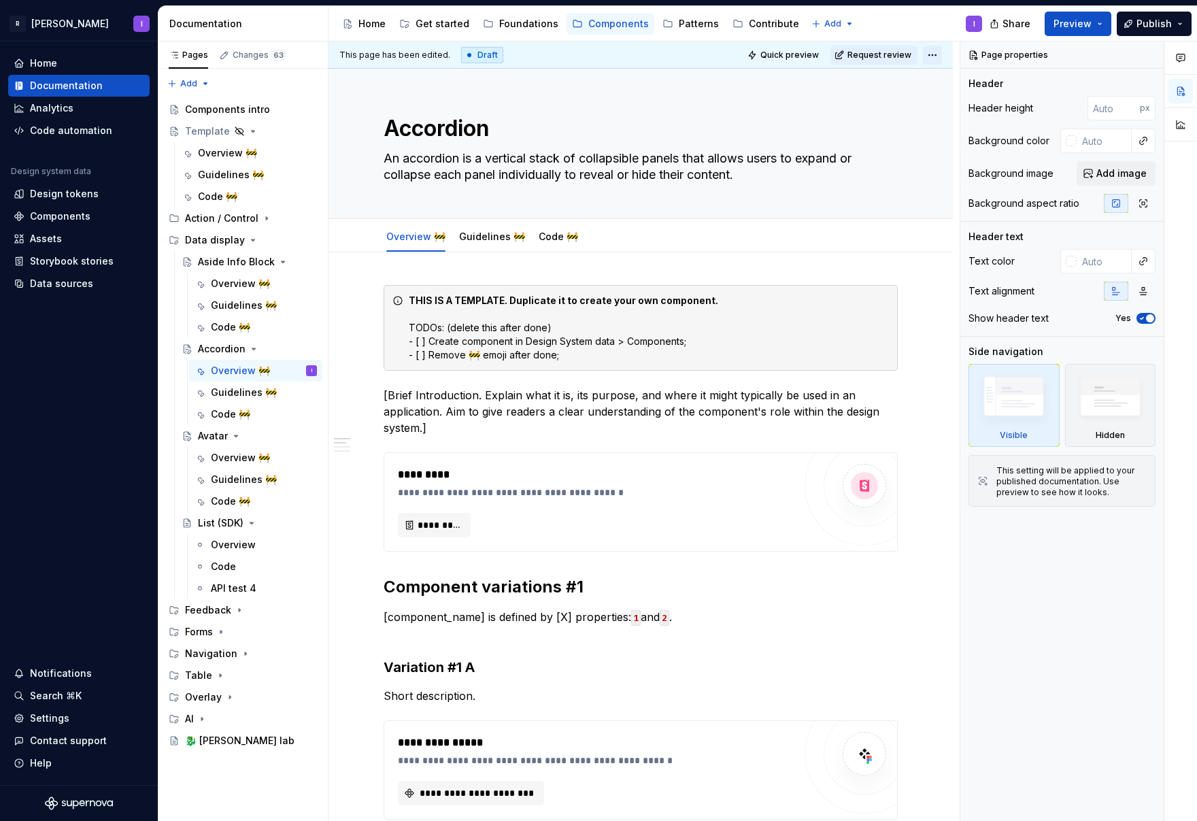
click at [931, 52] on html "R [PERSON_NAME] I Home Documentation Analytics Code automation Design system da…" at bounding box center [598, 410] width 1197 height 821
